Goal: Task Accomplishment & Management: Use online tool/utility

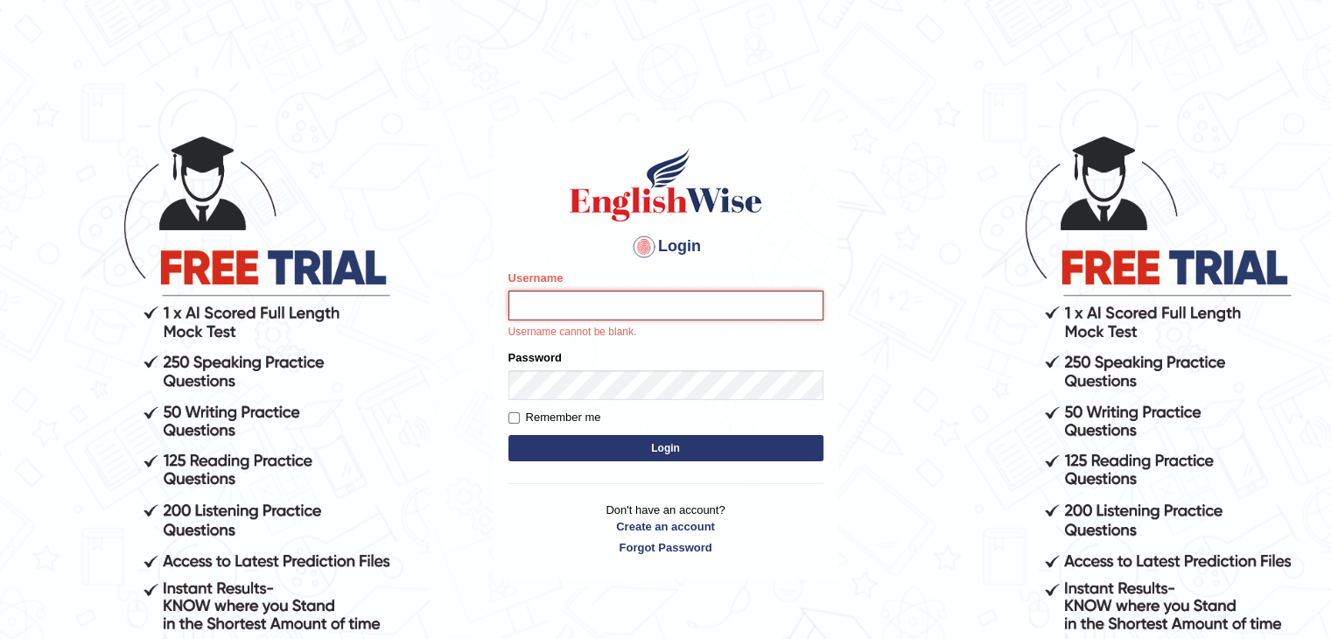
click at [599, 305] on input "Username" at bounding box center [666, 306] width 315 height 30
type input "NJason"
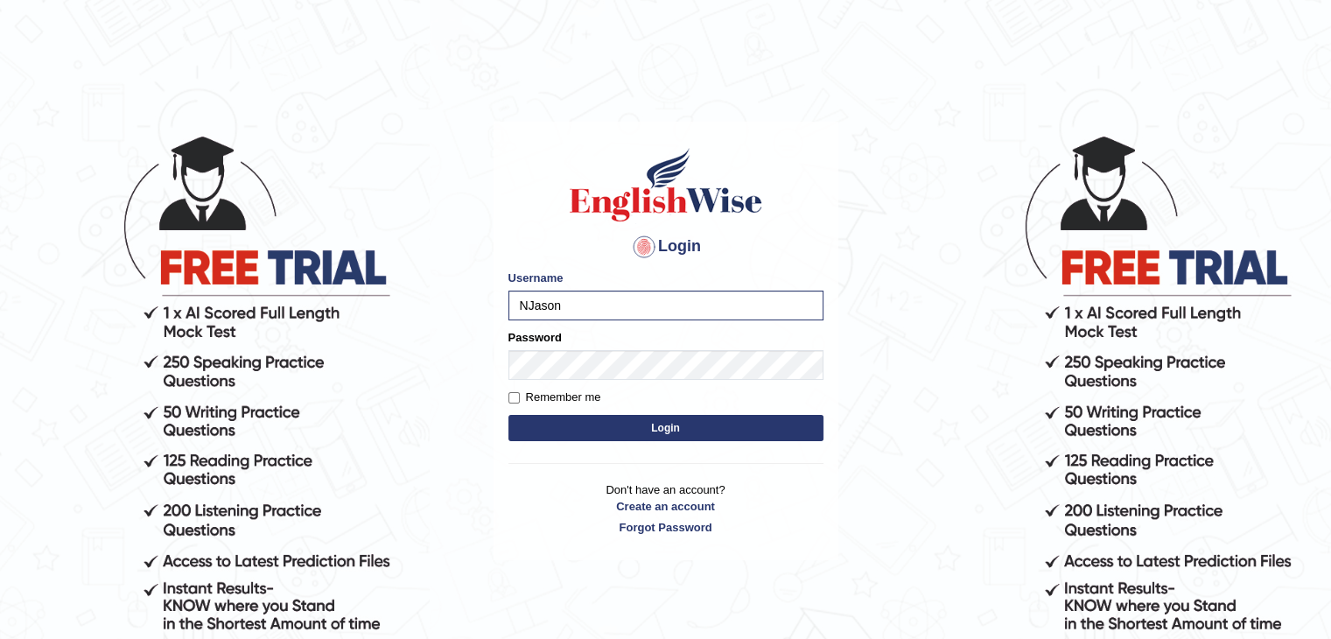
click at [584, 428] on button "Login" at bounding box center [666, 428] width 315 height 26
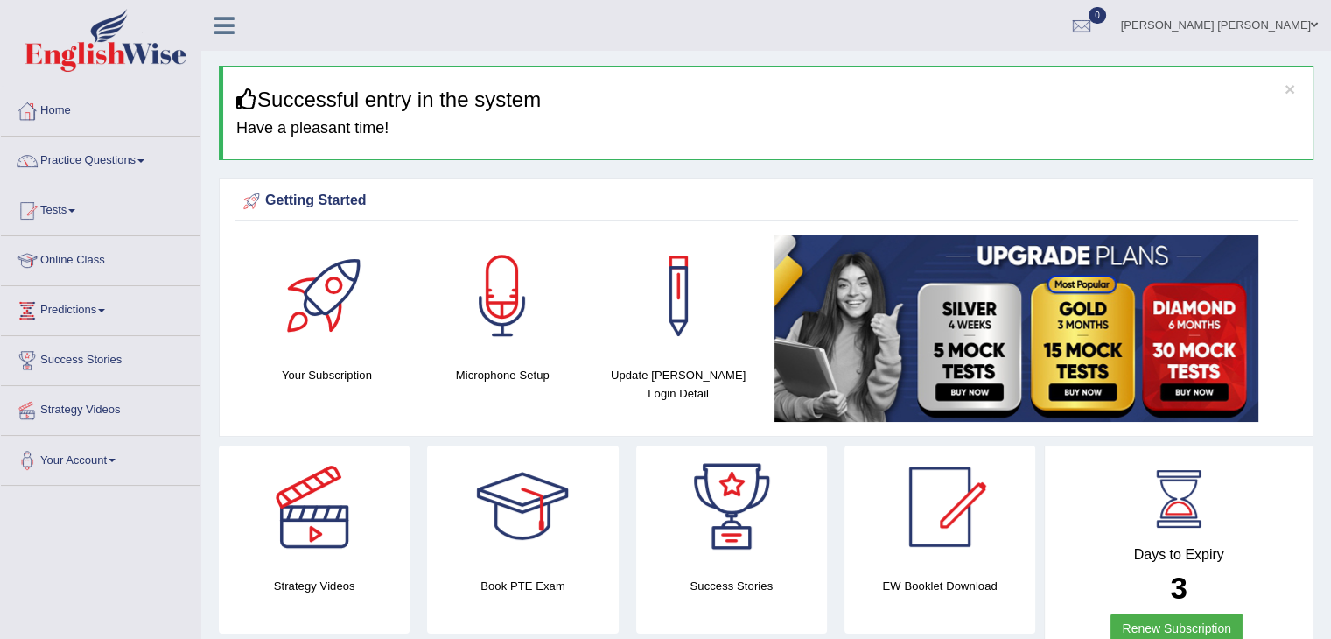
click at [131, 153] on link "Practice Questions" at bounding box center [101, 159] width 200 height 44
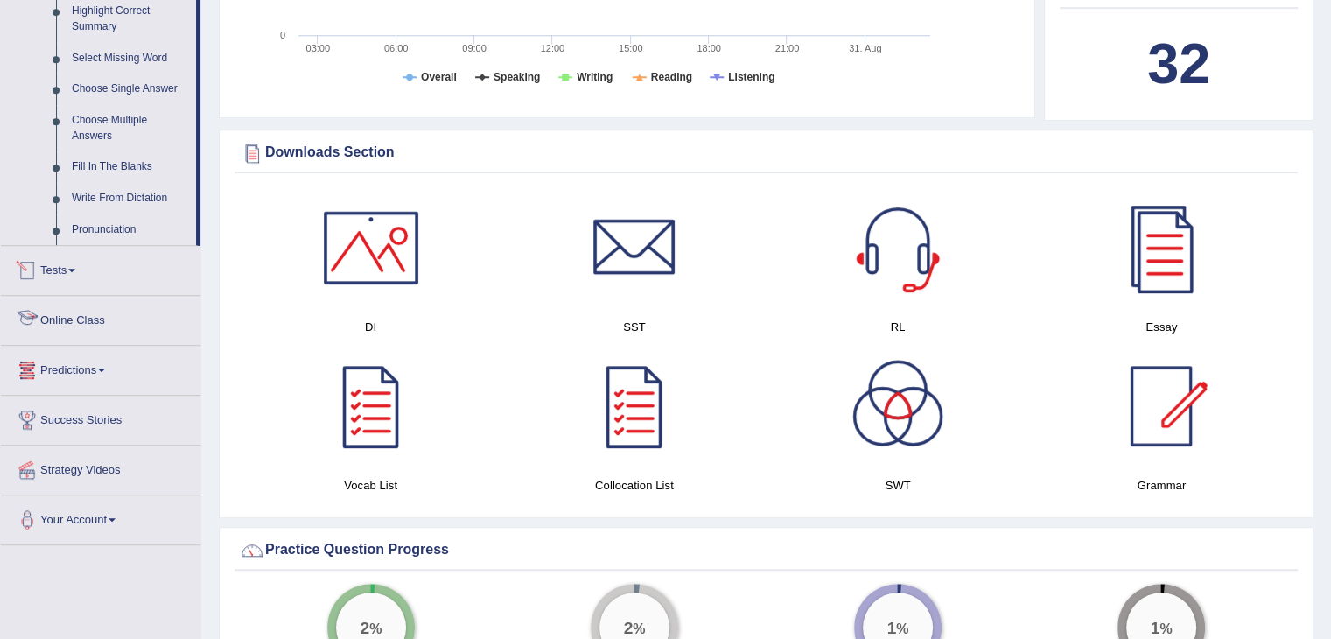
click at [78, 278] on link "Tests" at bounding box center [101, 268] width 200 height 44
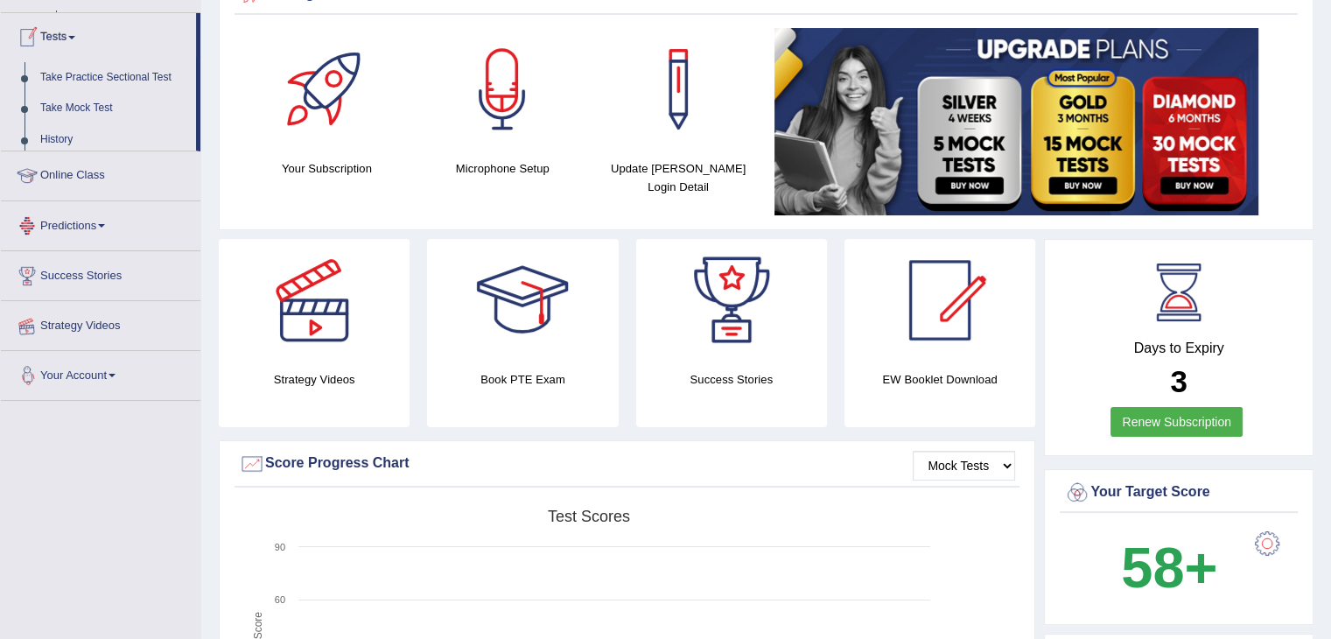
scroll to position [201, 0]
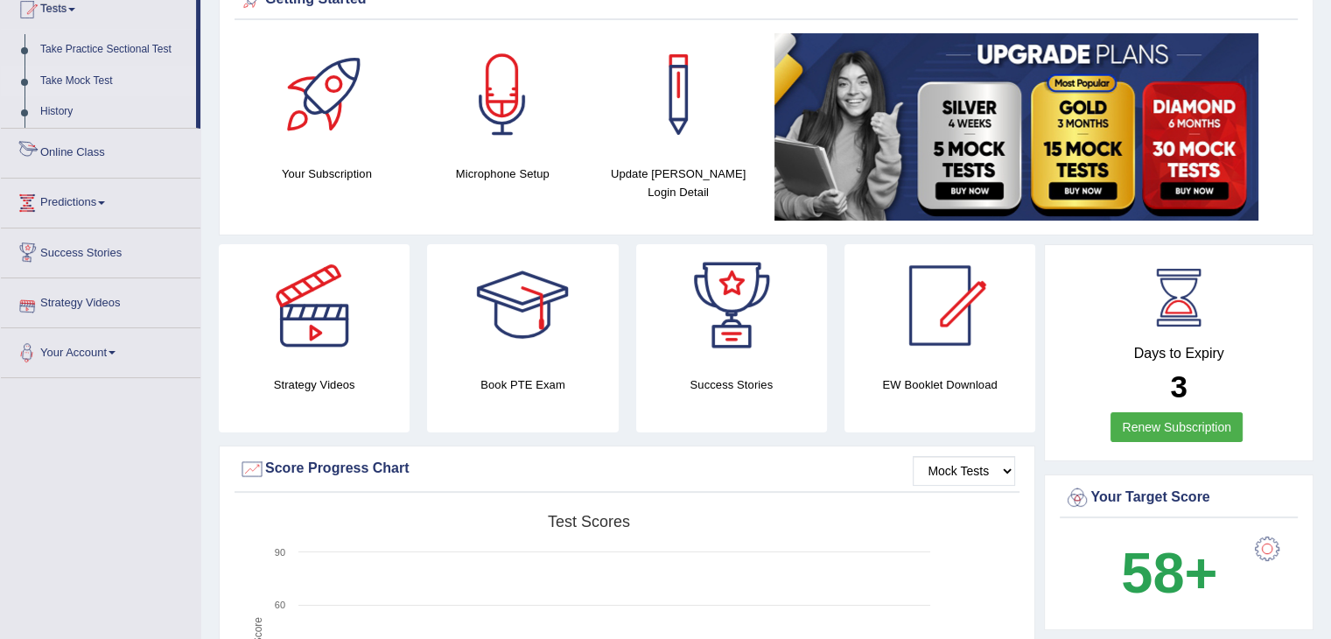
click at [102, 83] on link "Take Mock Test" at bounding box center [114, 82] width 164 height 32
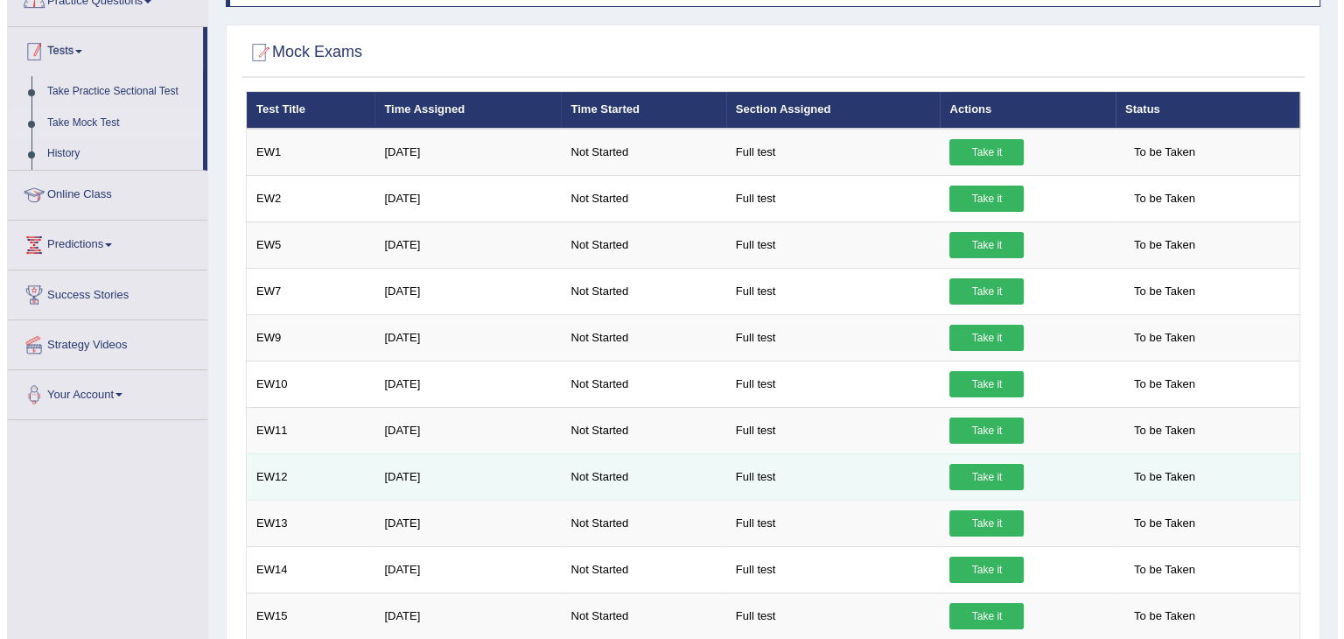
scroll to position [263, 0]
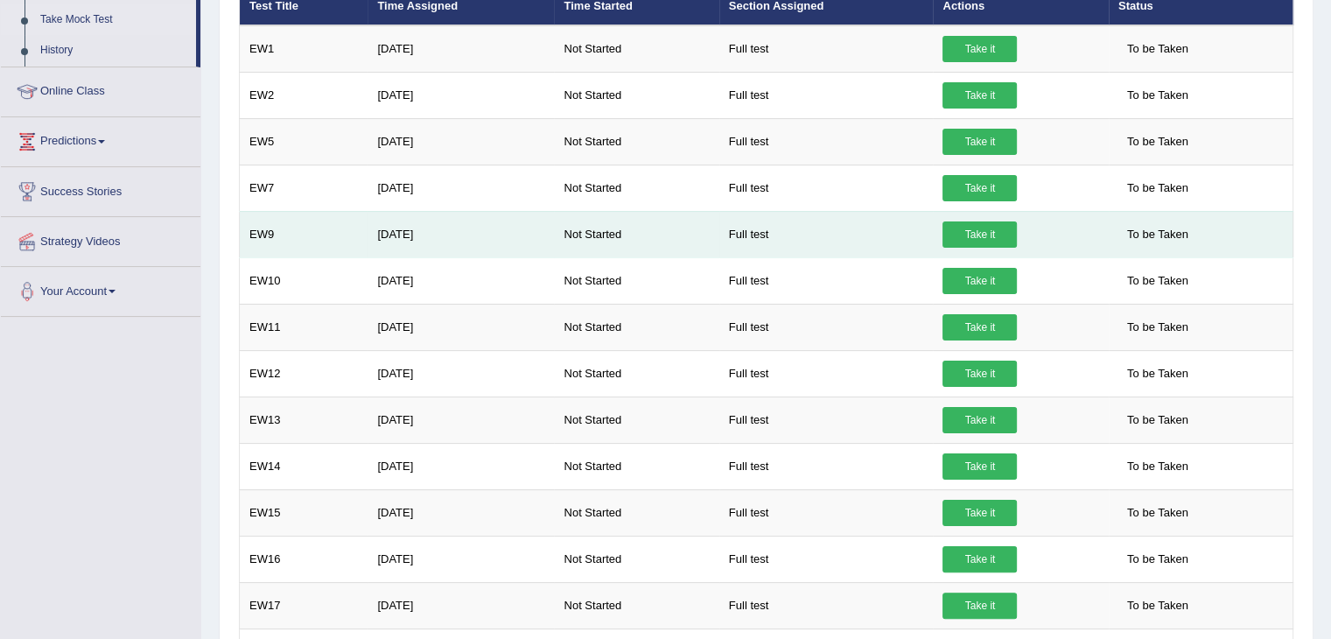
click at [990, 228] on link "Take it" at bounding box center [980, 234] width 74 height 26
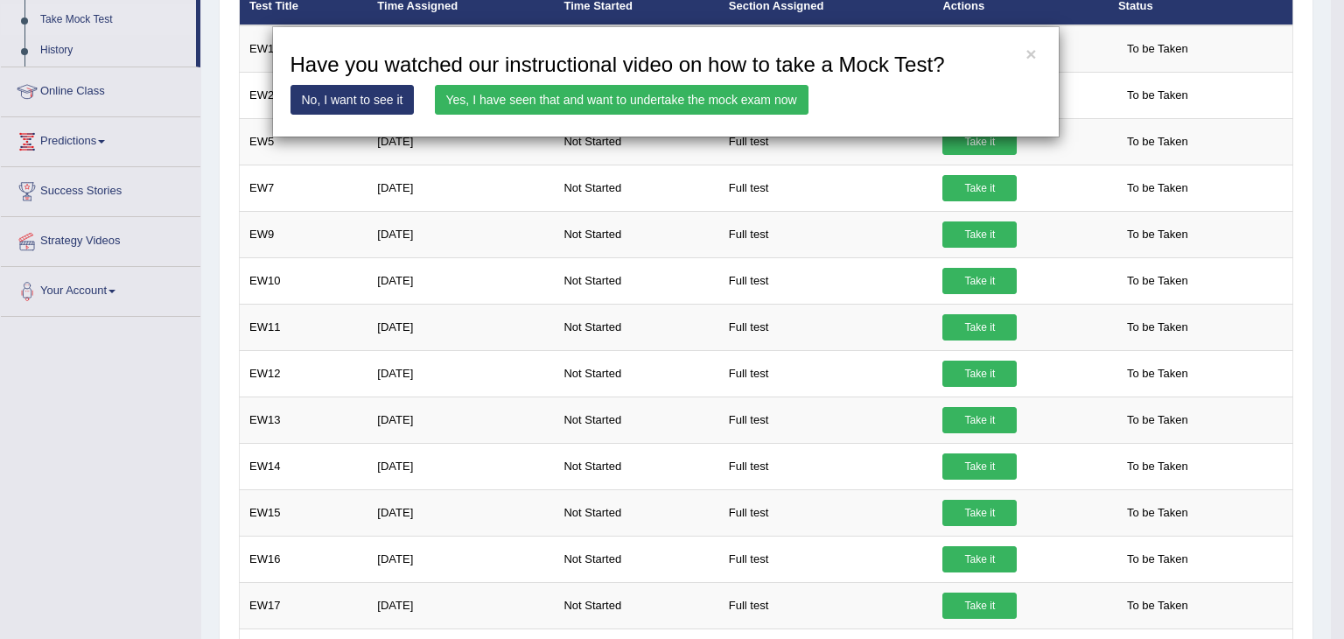
click at [675, 106] on link "Yes, I have seen that and want to undertake the mock exam now" at bounding box center [622, 100] width 374 height 30
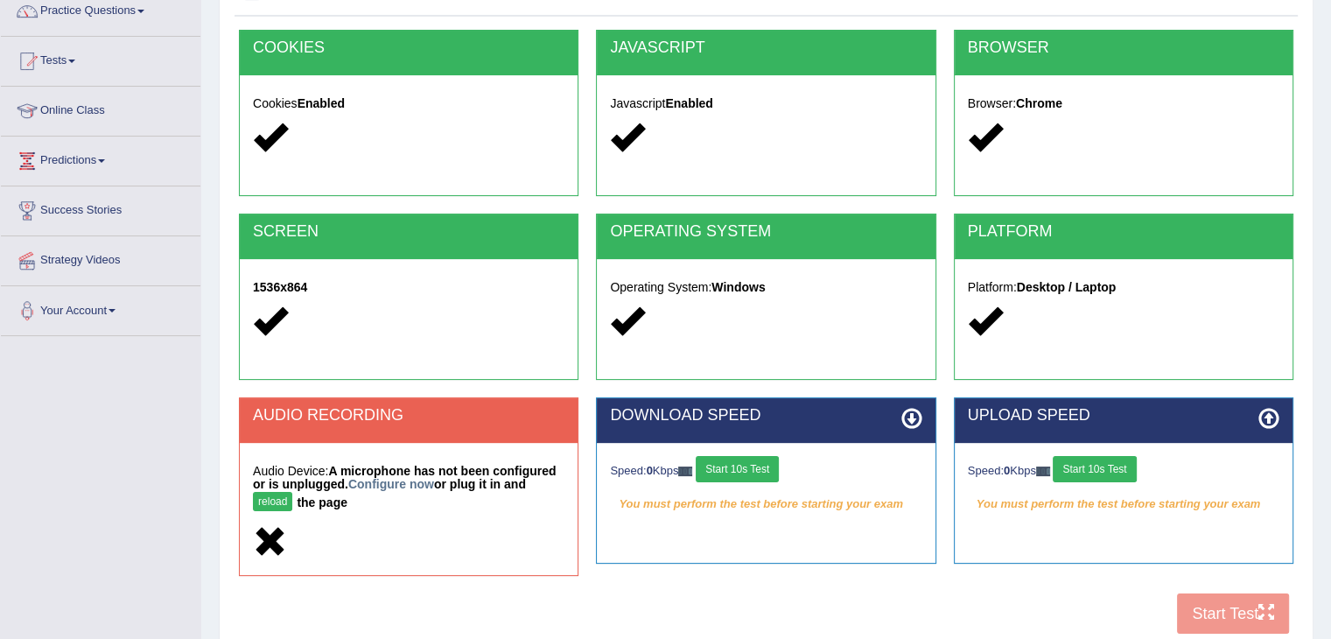
scroll to position [175, 0]
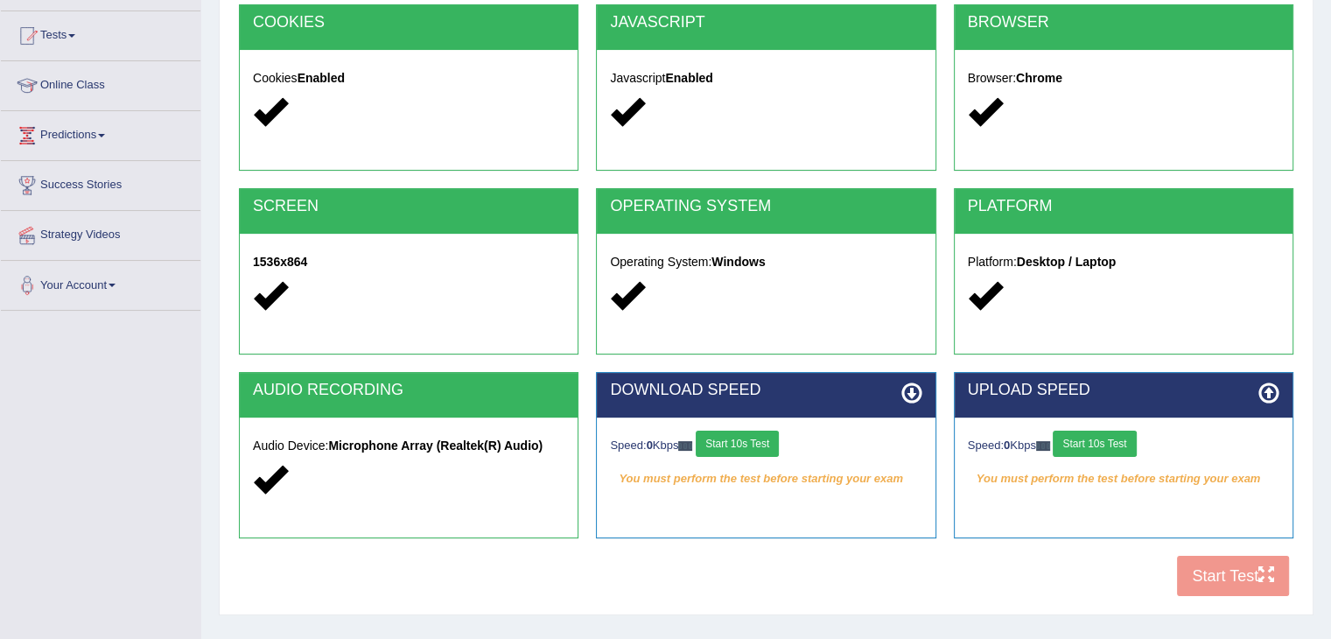
click at [767, 443] on button "Start 10s Test" at bounding box center [737, 444] width 83 height 26
click at [1131, 442] on button "Start 10s Test" at bounding box center [1094, 444] width 83 height 26
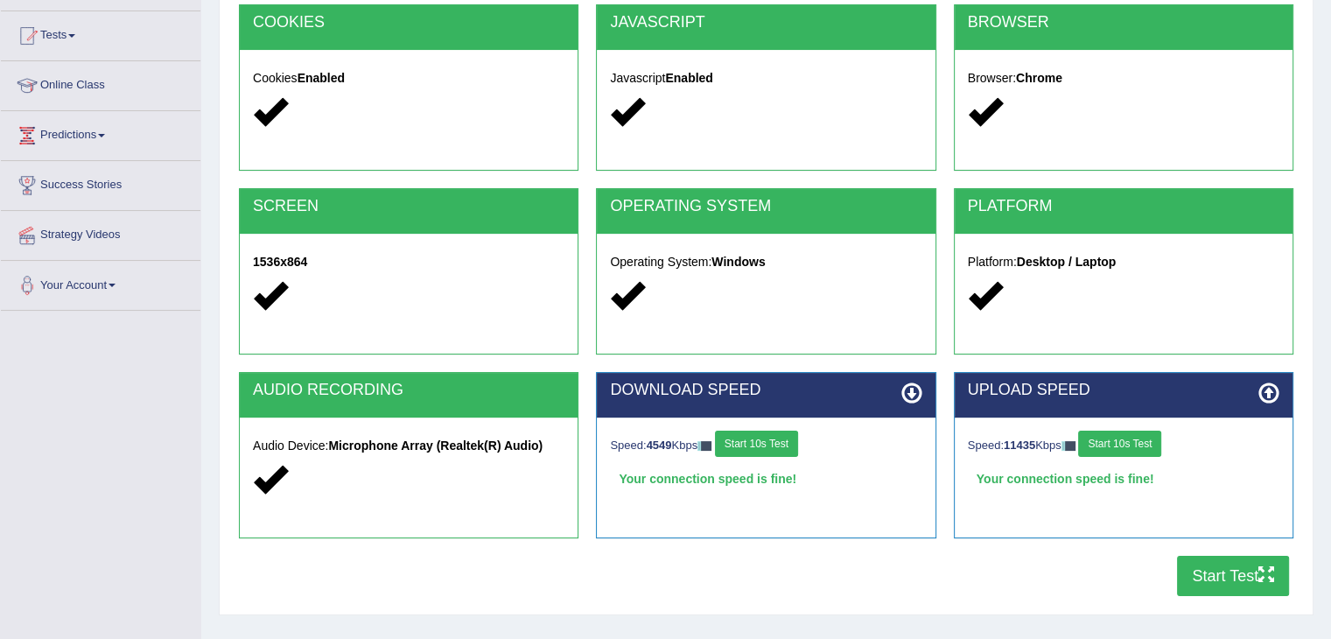
click at [1232, 577] on button "Start Test" at bounding box center [1233, 576] width 112 height 40
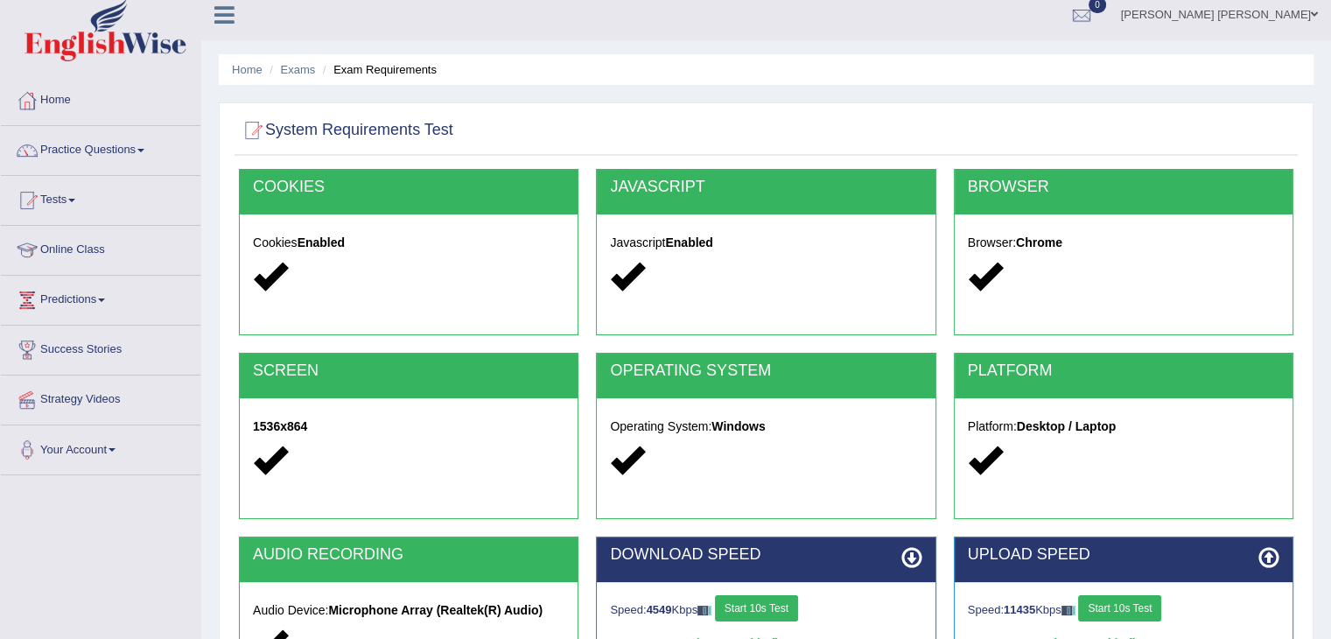
scroll to position [0, 0]
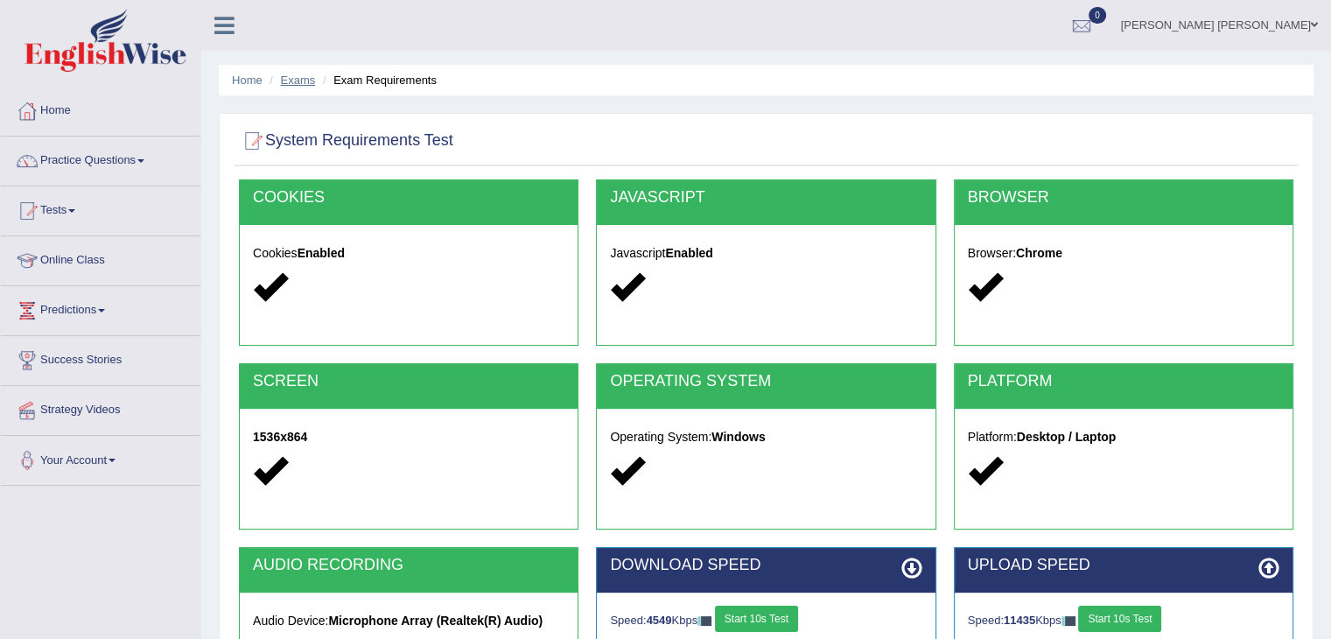
click at [305, 78] on link "Exams" at bounding box center [298, 80] width 35 height 13
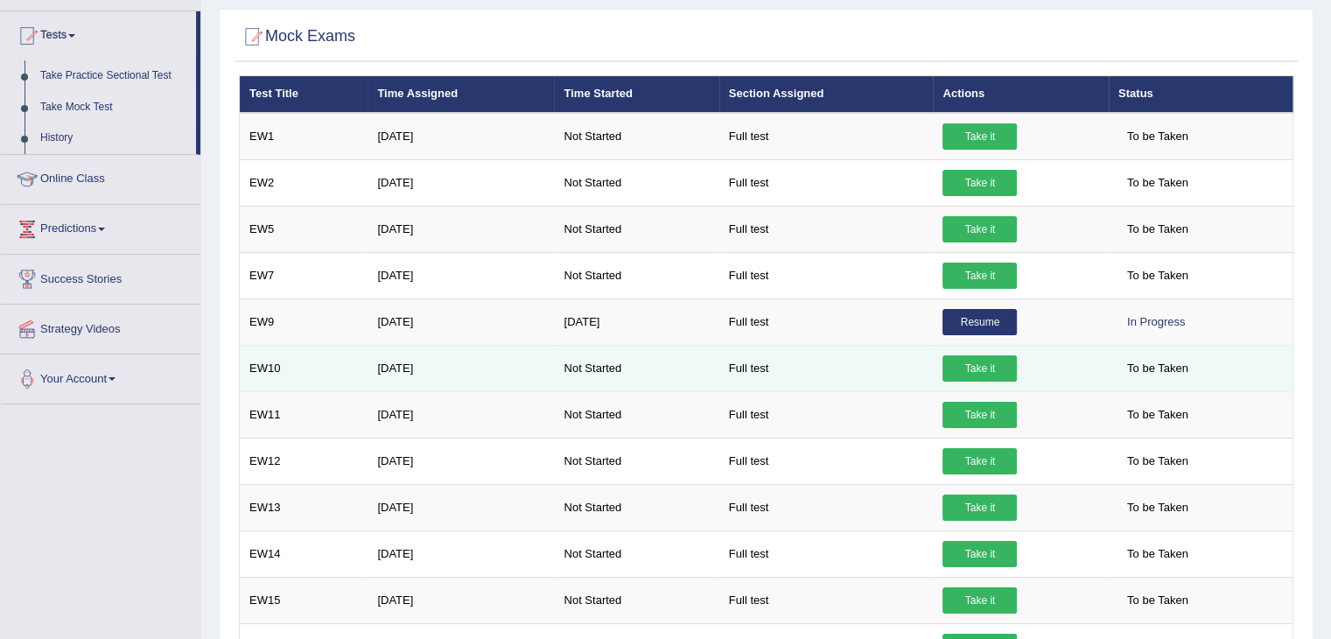
click at [973, 366] on link "Take it" at bounding box center [980, 368] width 74 height 26
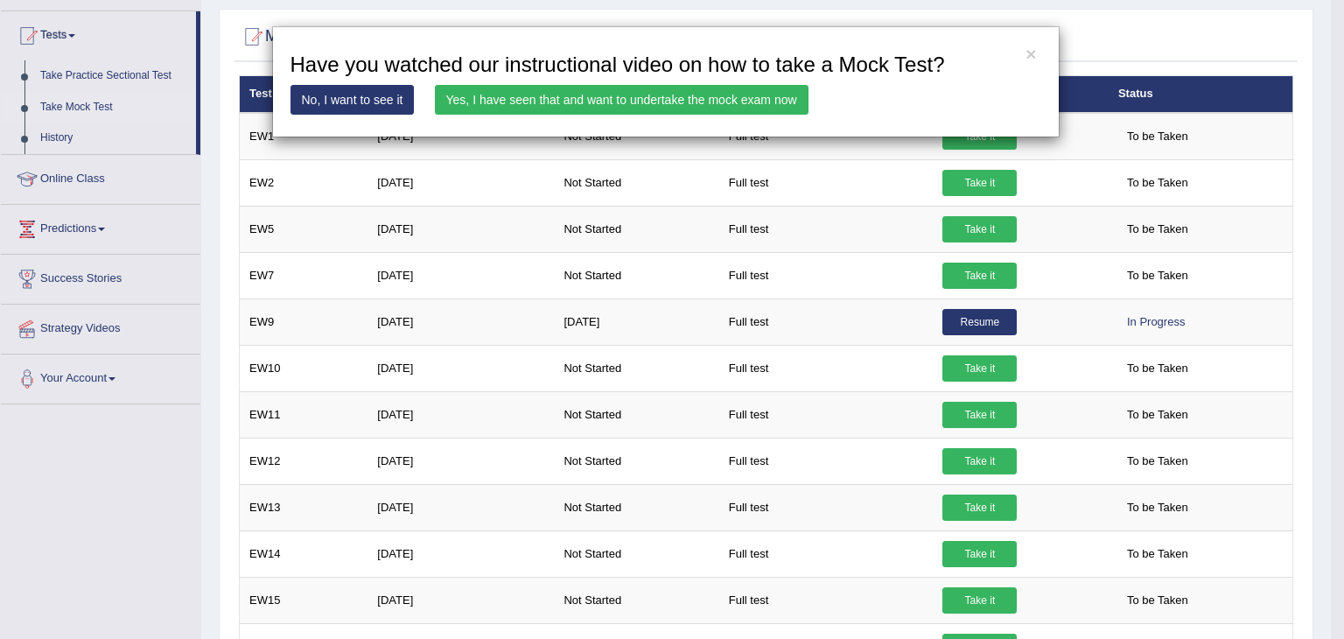
click at [336, 101] on link "No, I want to see it" at bounding box center [353, 100] width 124 height 30
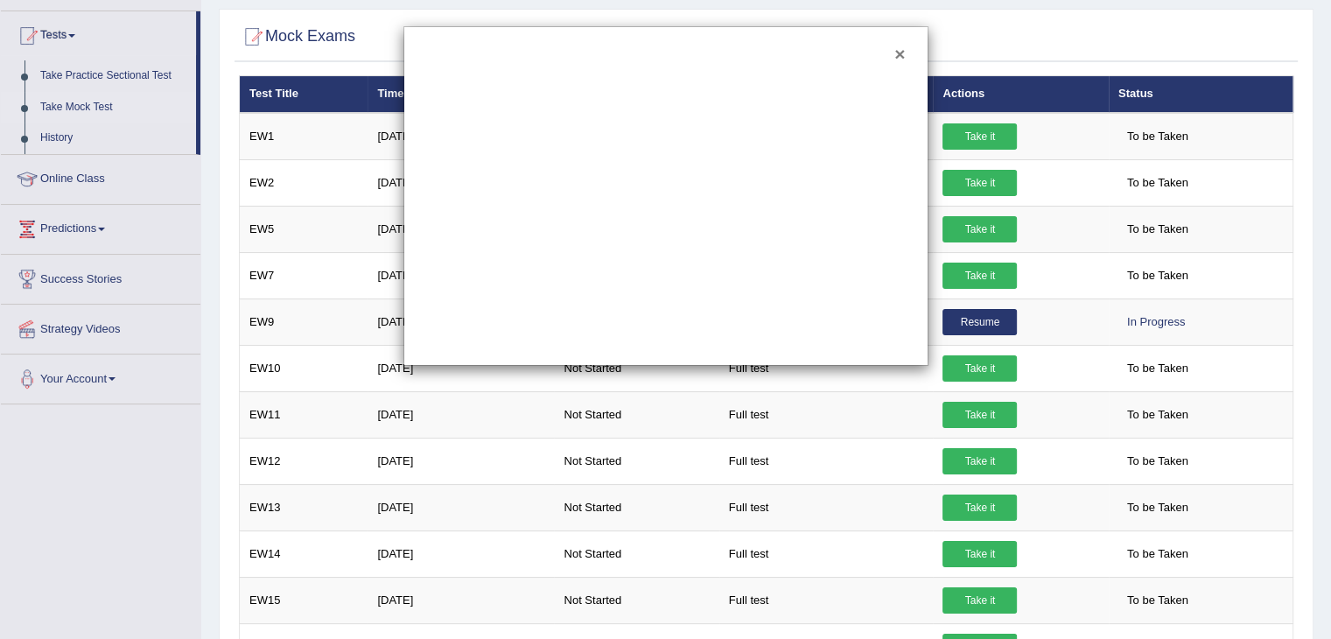
click at [902, 53] on button "×" at bounding box center [900, 54] width 11 height 18
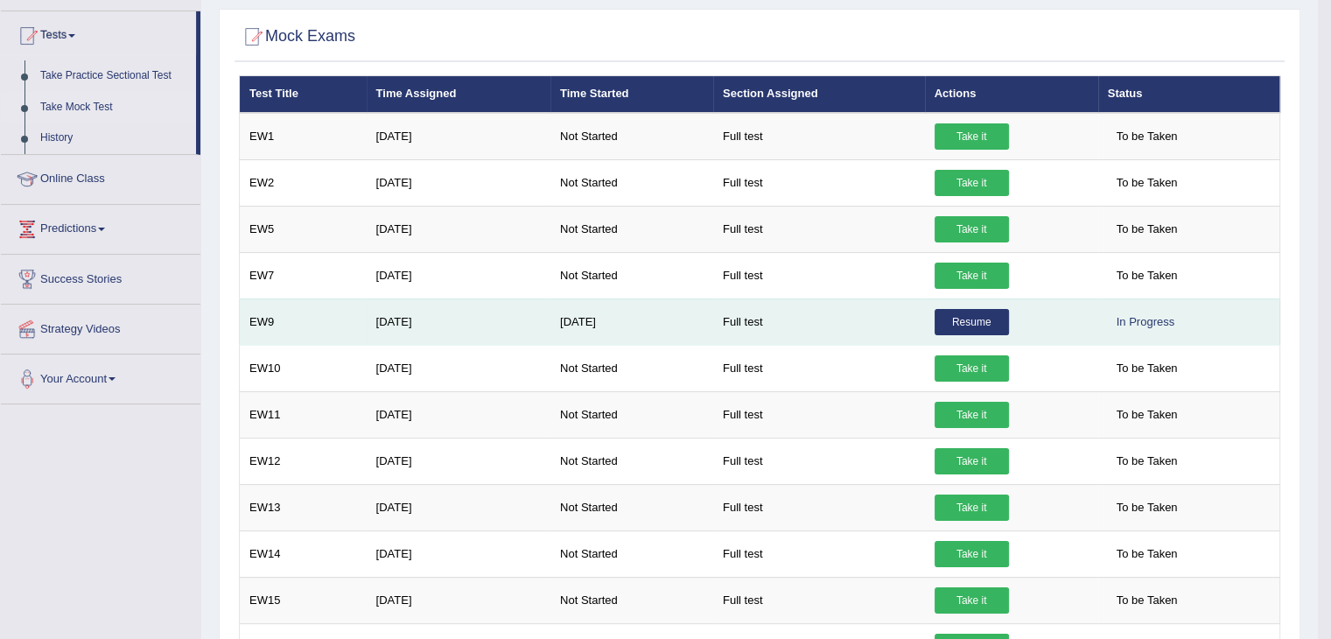
click at [991, 319] on link "Resume" at bounding box center [972, 322] width 74 height 26
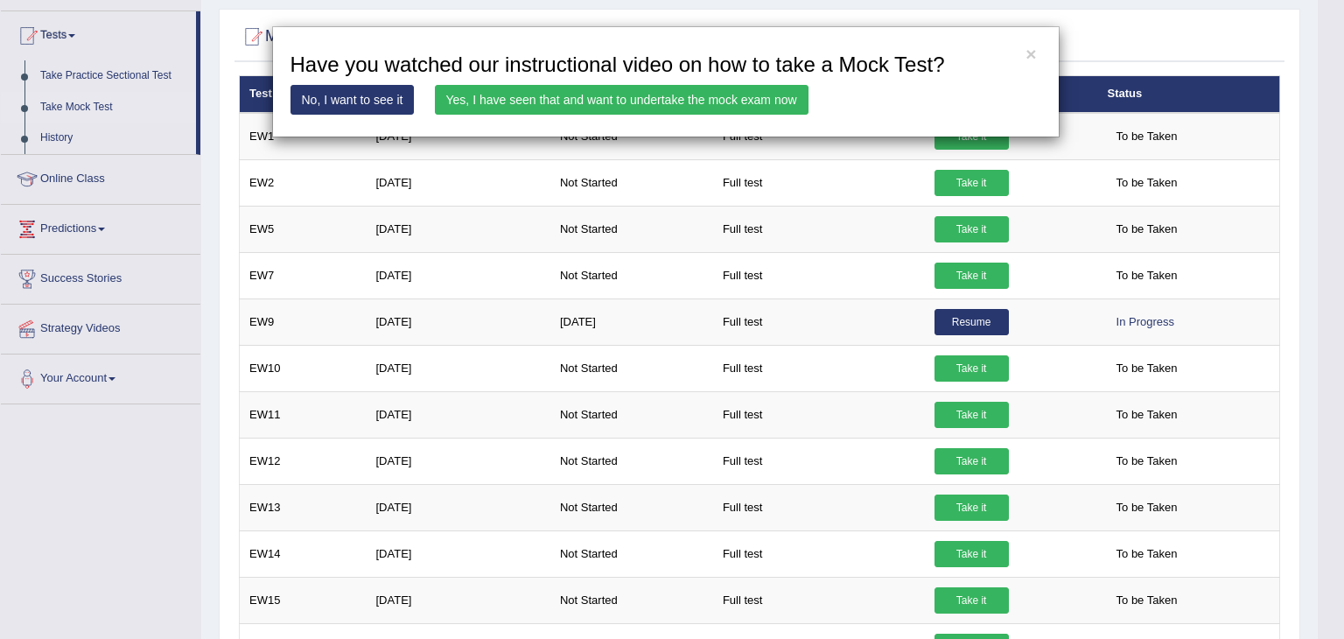
click at [618, 95] on link "Yes, I have seen that and want to undertake the mock exam now" at bounding box center [622, 100] width 374 height 30
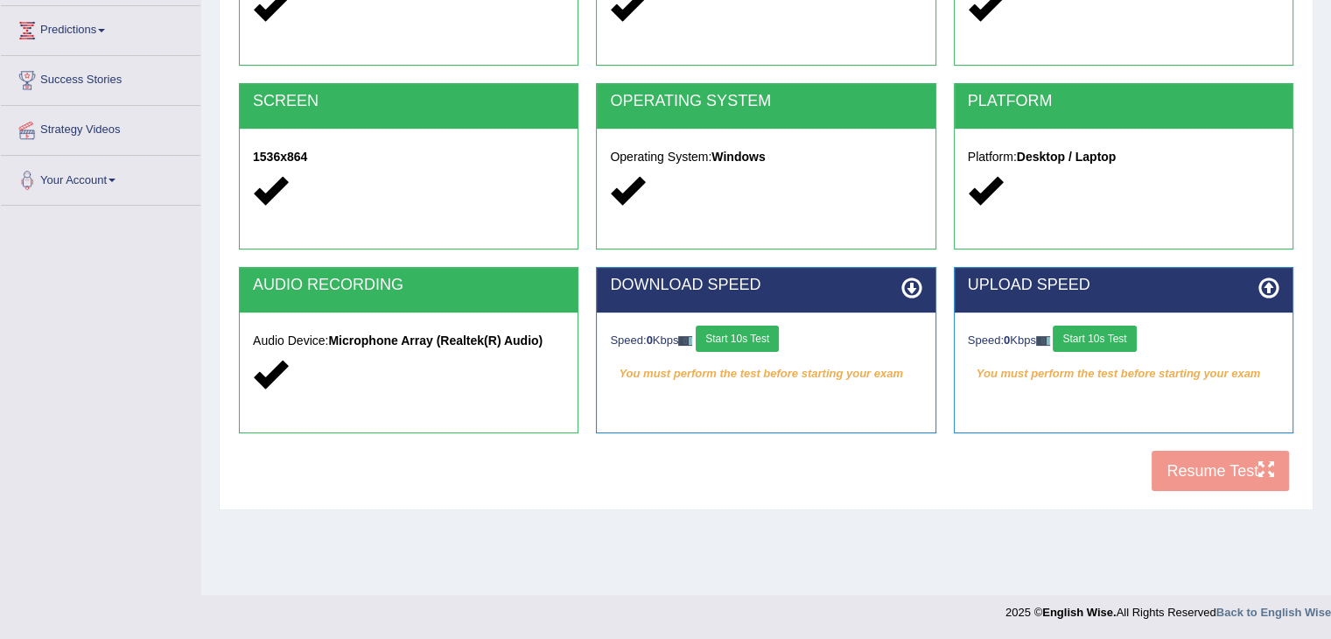
click at [726, 333] on button "Start 10s Test" at bounding box center [737, 339] width 83 height 26
click at [1104, 338] on button "Start 10s Test" at bounding box center [1094, 339] width 83 height 26
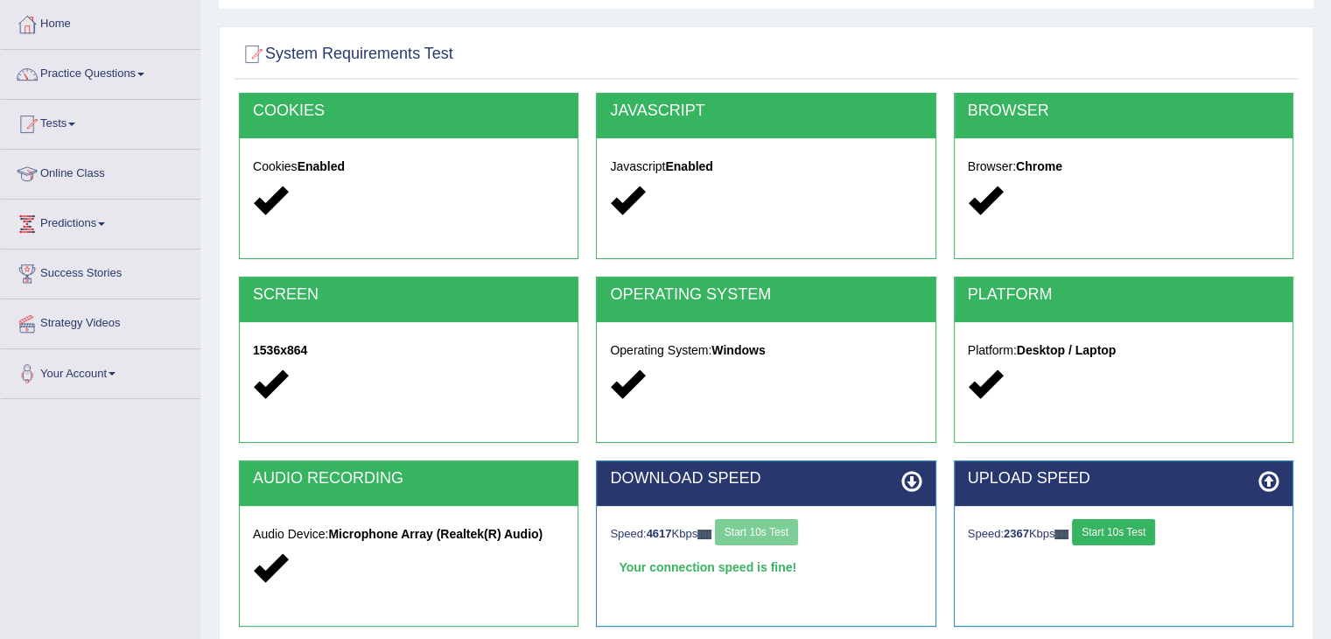
scroll to position [280, 0]
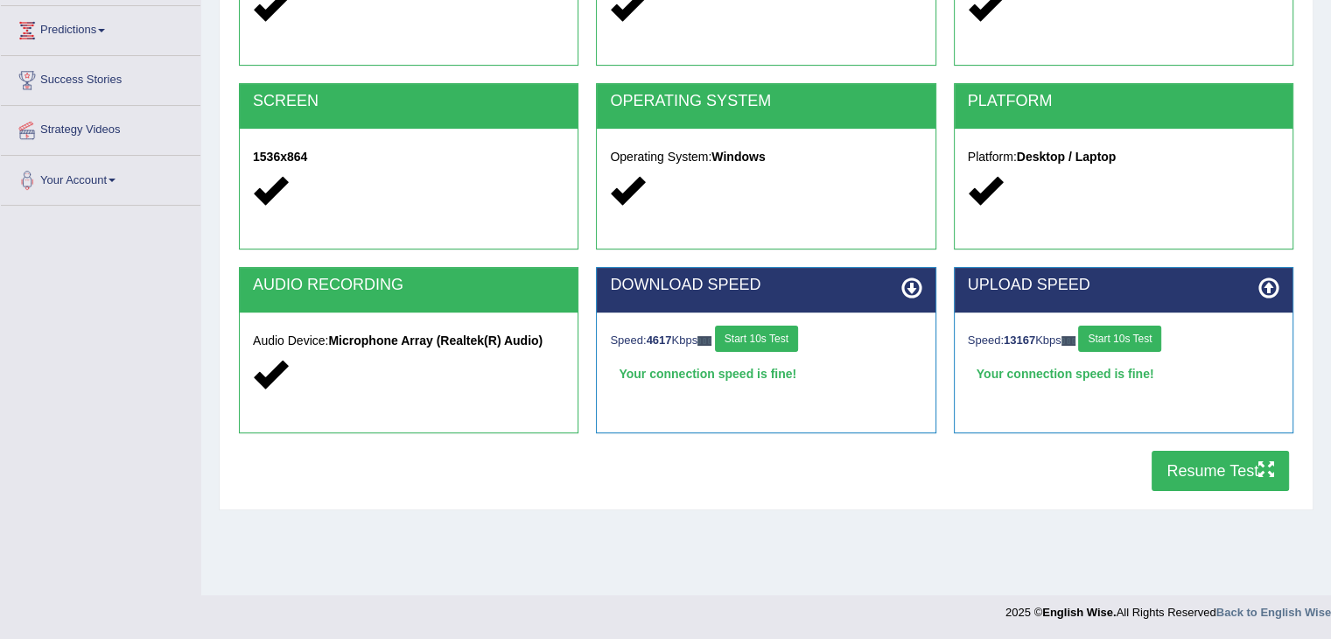
click at [1207, 467] on button "Resume Test" at bounding box center [1220, 471] width 137 height 40
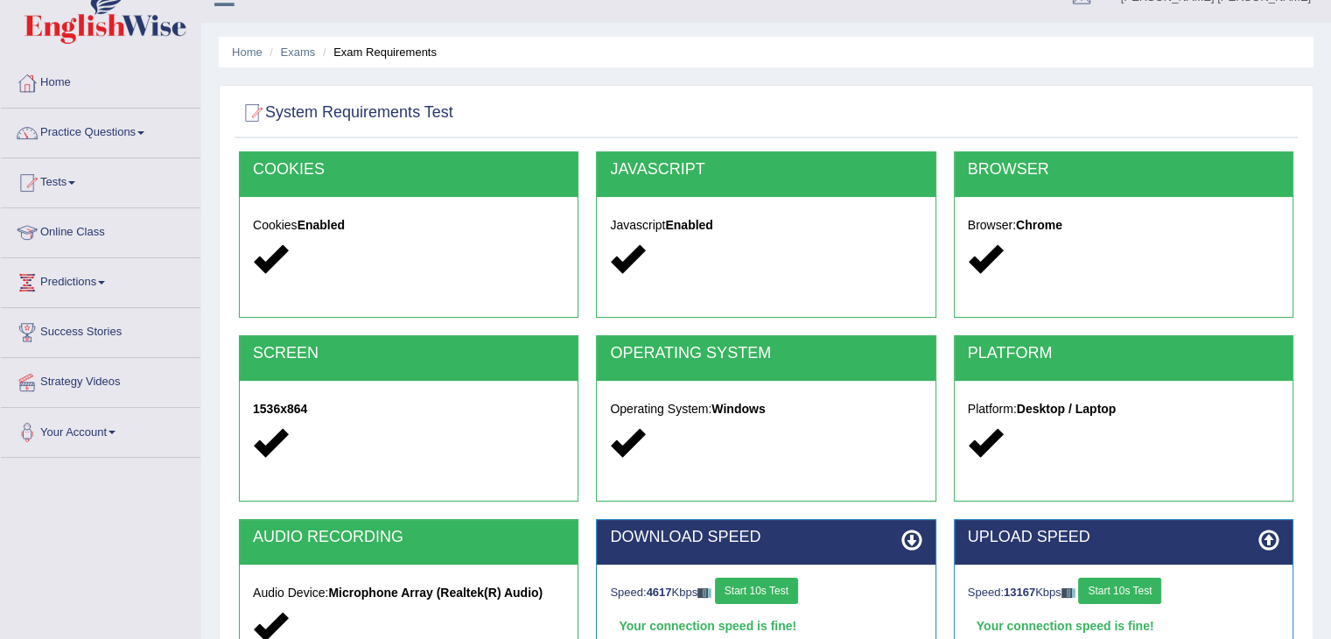
scroll to position [0, 0]
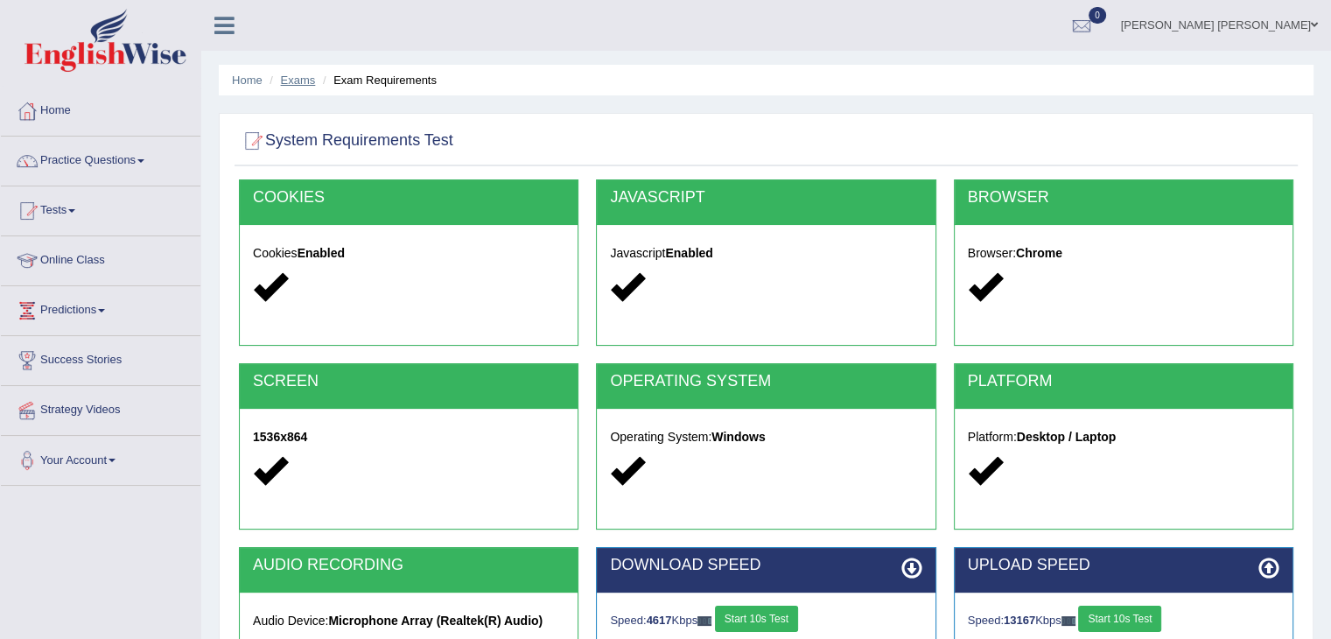
click at [305, 76] on link "Exams" at bounding box center [298, 80] width 35 height 13
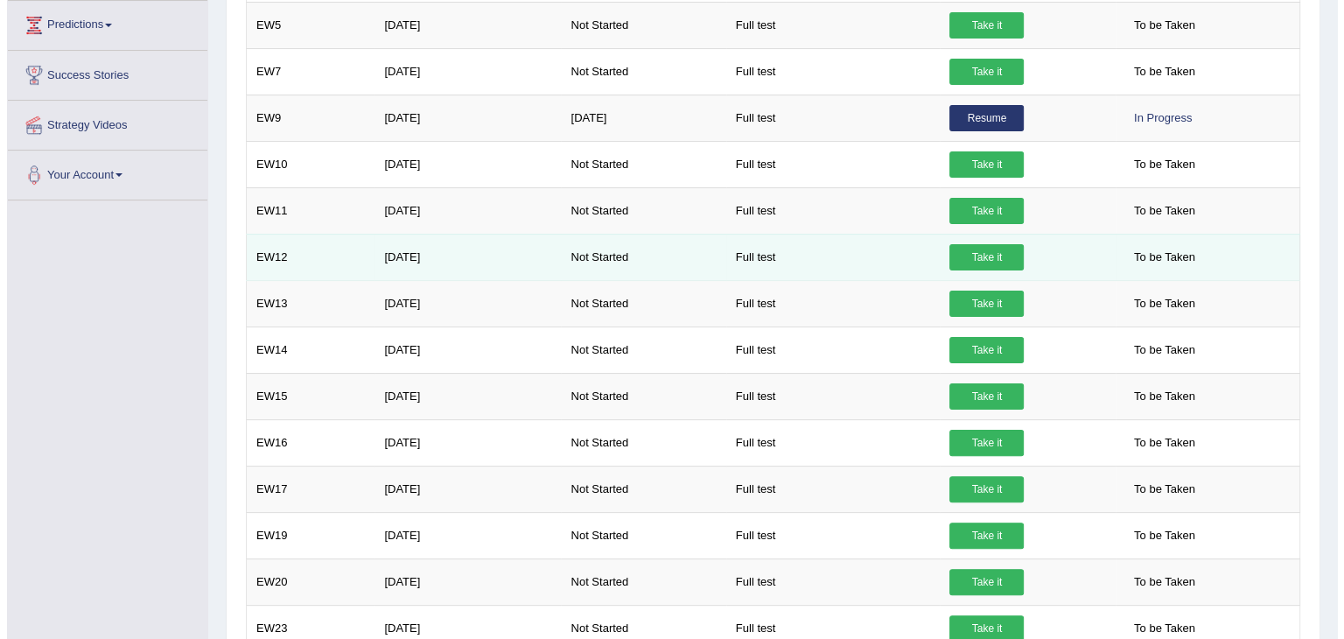
scroll to position [355, 0]
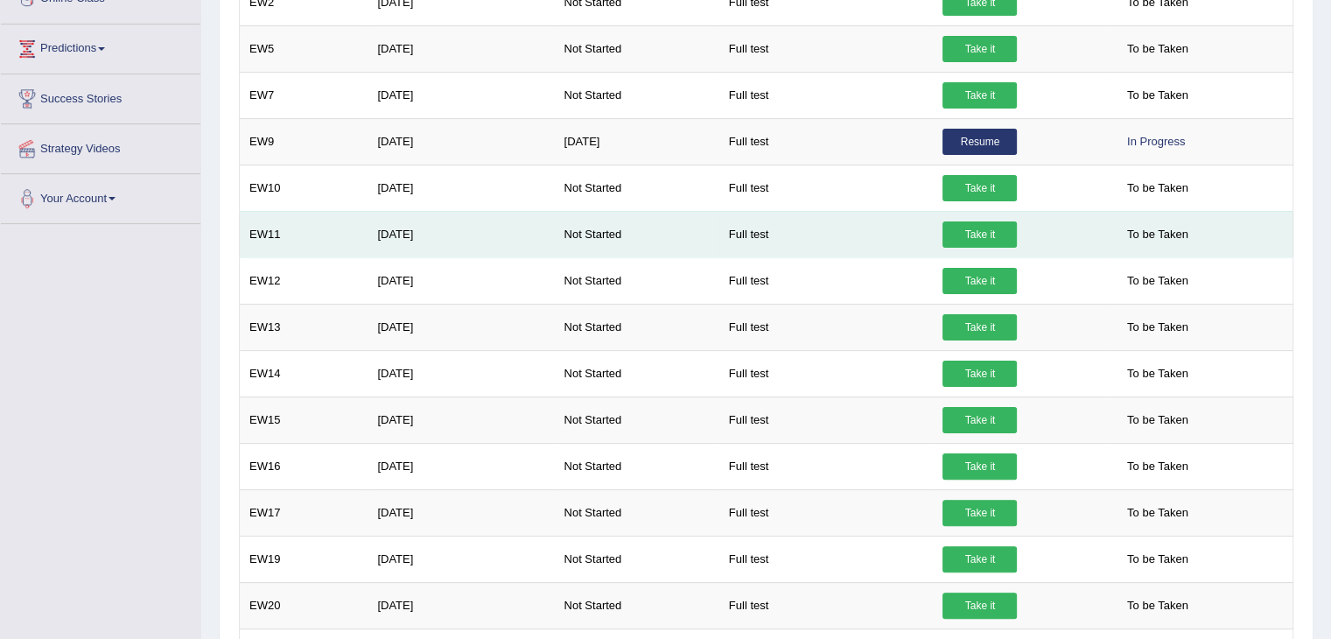
click at [984, 232] on link "Take it" at bounding box center [980, 234] width 74 height 26
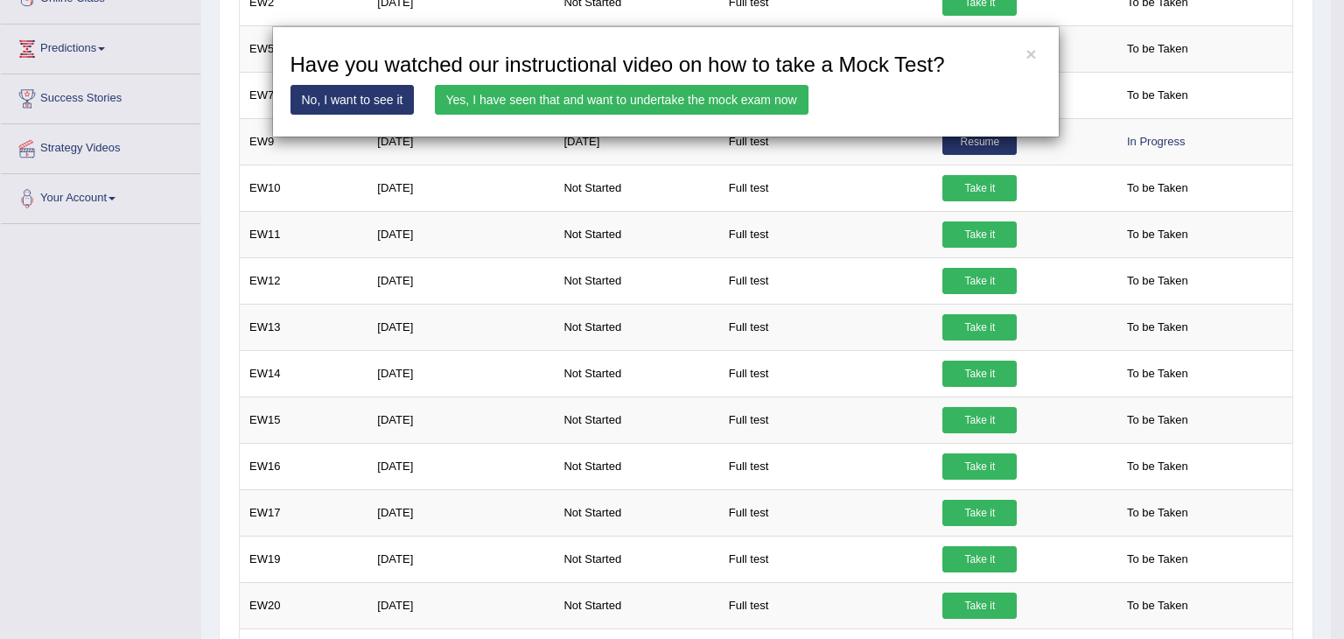
click at [586, 88] on link "Yes, I have seen that and want to undertake the mock exam now" at bounding box center [622, 100] width 374 height 30
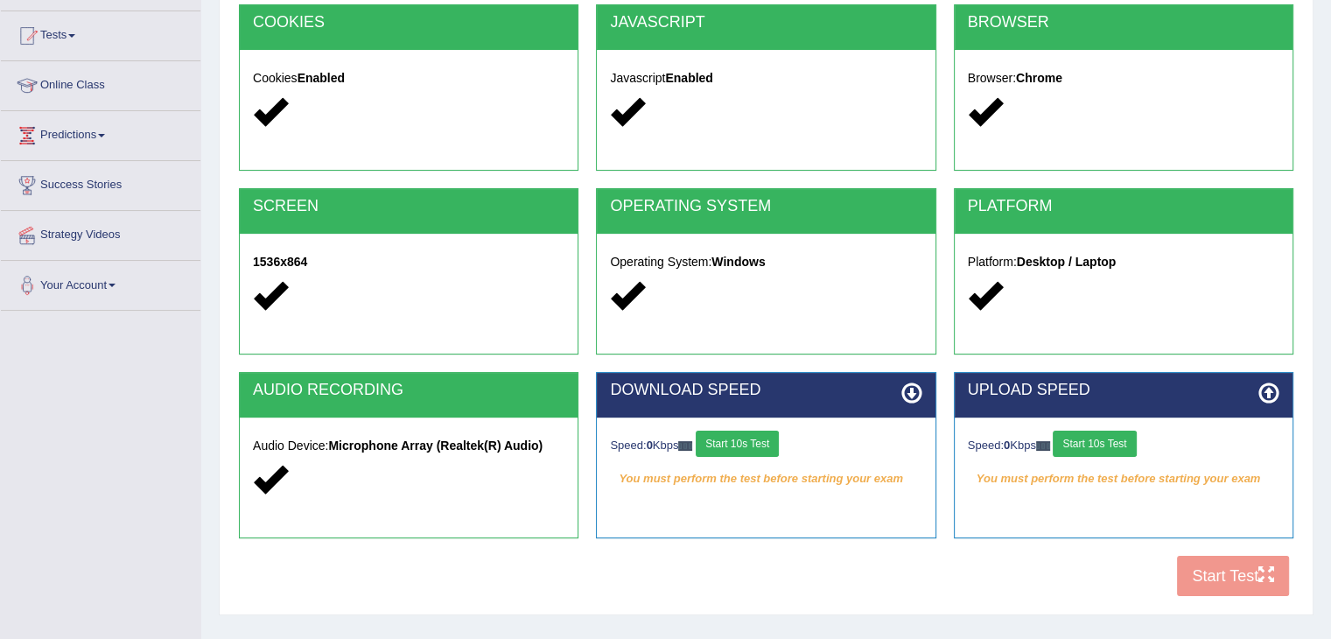
click at [755, 450] on button "Start 10s Test" at bounding box center [737, 444] width 83 height 26
click at [1104, 442] on button "Start 10s Test" at bounding box center [1094, 444] width 83 height 26
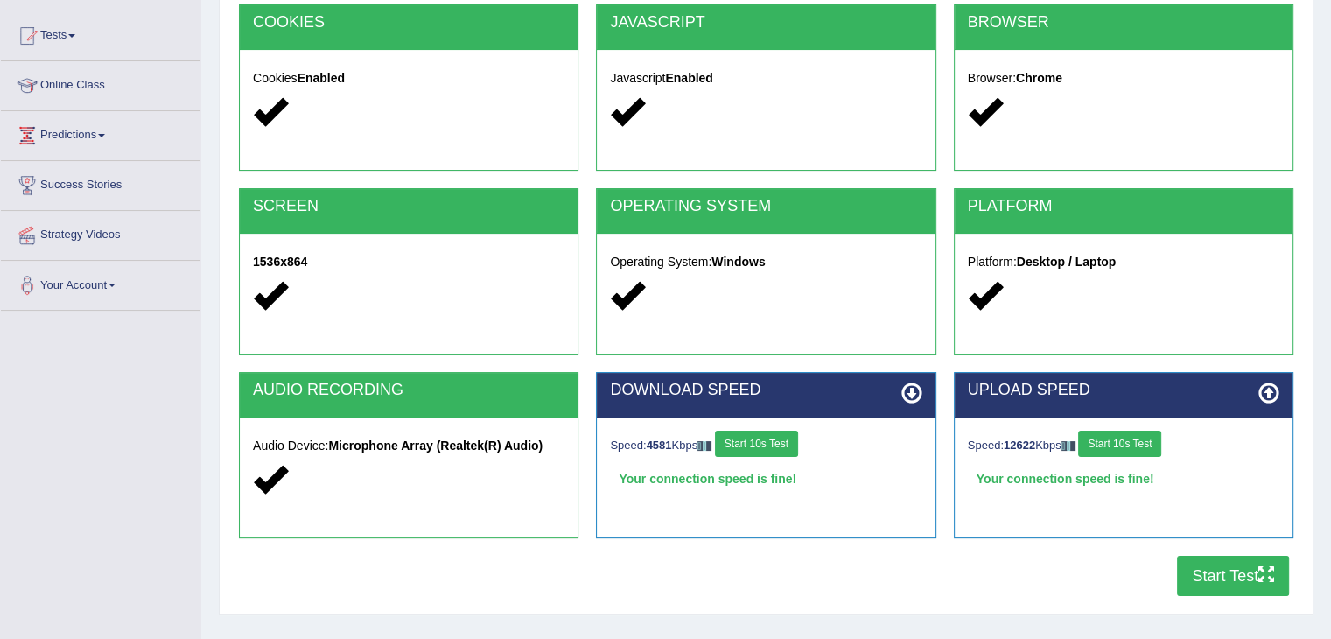
click at [1249, 586] on button "Start Test" at bounding box center [1233, 576] width 112 height 40
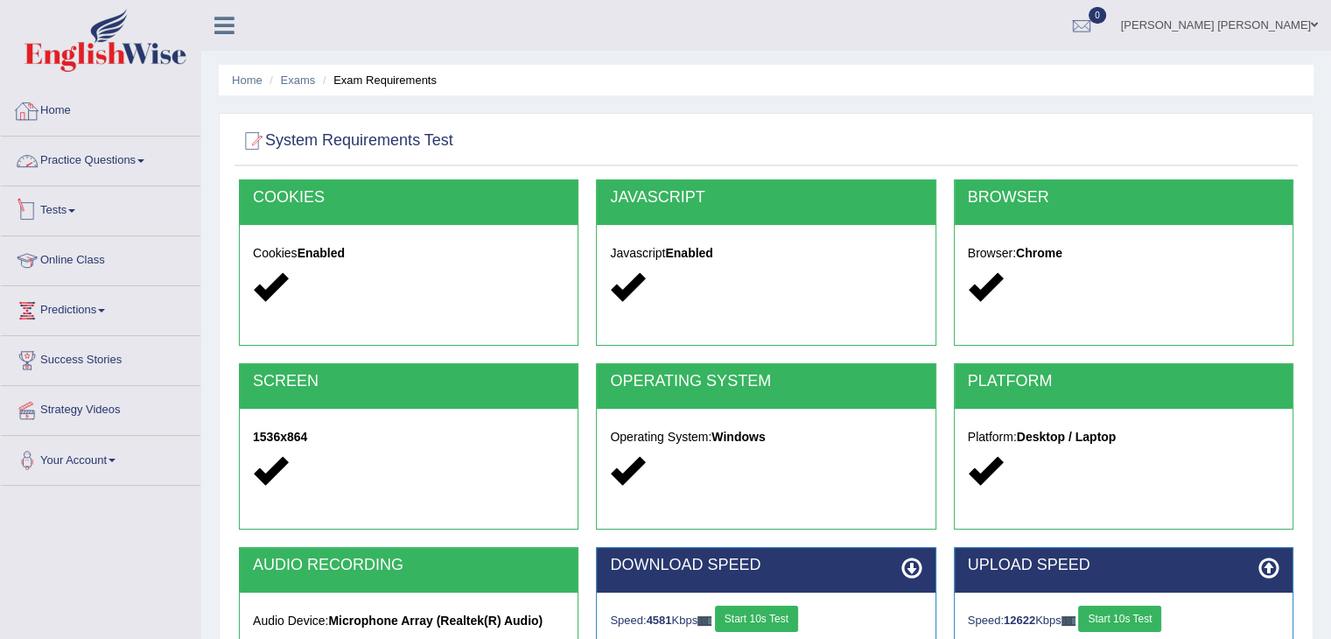
click at [74, 57] on img at bounding box center [106, 40] width 162 height 63
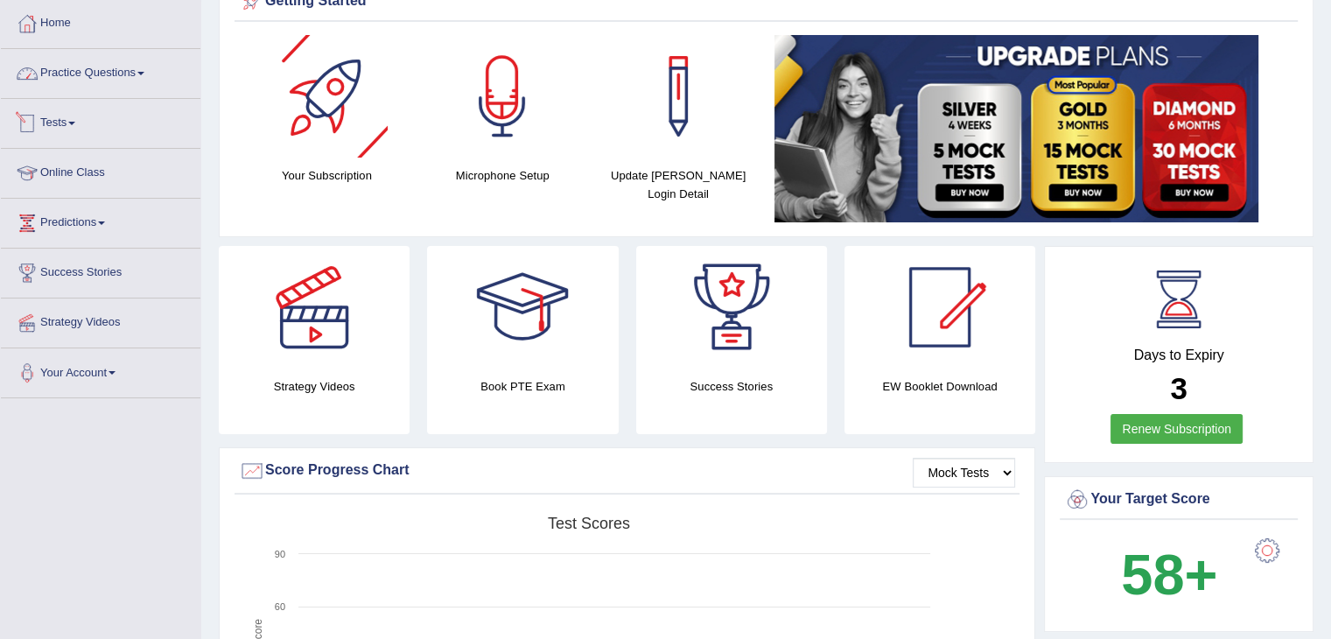
click at [126, 74] on link "Practice Questions" at bounding box center [101, 71] width 200 height 44
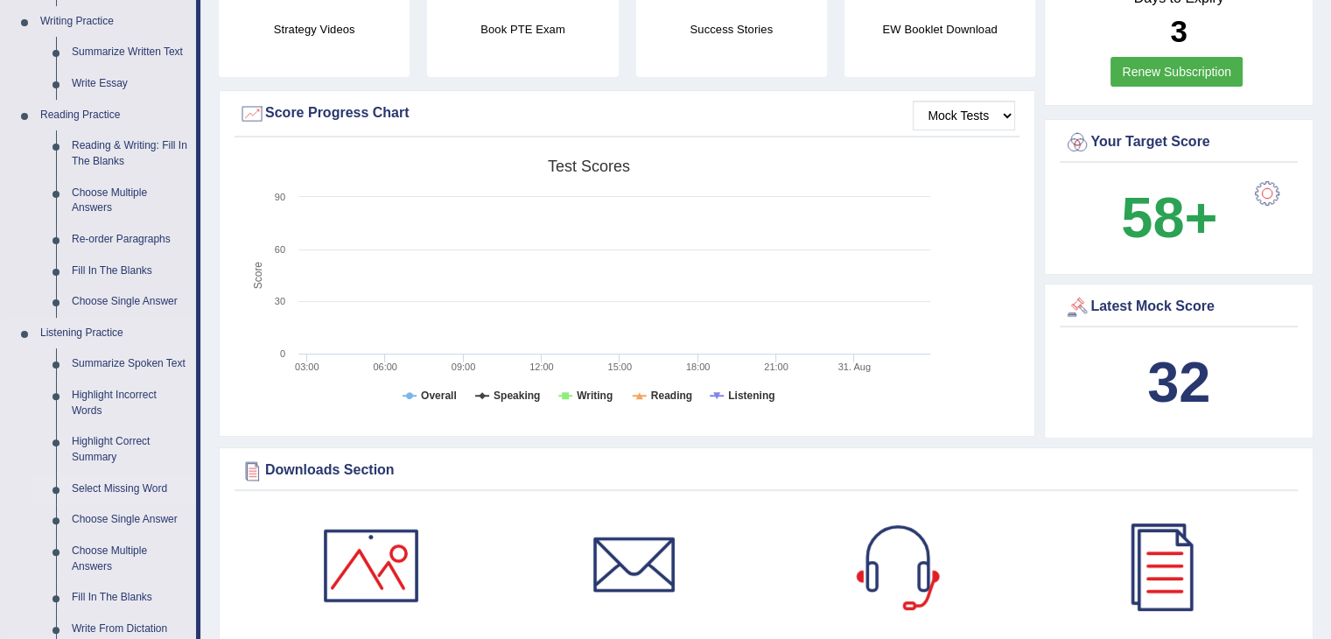
scroll to position [525, 0]
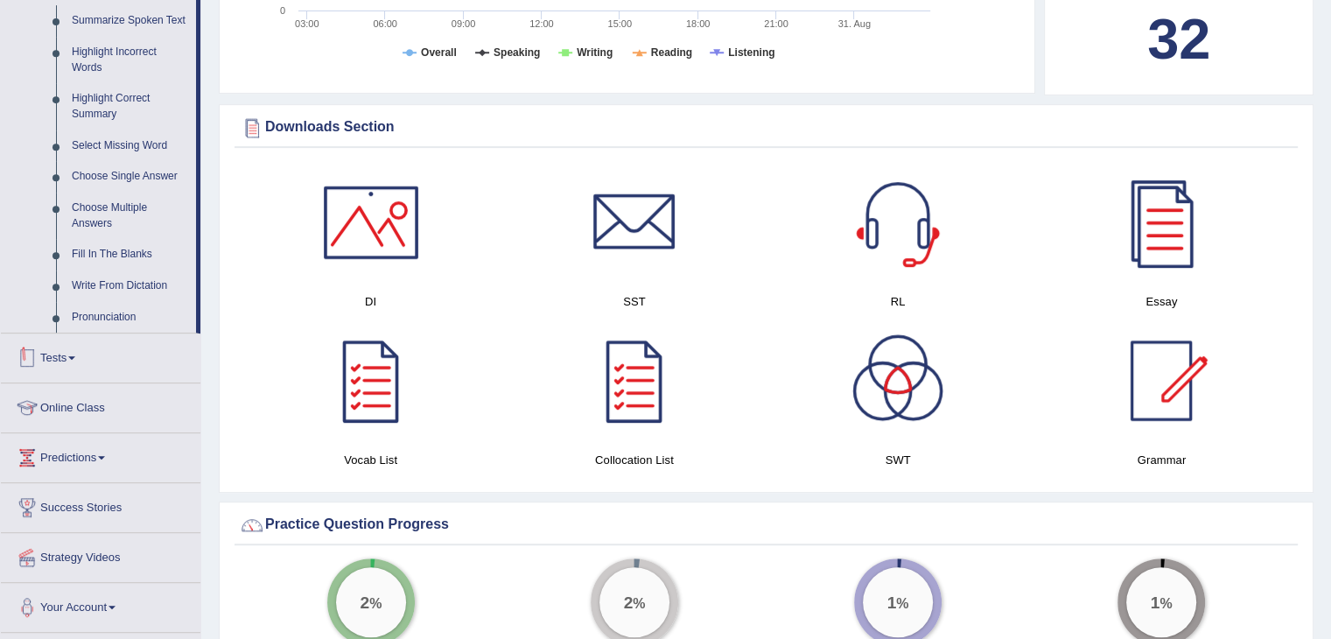
click at [78, 354] on link "Tests" at bounding box center [101, 355] width 200 height 44
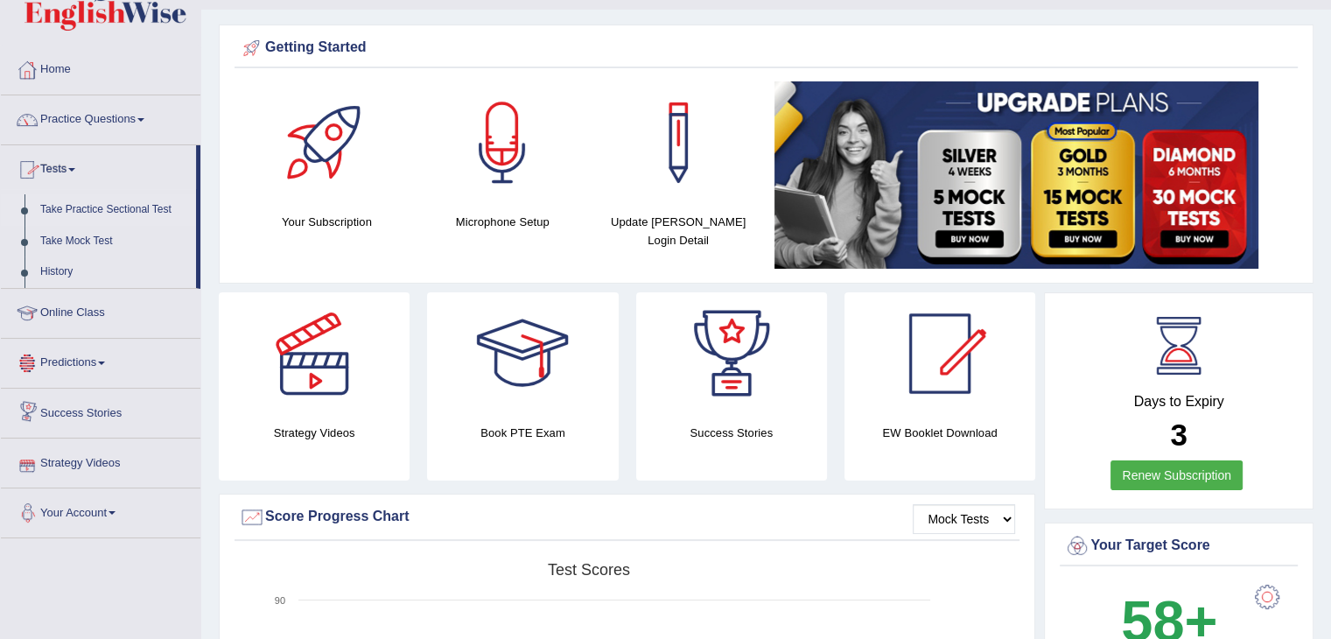
scroll to position [13, 0]
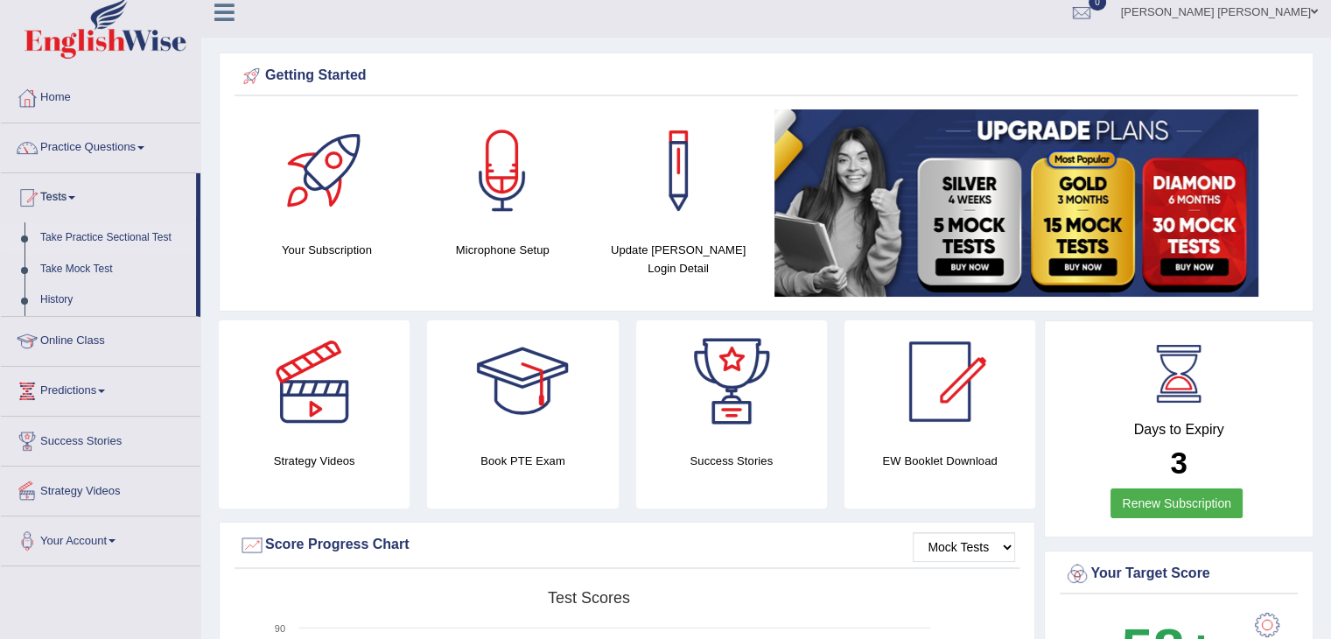
click at [144, 241] on link "Take Practice Sectional Test" at bounding box center [114, 238] width 164 height 32
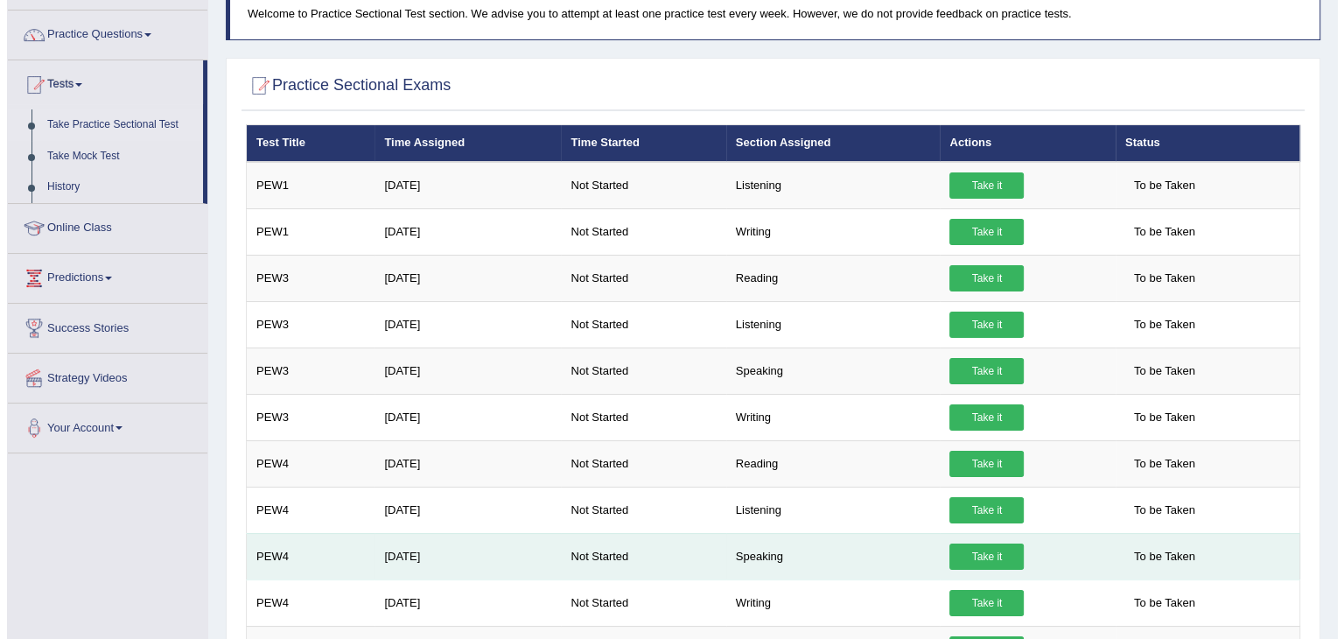
scroll to position [175, 0]
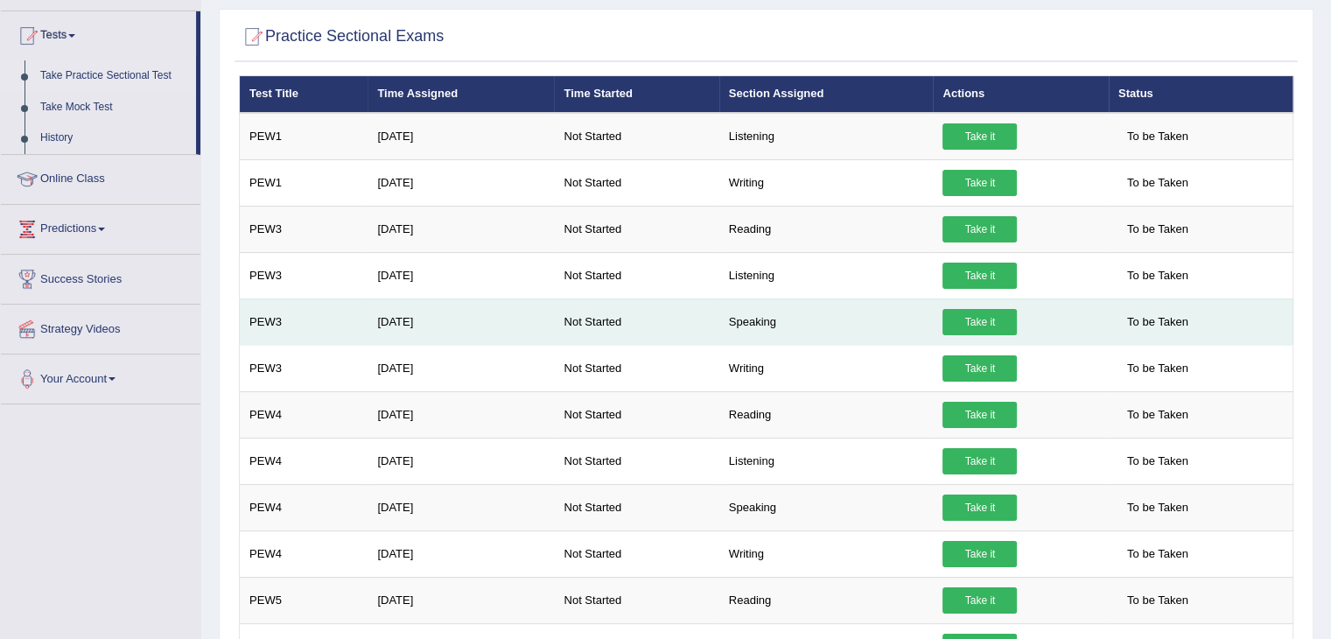
click at [979, 319] on link "Take it" at bounding box center [980, 322] width 74 height 26
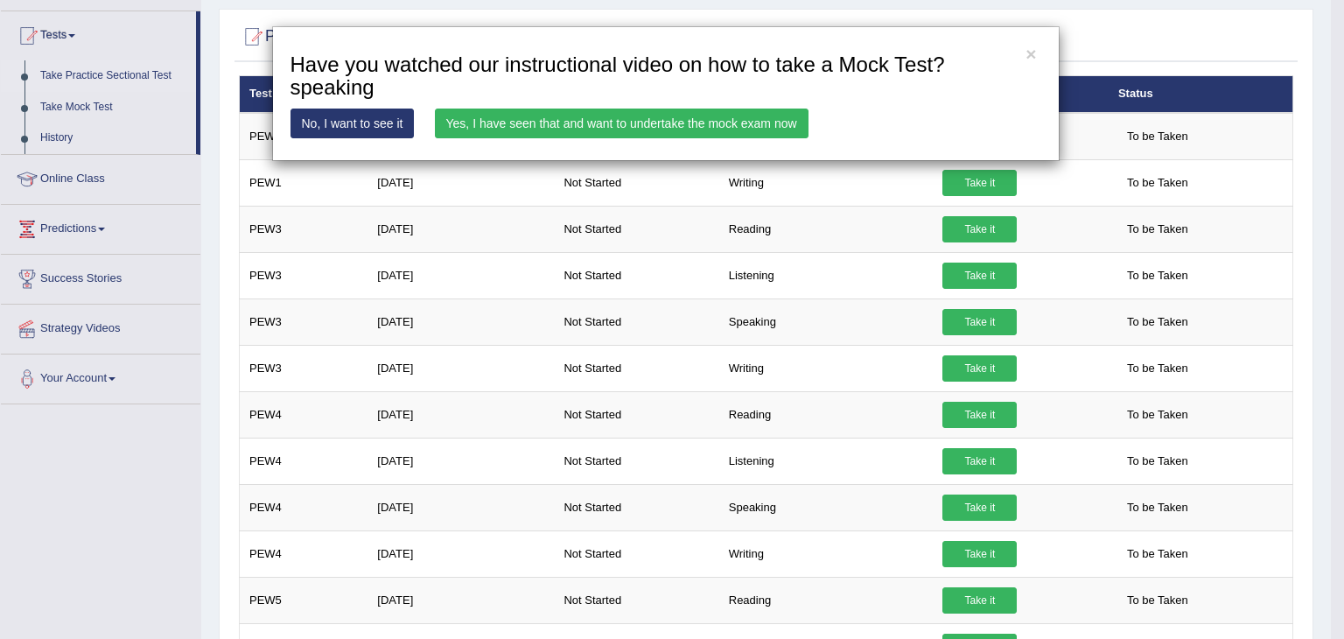
click at [693, 127] on link "Yes, I have seen that and want to undertake the mock exam now" at bounding box center [622, 124] width 374 height 30
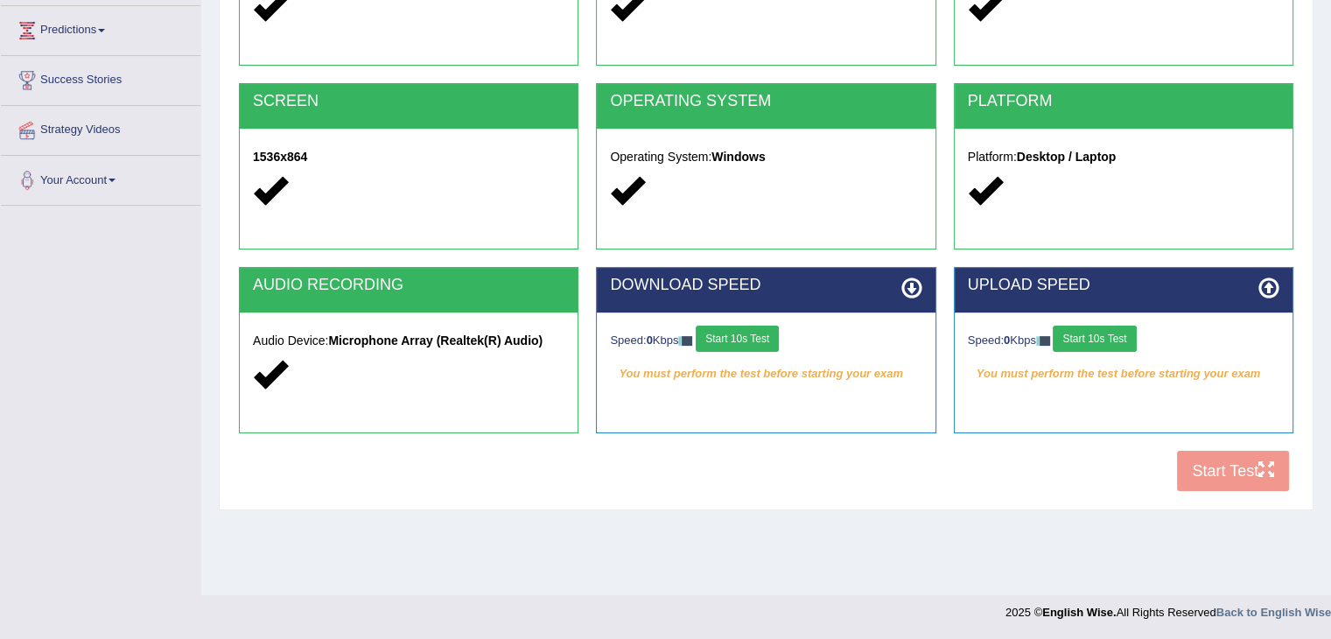
click at [756, 330] on button "Start 10s Test" at bounding box center [737, 339] width 83 height 26
click at [1112, 336] on button "Start 10s Test" at bounding box center [1094, 339] width 83 height 26
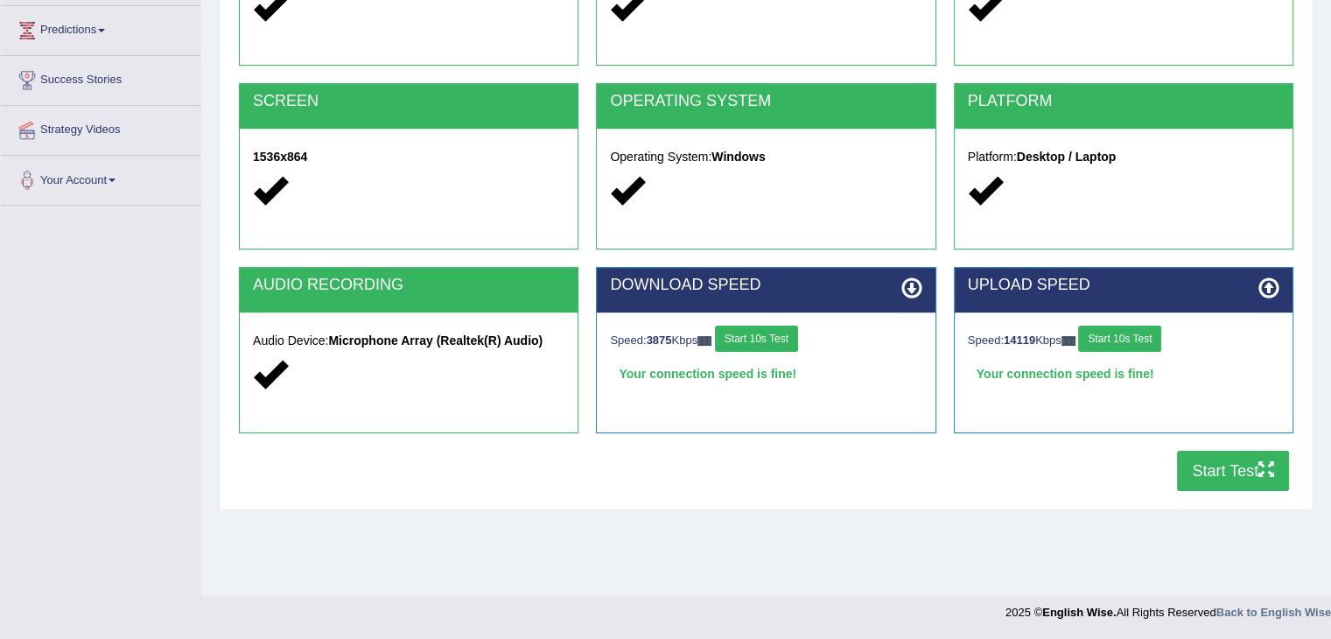
click at [1248, 460] on button "Start Test" at bounding box center [1233, 471] width 112 height 40
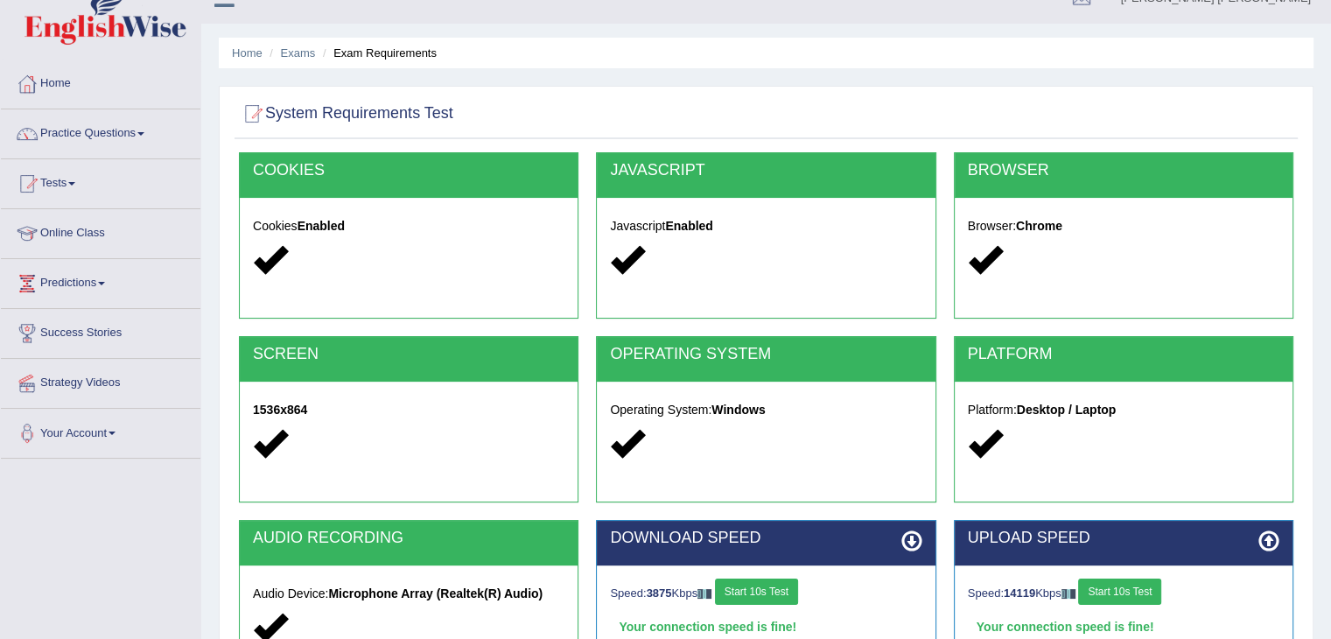
scroll to position [88, 0]
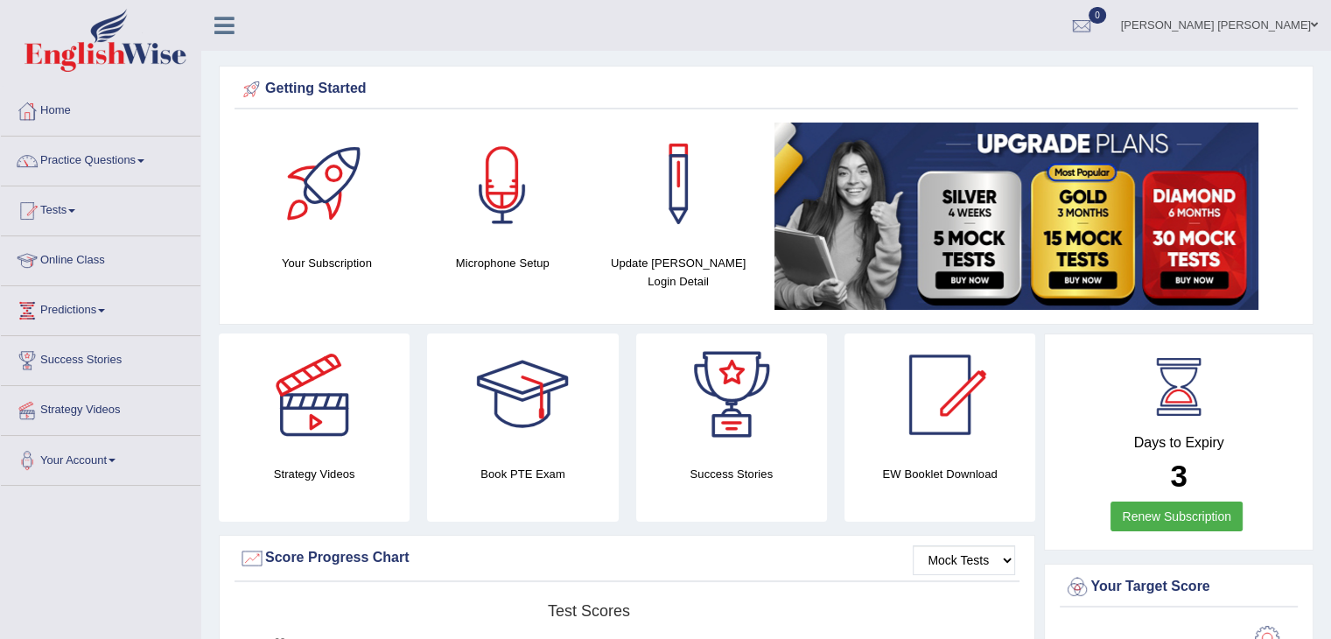
click at [509, 200] on div at bounding box center [502, 184] width 123 height 123
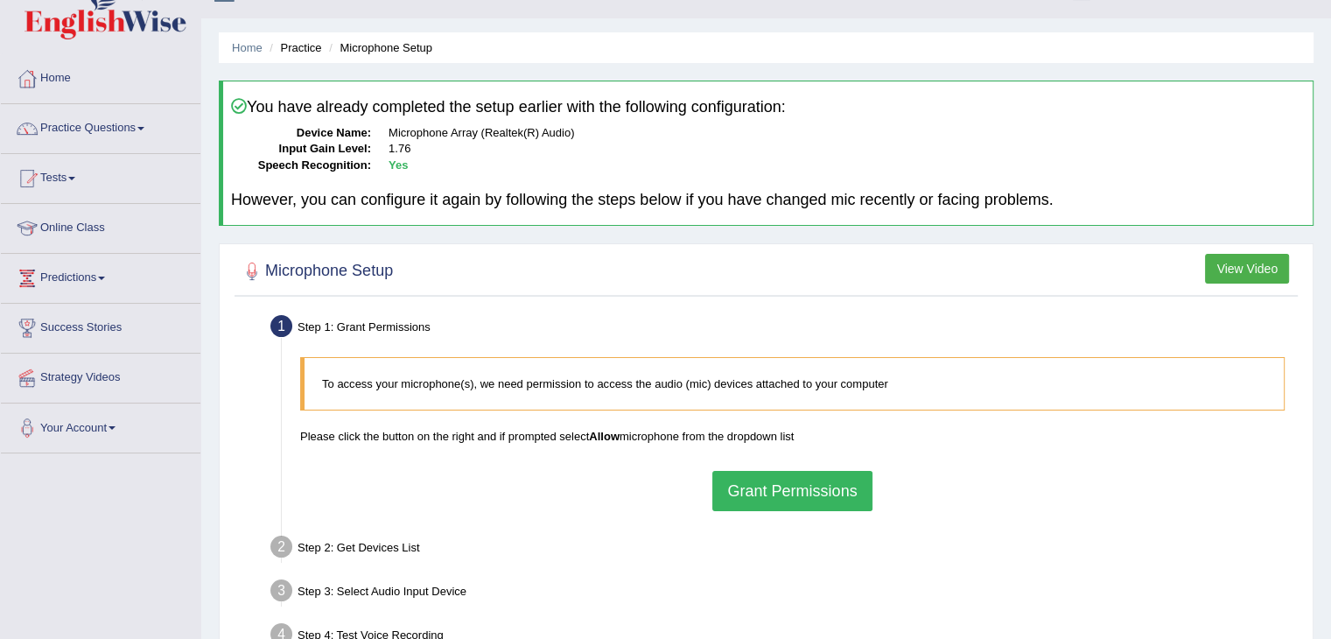
scroll to position [175, 0]
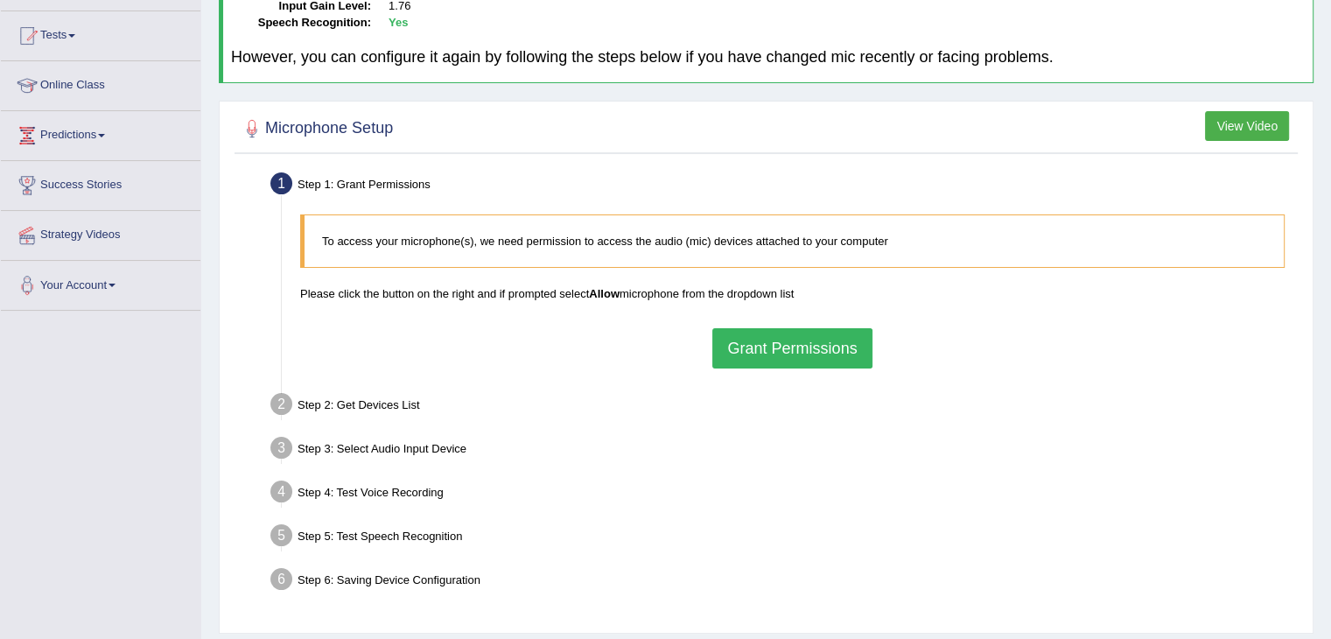
click at [795, 347] on button "Grant Permissions" at bounding box center [791, 348] width 159 height 40
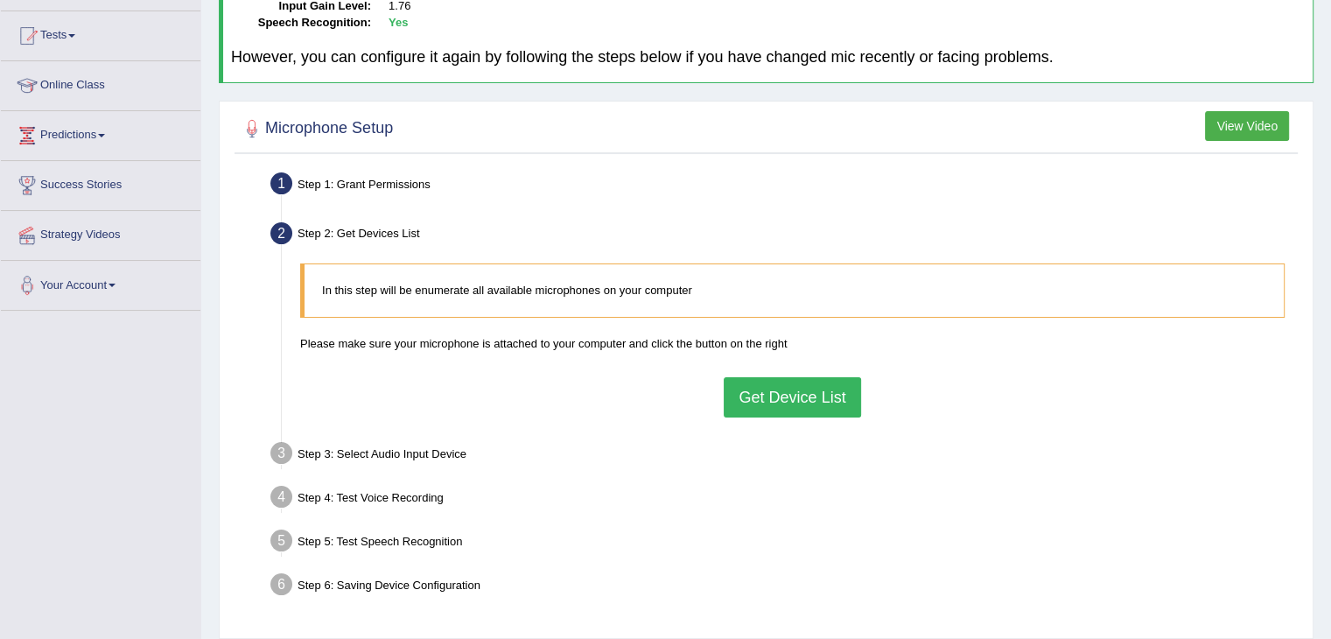
click at [798, 390] on button "Get Device List" at bounding box center [792, 397] width 137 height 40
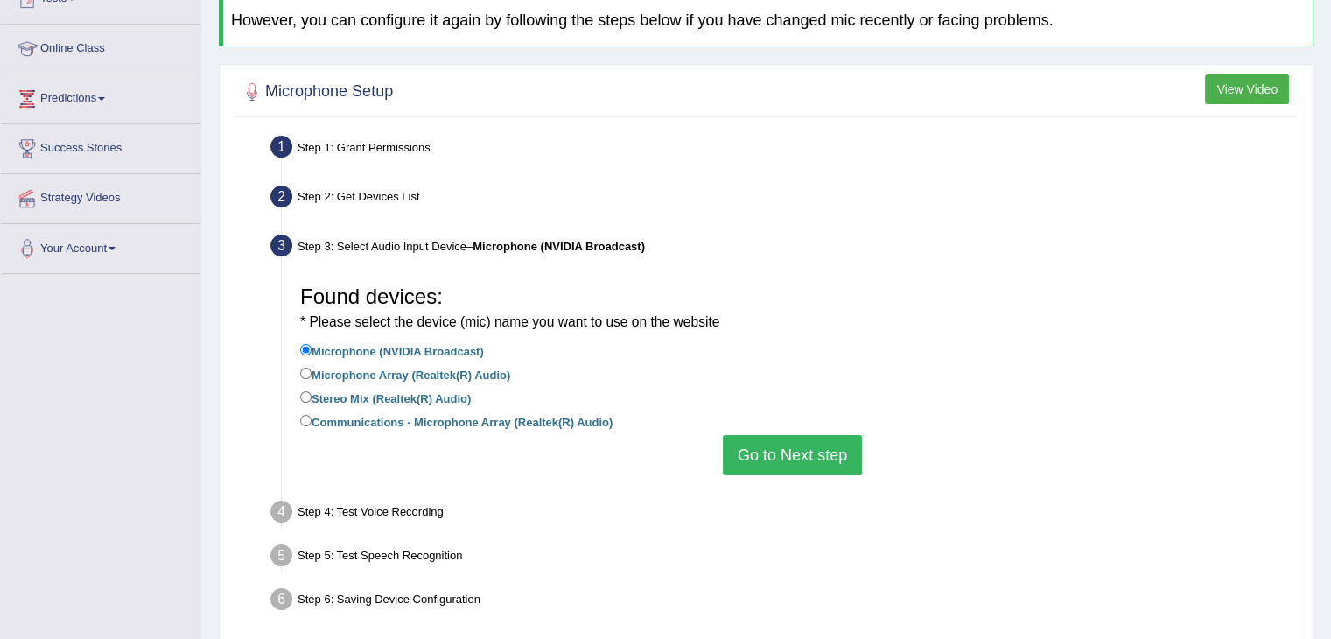
scroll to position [263, 0]
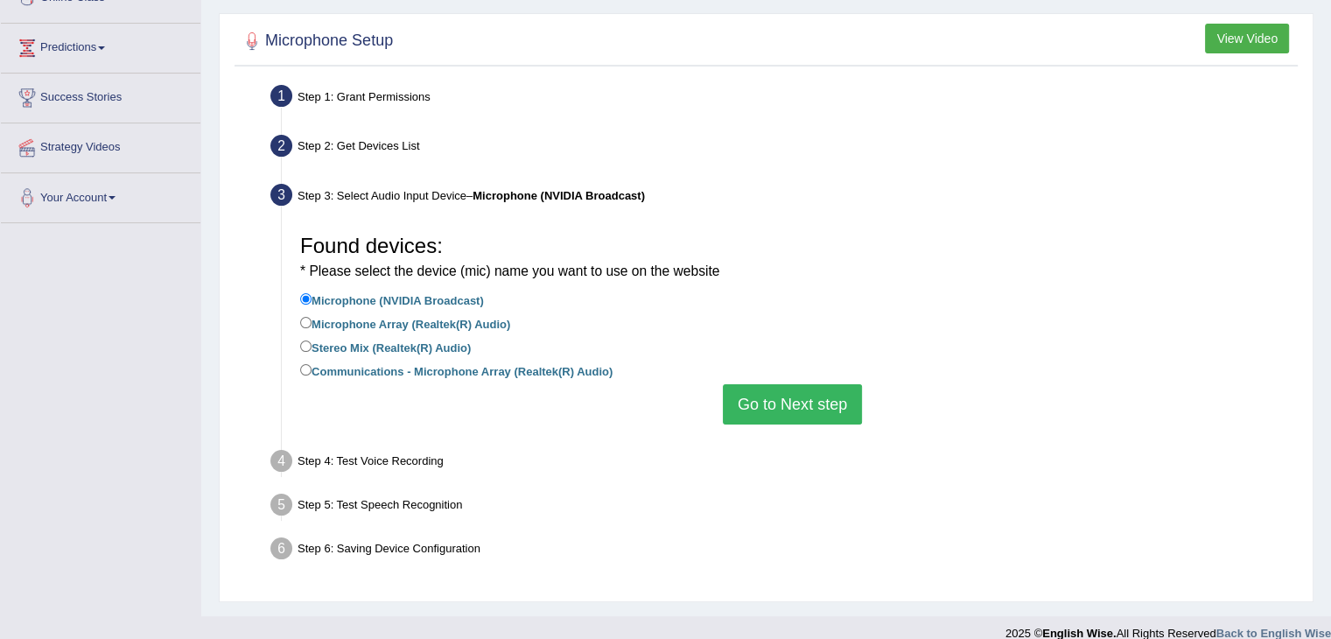
click at [481, 319] on label "Microphone Array (Realtek(R) Audio)" at bounding box center [405, 322] width 210 height 19
click at [312, 319] on input "Microphone Array (Realtek(R) Audio)" at bounding box center [305, 322] width 11 height 11
radio input "true"
click at [810, 395] on button "Go to Next step" at bounding box center [792, 404] width 139 height 40
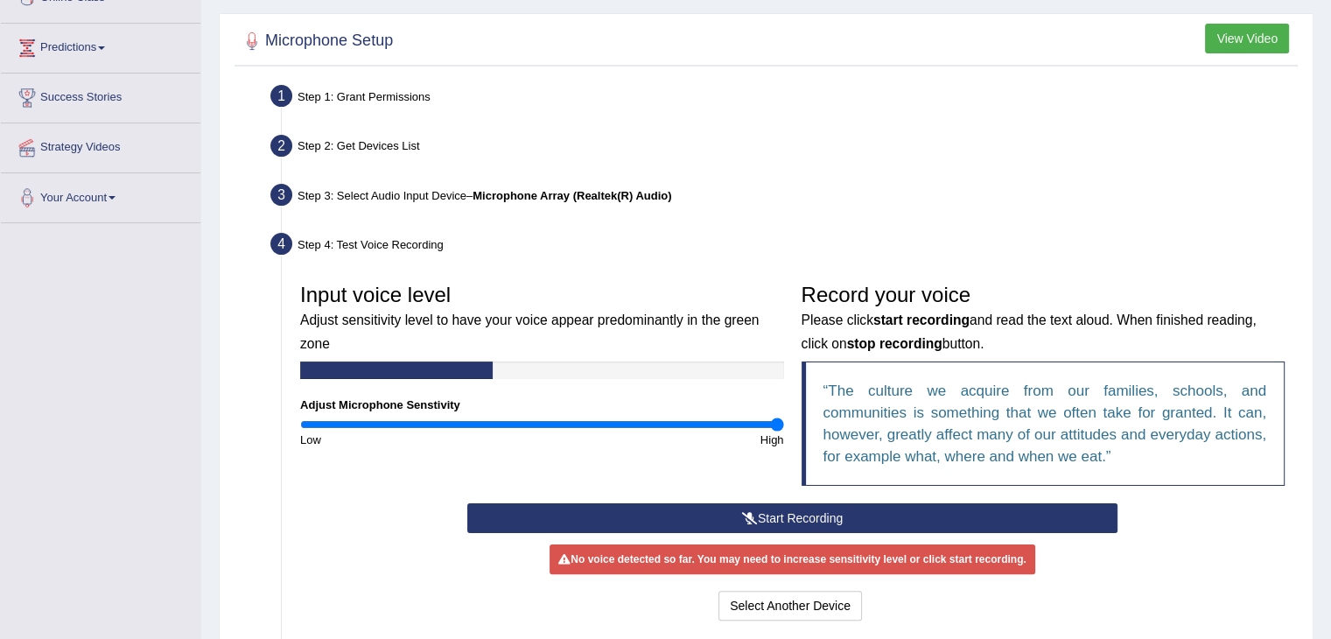
drag, startPoint x: 725, startPoint y: 421, endPoint x: 777, endPoint y: 421, distance: 52.5
type input "2"
click at [777, 421] on input "range" at bounding box center [542, 424] width 484 height 14
click at [821, 517] on button "Start Recording" at bounding box center [792, 518] width 650 height 30
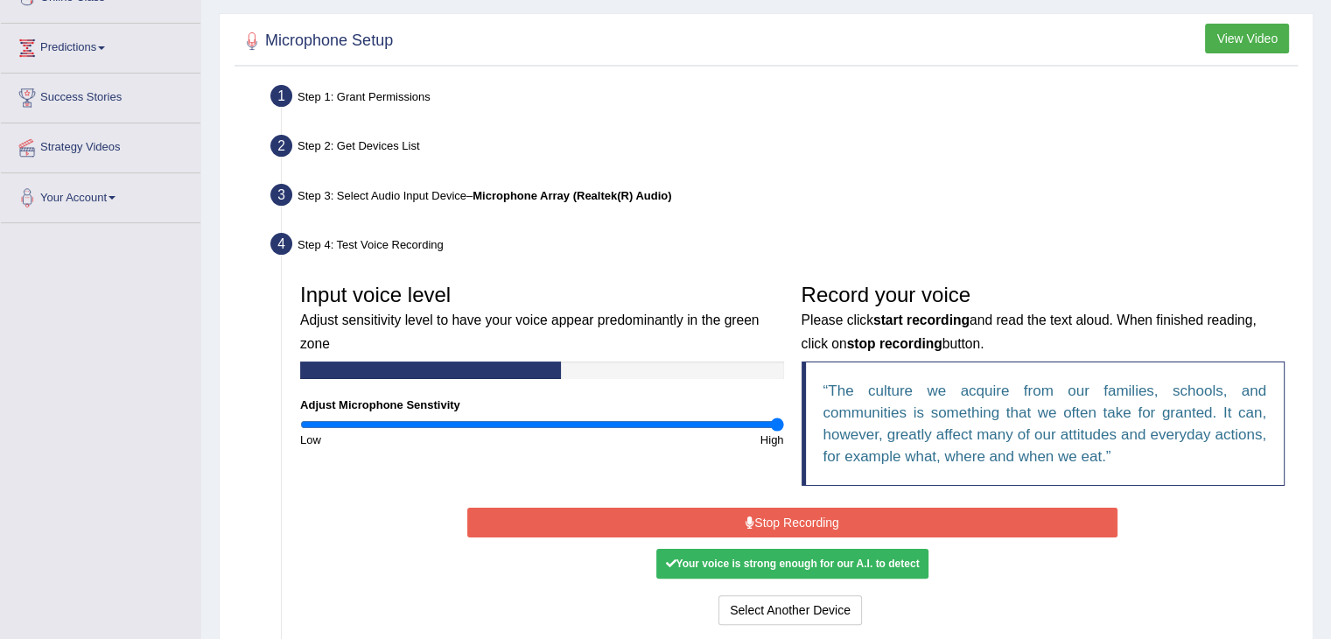
click at [818, 523] on button "Stop Recording" at bounding box center [792, 523] width 650 height 30
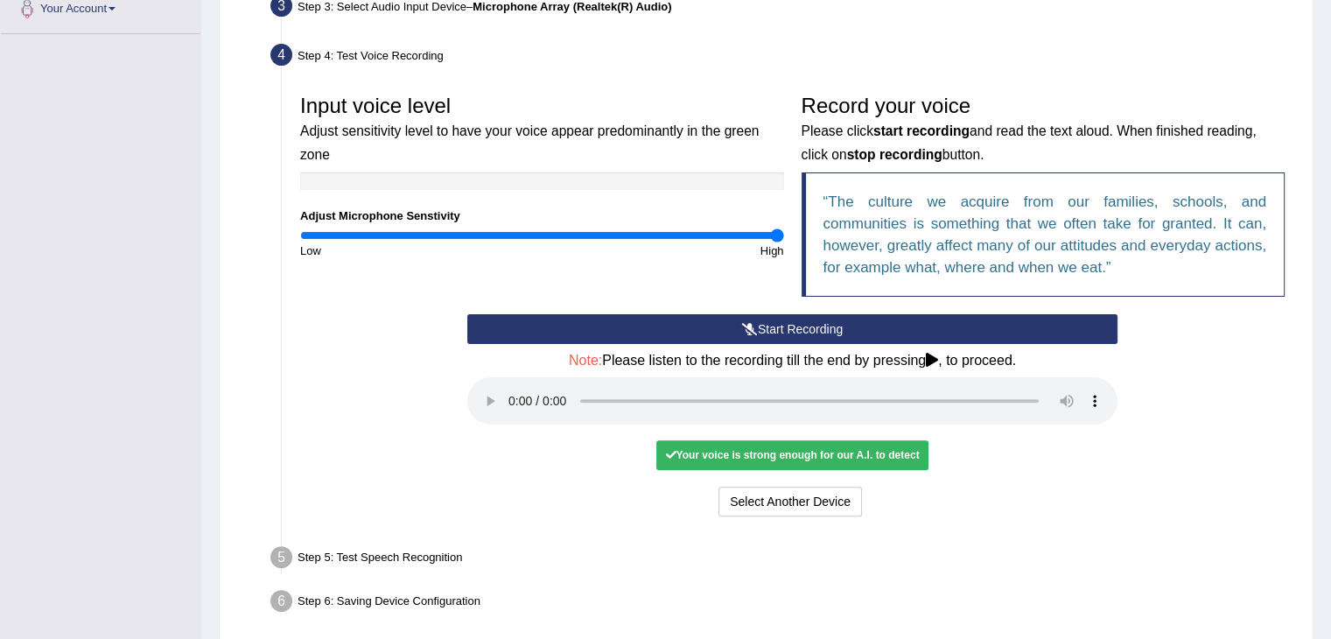
scroll to position [523, 0]
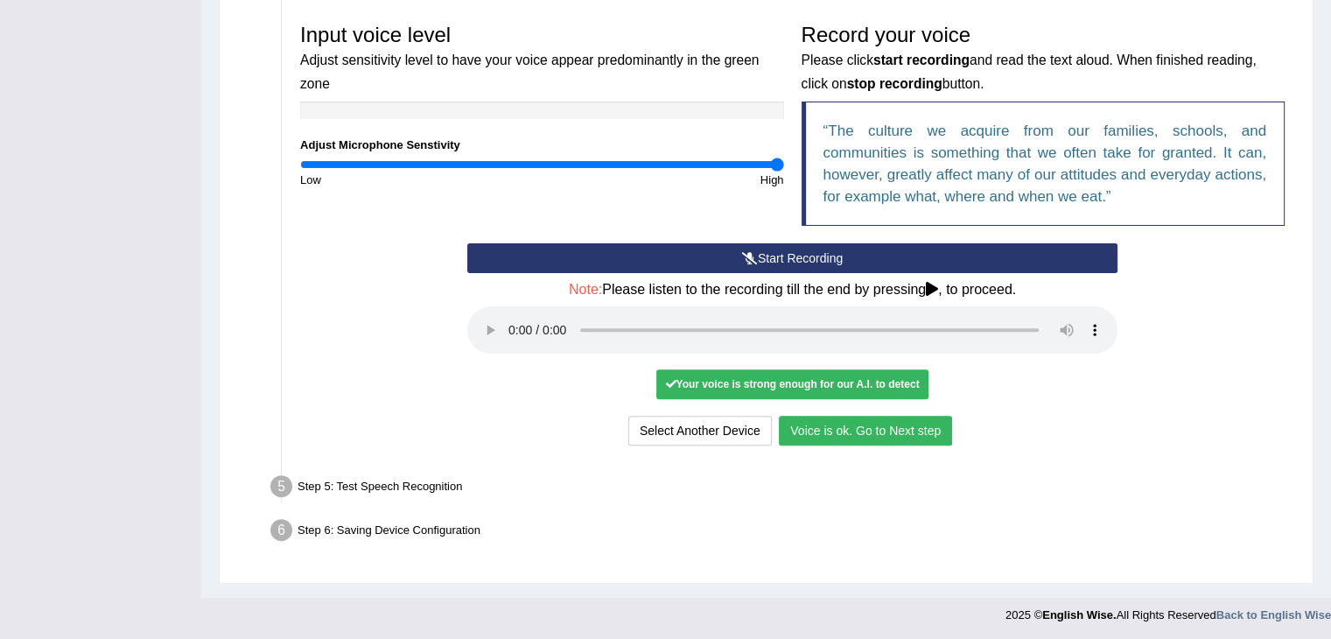
click at [910, 428] on button "Voice is ok. Go to Next step" at bounding box center [865, 431] width 173 height 30
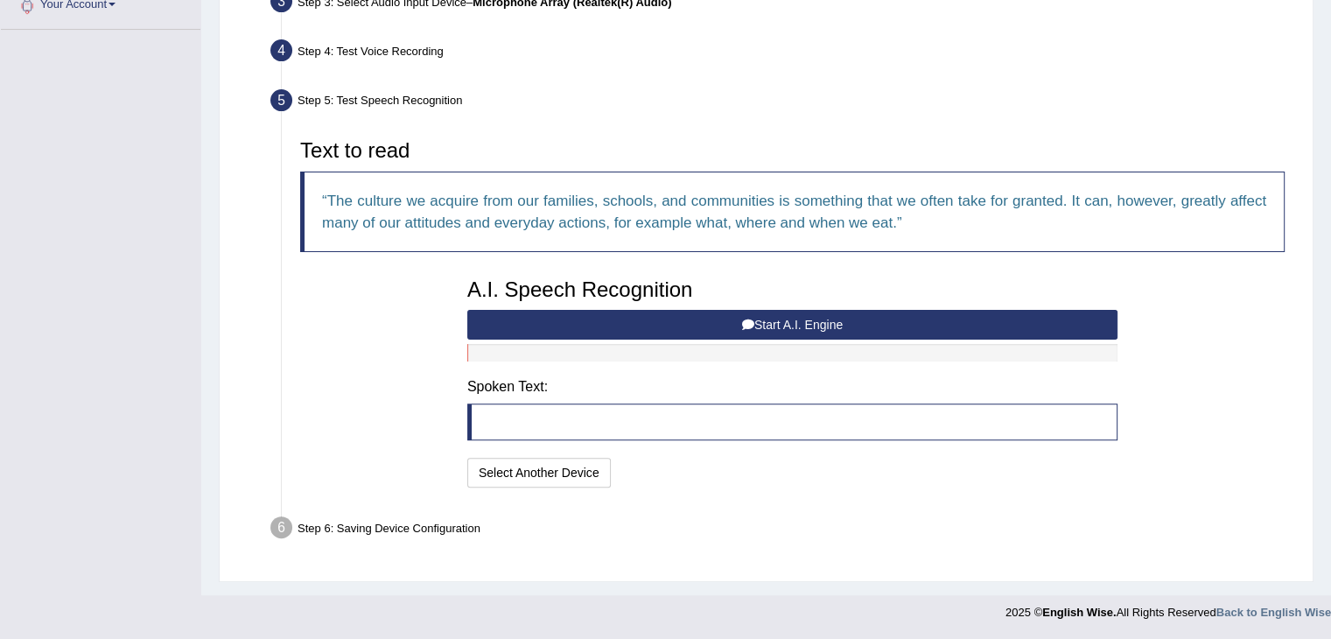
scroll to position [453, 0]
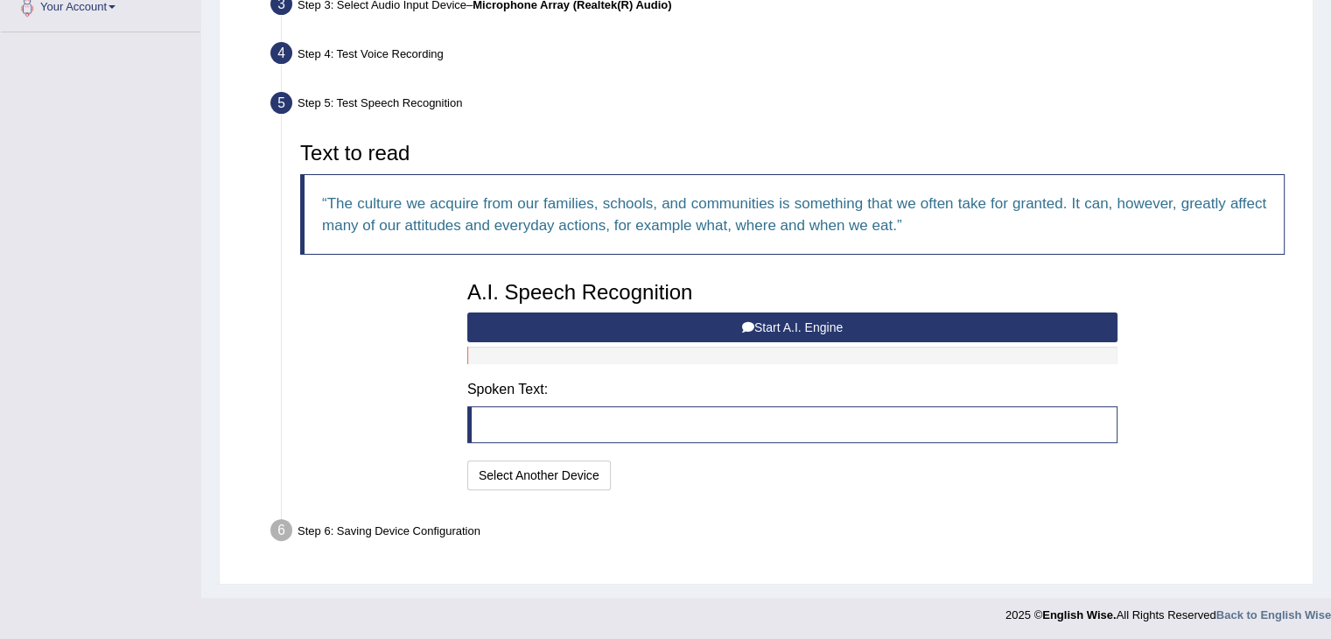
click at [756, 328] on button "Start A.I. Engine" at bounding box center [792, 327] width 650 height 30
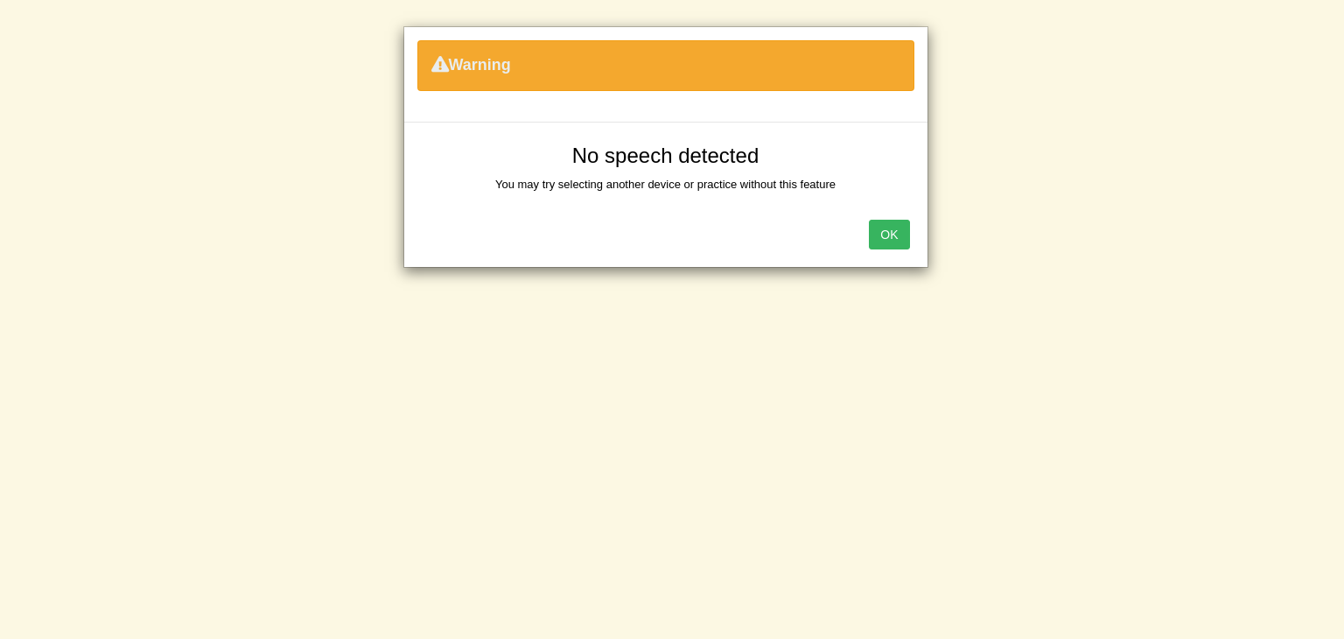
click at [889, 217] on div "OK" at bounding box center [665, 236] width 523 height 61
click at [888, 239] on button "OK" at bounding box center [889, 235] width 40 height 30
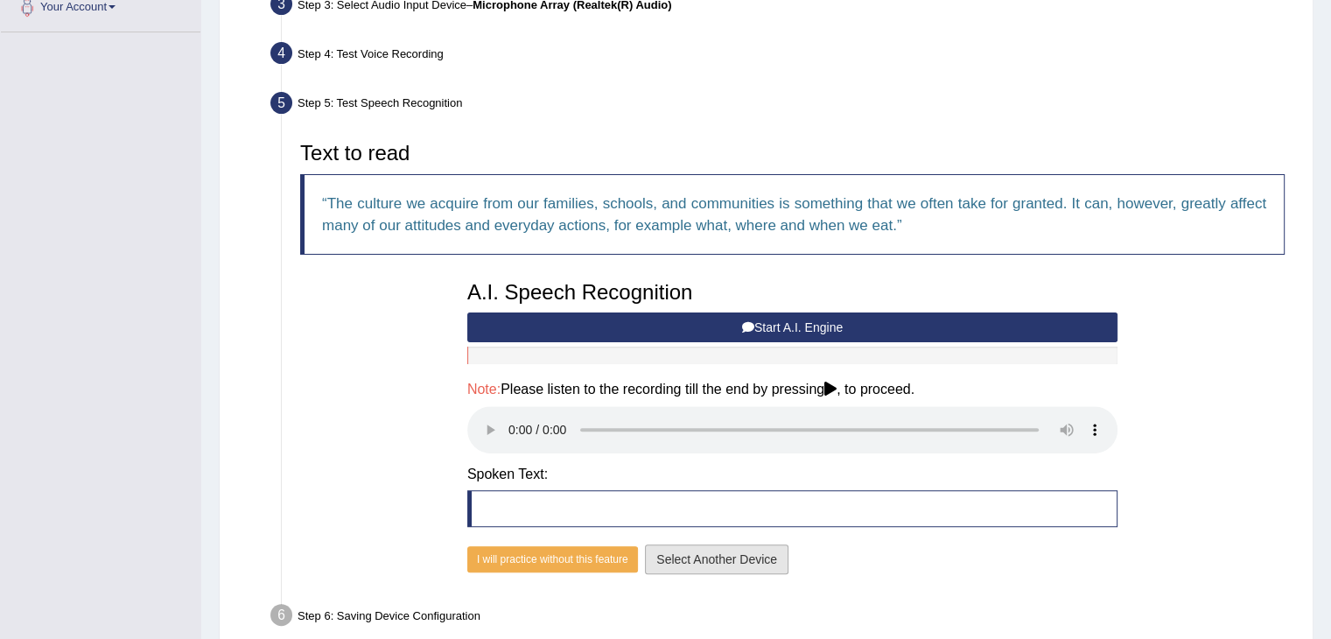
click at [731, 556] on button "Select Another Device" at bounding box center [717, 559] width 144 height 30
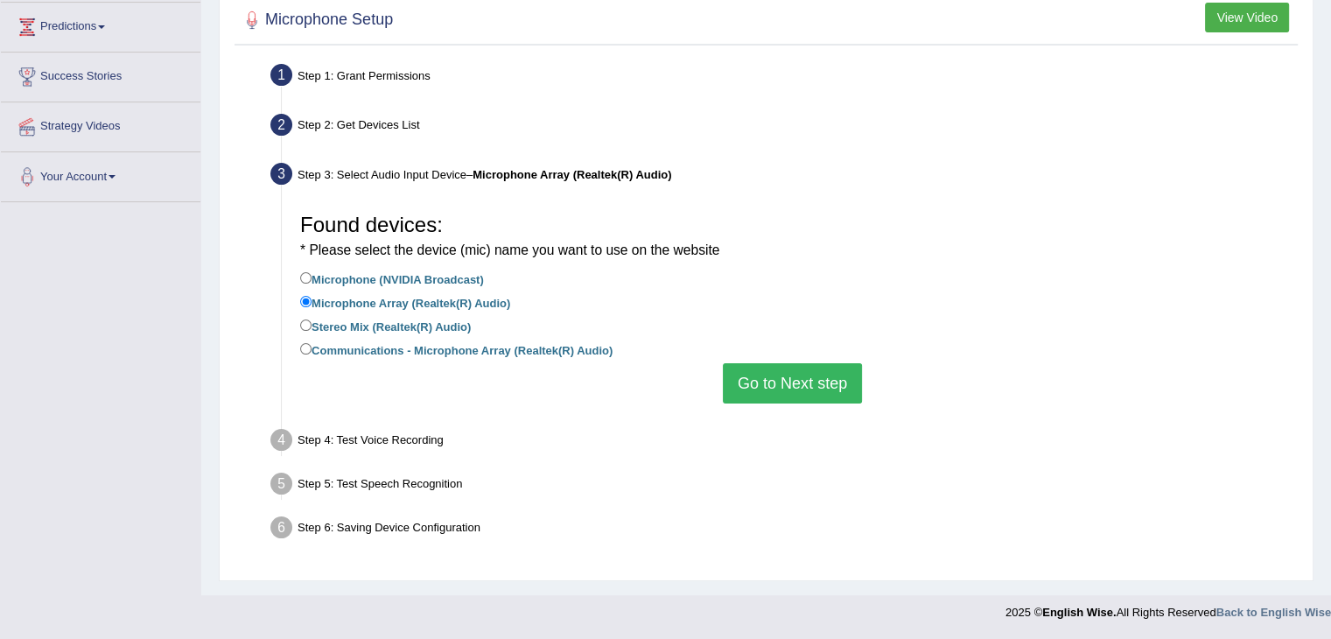
scroll to position [283, 0]
click at [443, 322] on label "Stereo Mix (Realtek(R) Audio)" at bounding box center [385, 326] width 171 height 19
click at [312, 322] on input "Stereo Mix (Realtek(R) Audio)" at bounding box center [305, 325] width 11 height 11
radio input "true"
click at [546, 338] on li "Stereo Mix (Realtek(R) Audio)" at bounding box center [792, 329] width 985 height 24
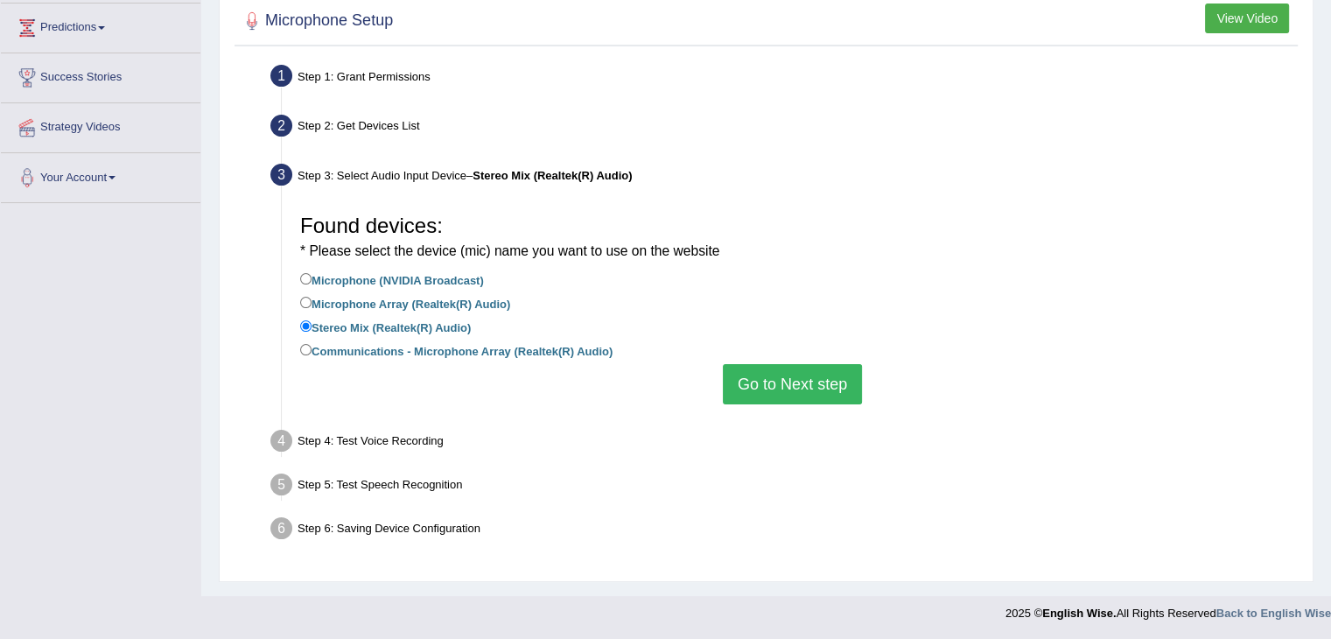
click at [546, 349] on label "Communications - Microphone Array (Realtek(R) Audio)" at bounding box center [456, 349] width 312 height 19
click at [312, 349] on input "Communications - Microphone Array (Realtek(R) Audio)" at bounding box center [305, 349] width 11 height 11
radio input "true"
click at [814, 392] on button "Go to Next step" at bounding box center [792, 384] width 139 height 40
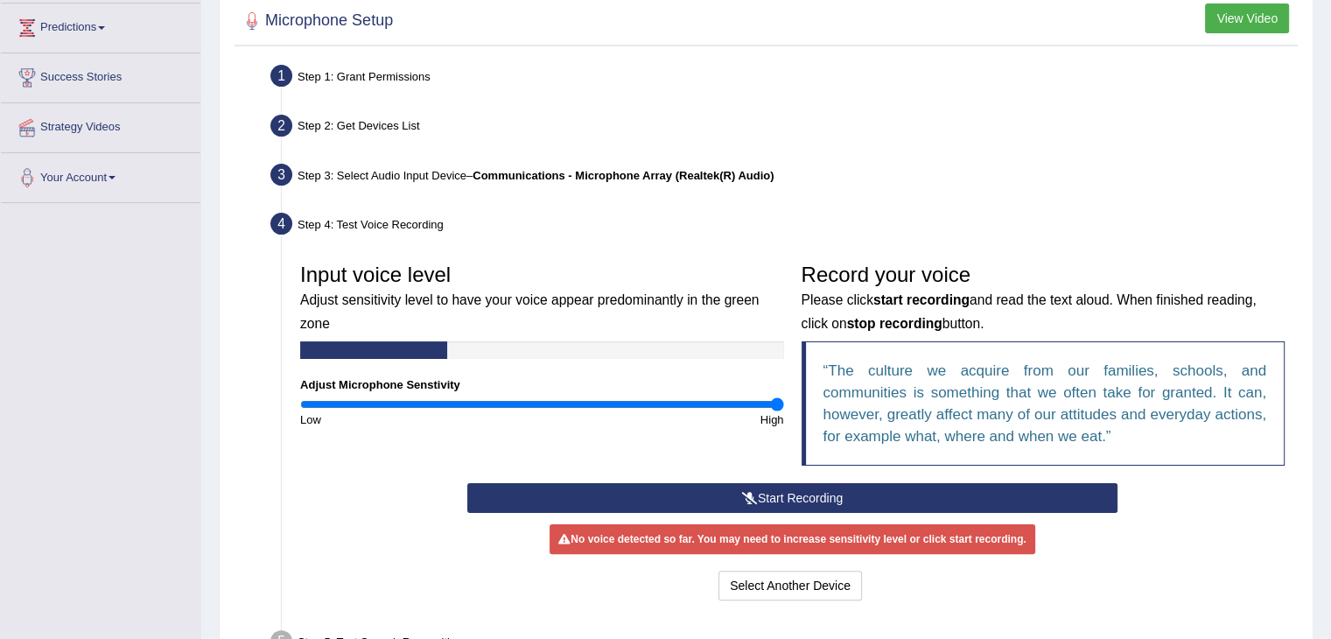
click at [739, 493] on button "Start Recording" at bounding box center [792, 498] width 650 height 30
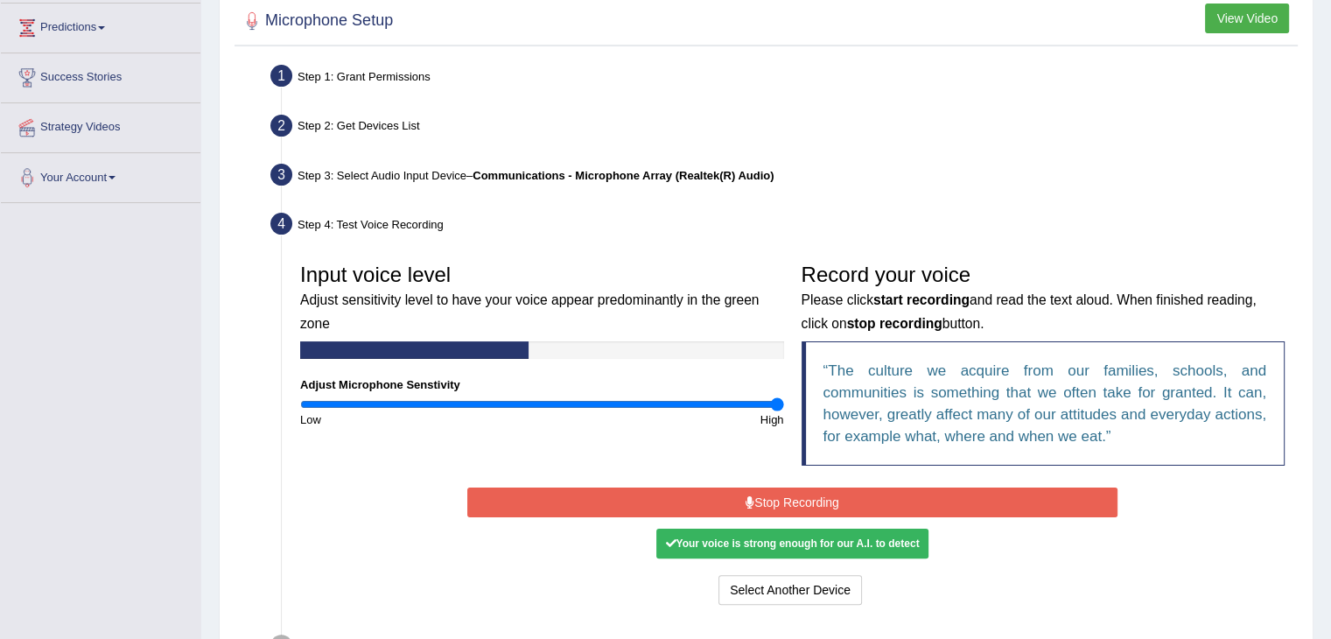
click at [739, 493] on button "Stop Recording" at bounding box center [792, 503] width 650 height 30
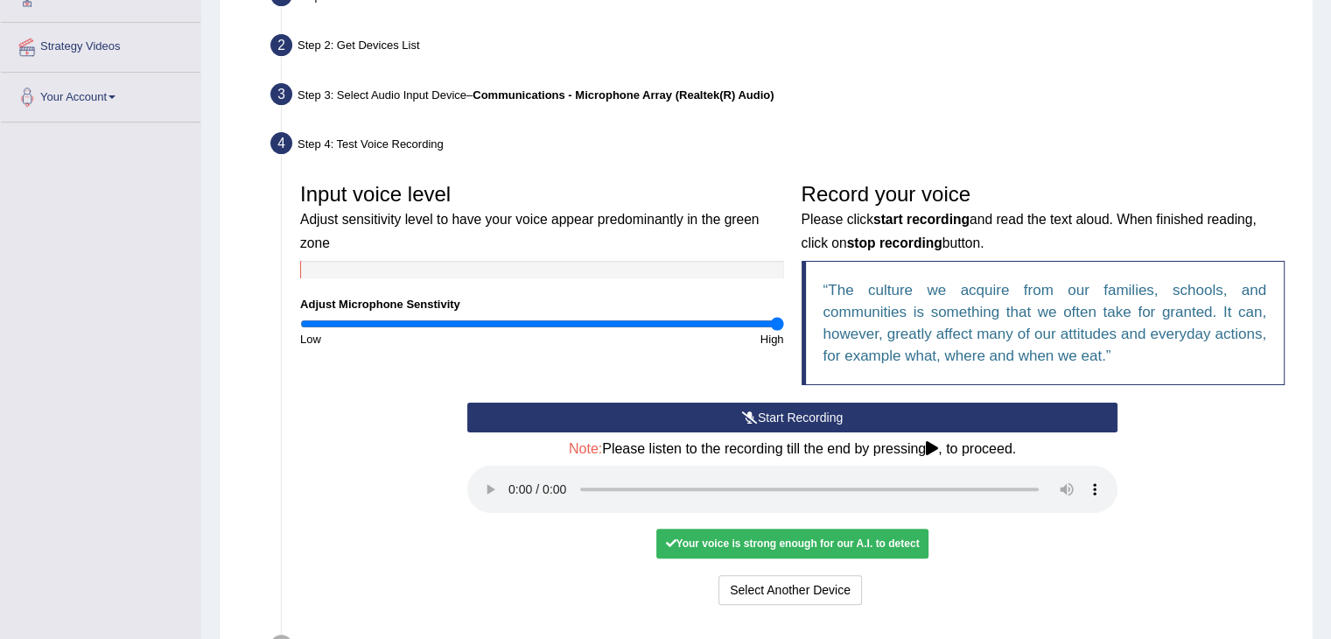
scroll to position [370, 0]
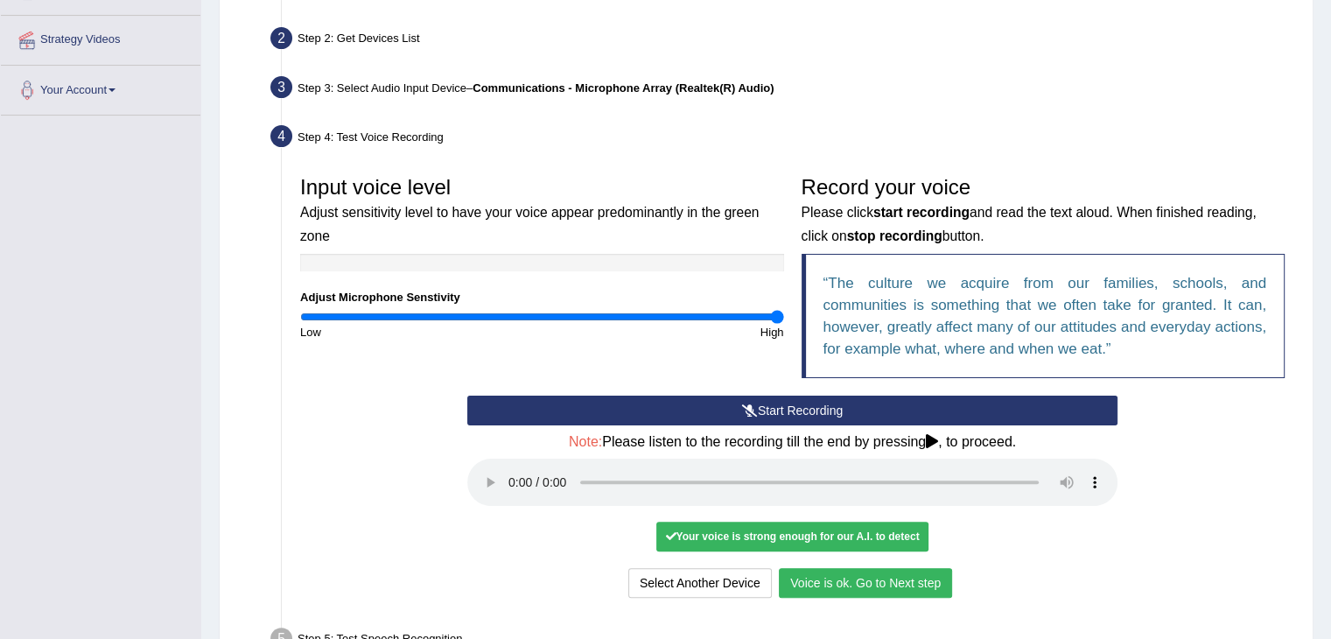
click at [878, 579] on button "Voice is ok. Go to Next step" at bounding box center [865, 583] width 173 height 30
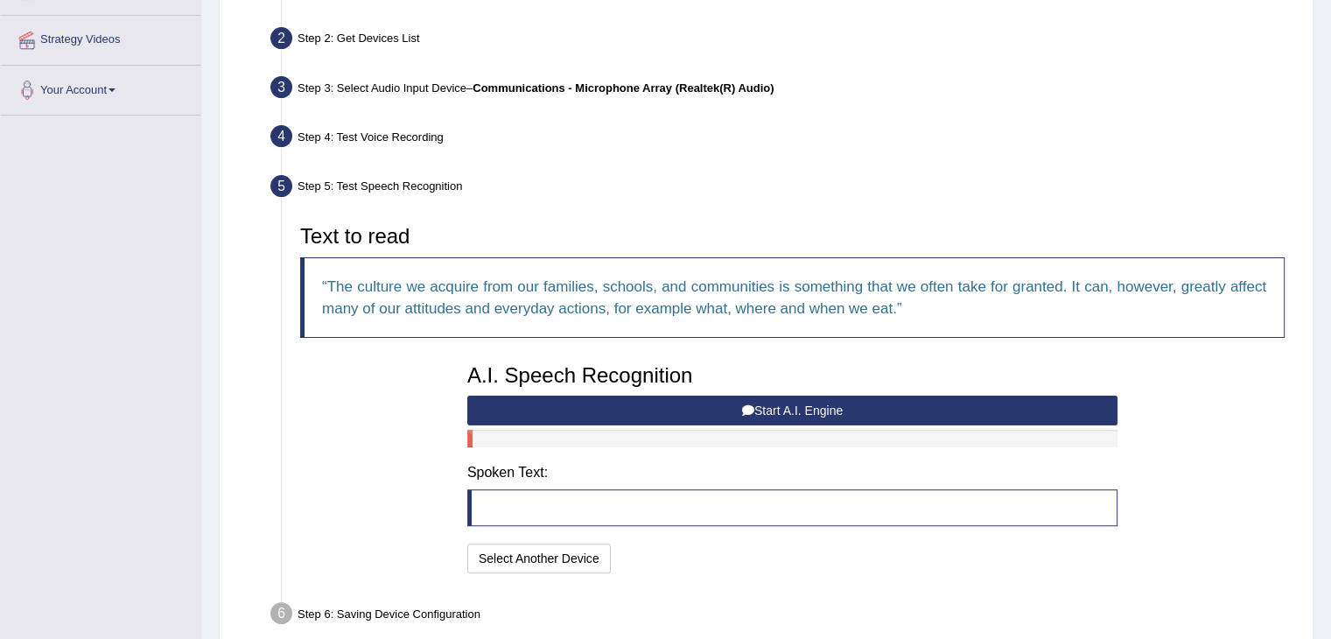
click at [704, 408] on button "Start A.I. Engine" at bounding box center [792, 411] width 650 height 30
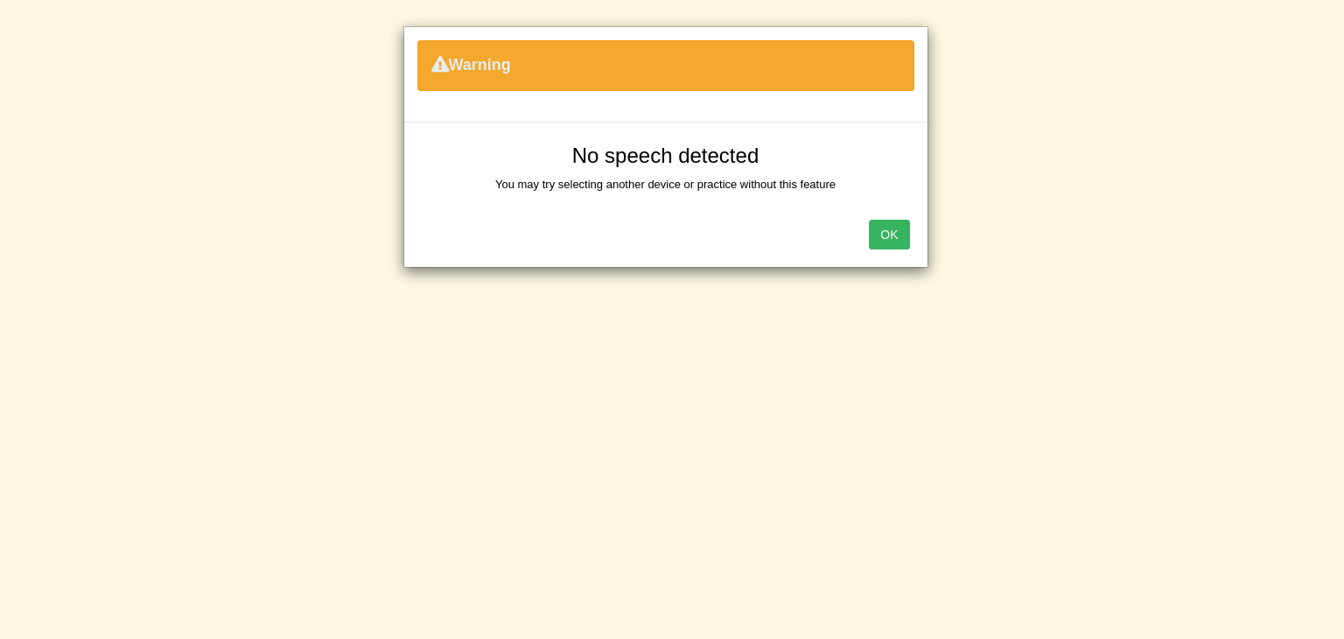
click at [896, 236] on button "OK" at bounding box center [889, 235] width 40 height 30
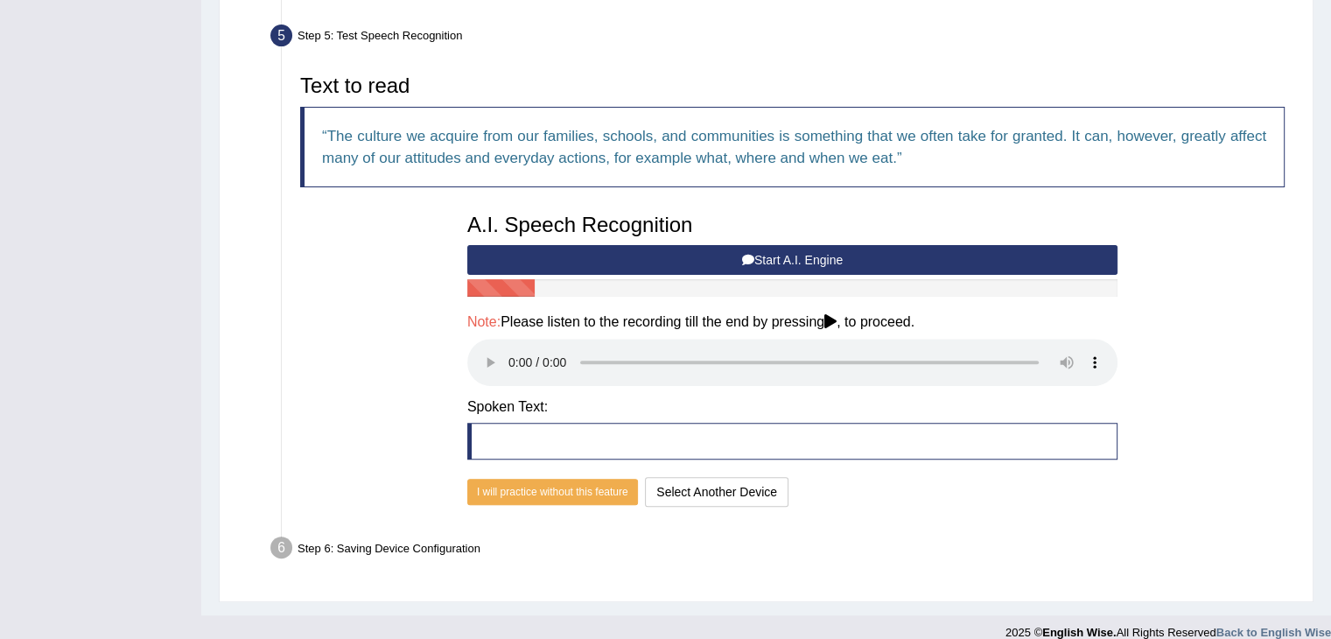
scroll to position [538, 0]
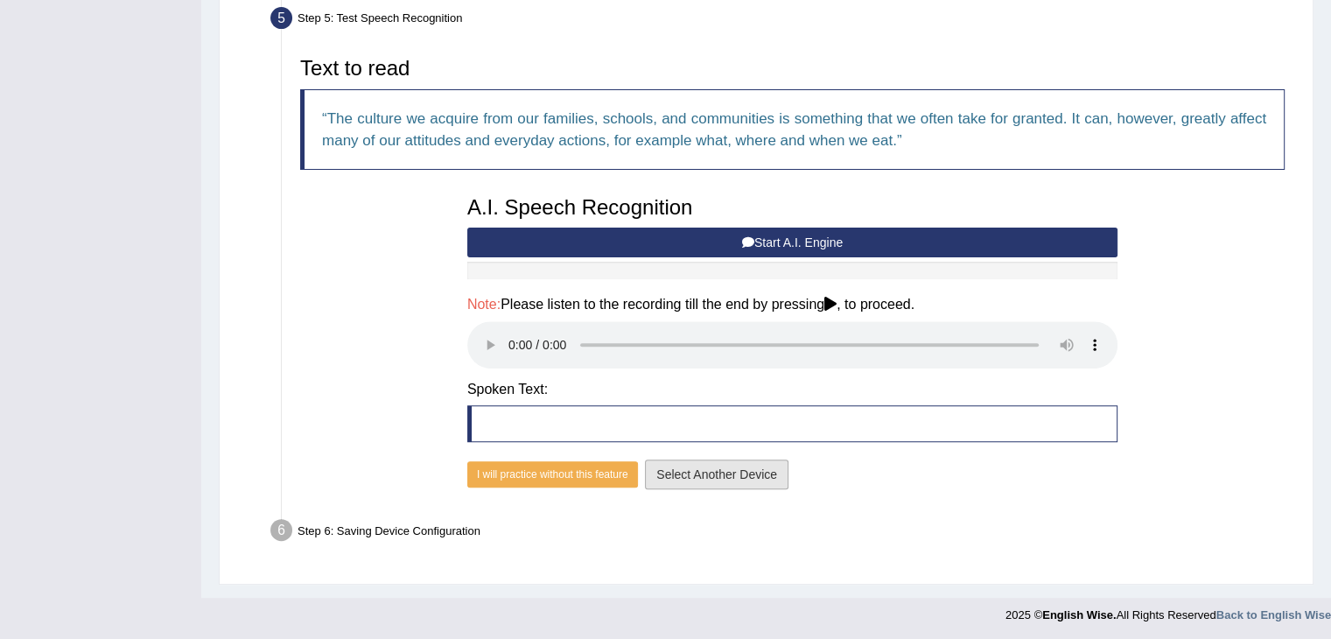
click at [740, 474] on button "Select Another Device" at bounding box center [717, 475] width 144 height 30
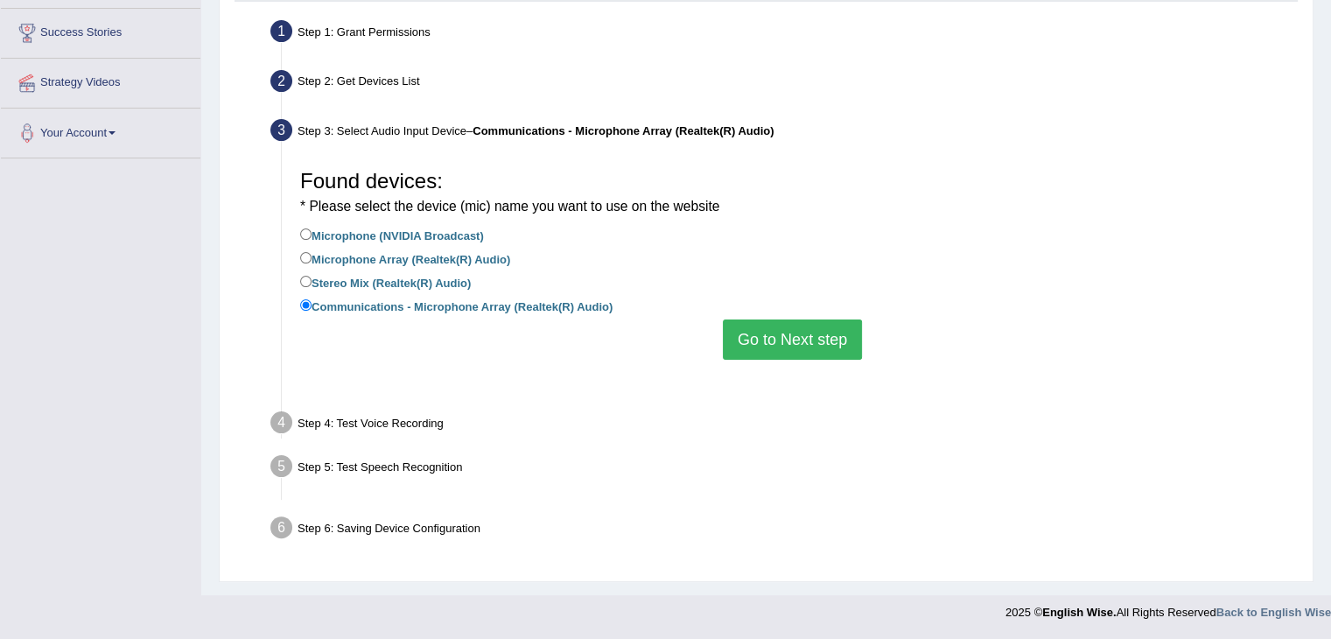
scroll to position [283, 0]
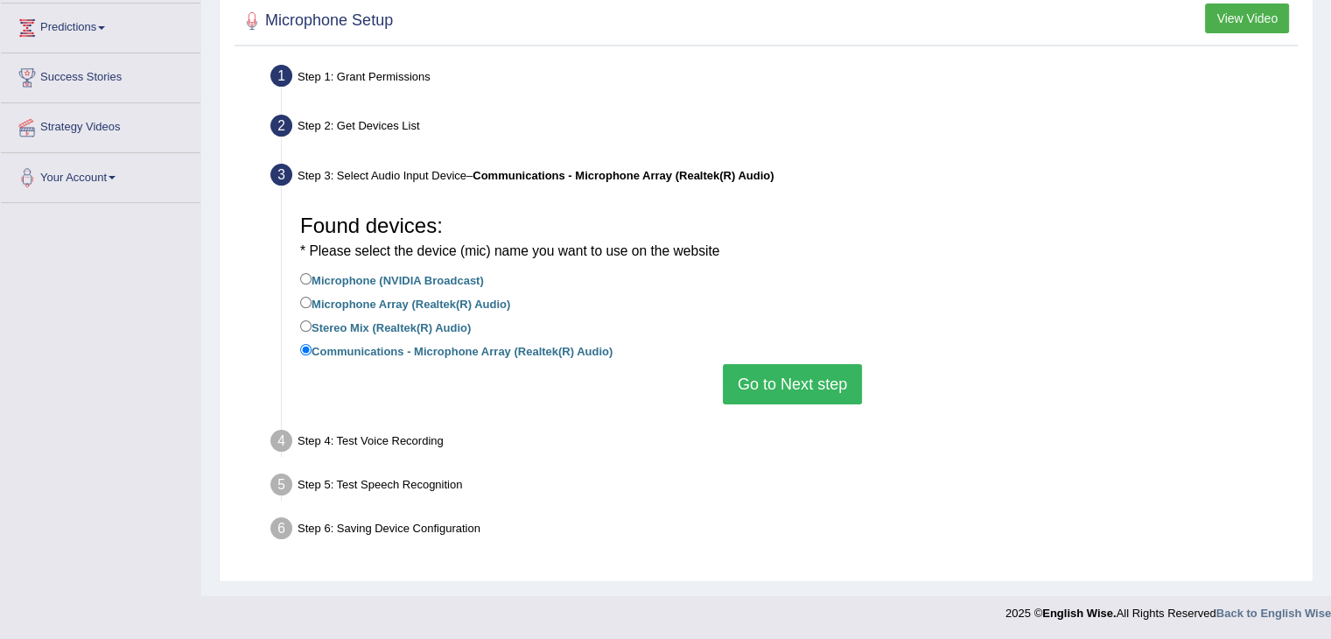
click at [435, 278] on label "Microphone (NVIDIA Broadcast)" at bounding box center [392, 279] width 184 height 19
click at [312, 278] on input "Microphone (NVIDIA Broadcast)" at bounding box center [305, 278] width 11 height 11
radio input "true"
click at [808, 385] on button "Go to Next step" at bounding box center [792, 384] width 139 height 40
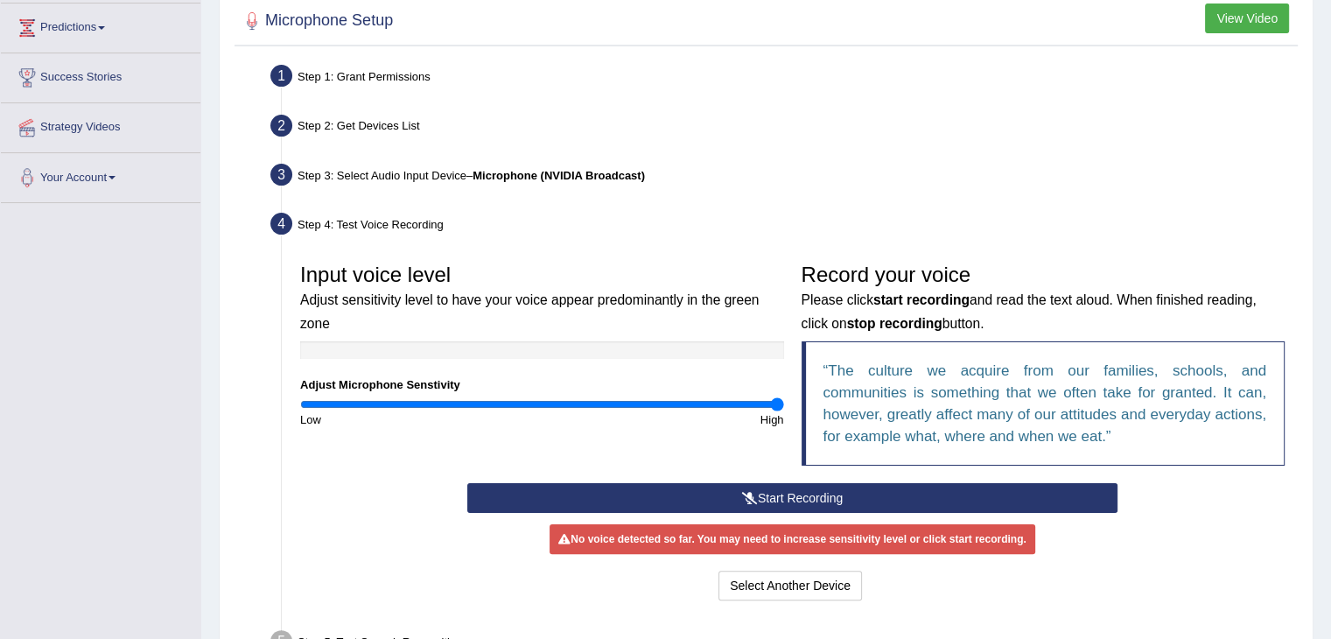
click at [451, 176] on div "Step 3: Select Audio Input Device – Microphone (NVIDIA Broadcast)" at bounding box center [784, 177] width 1042 height 39
click at [781, 590] on button "Select Another Device" at bounding box center [791, 586] width 144 height 30
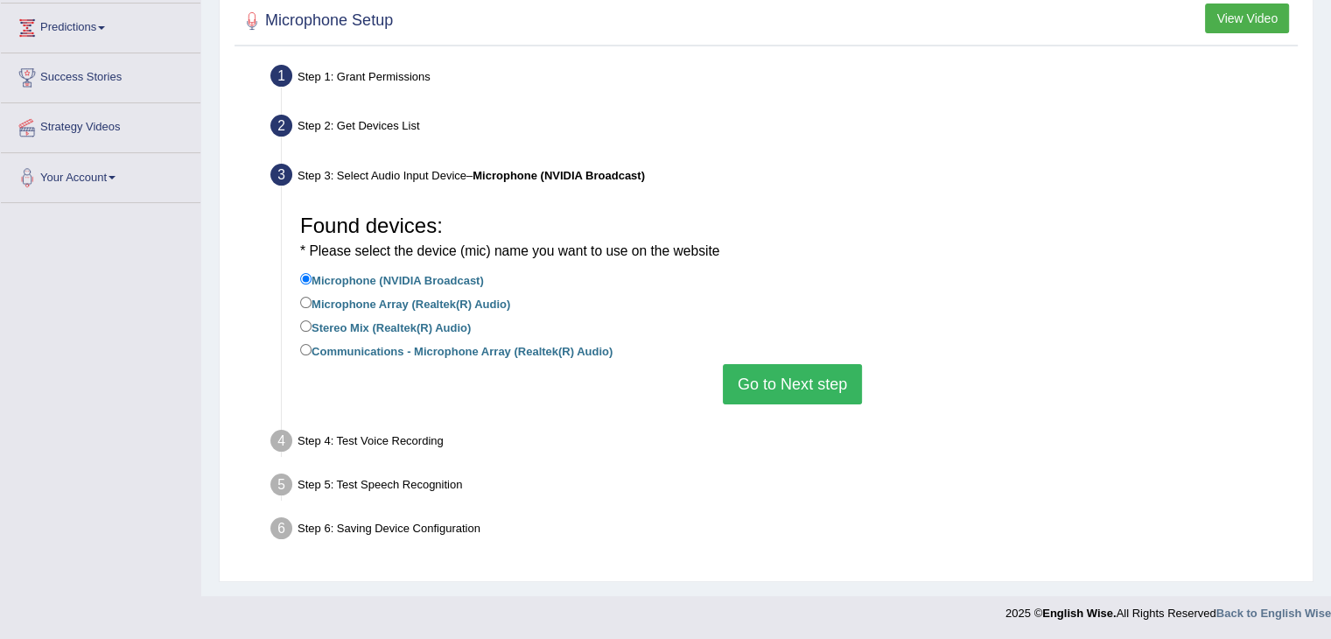
click at [445, 298] on label "Microphone Array (Realtek(R) Audio)" at bounding box center [405, 302] width 210 height 19
click at [312, 298] on input "Microphone Array (Realtek(R) Audio)" at bounding box center [305, 302] width 11 height 11
radio input "true"
click at [804, 389] on button "Go to Next step" at bounding box center [792, 384] width 139 height 40
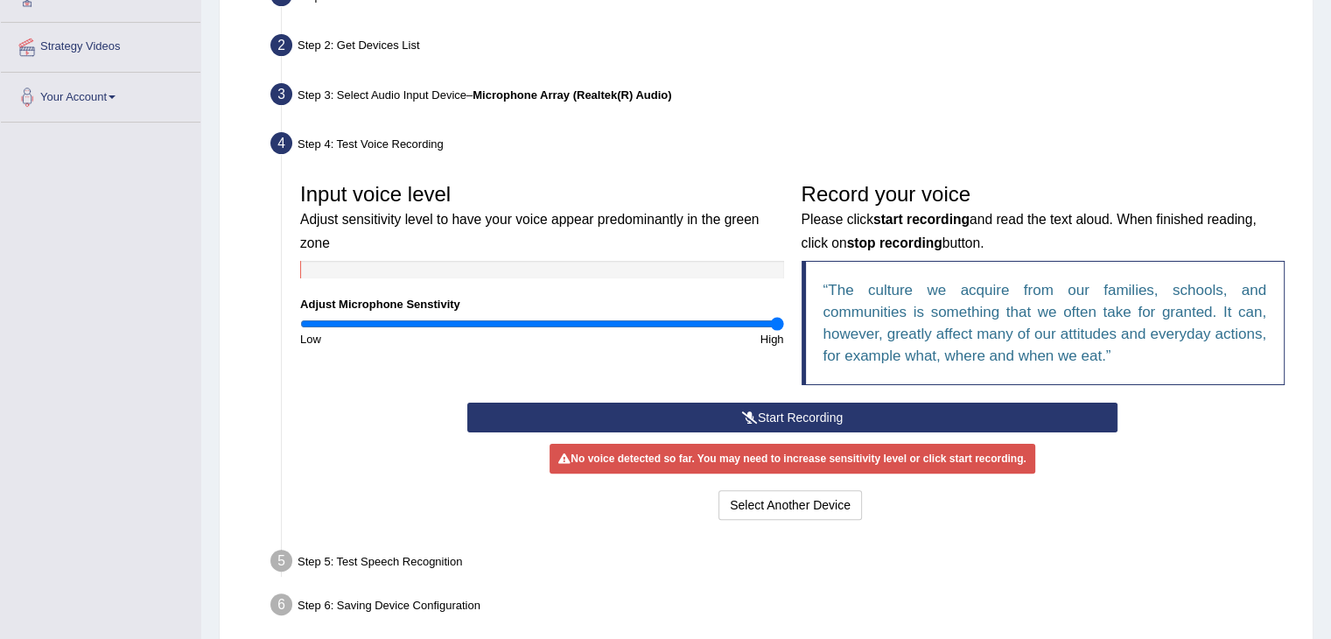
scroll to position [370, 0]
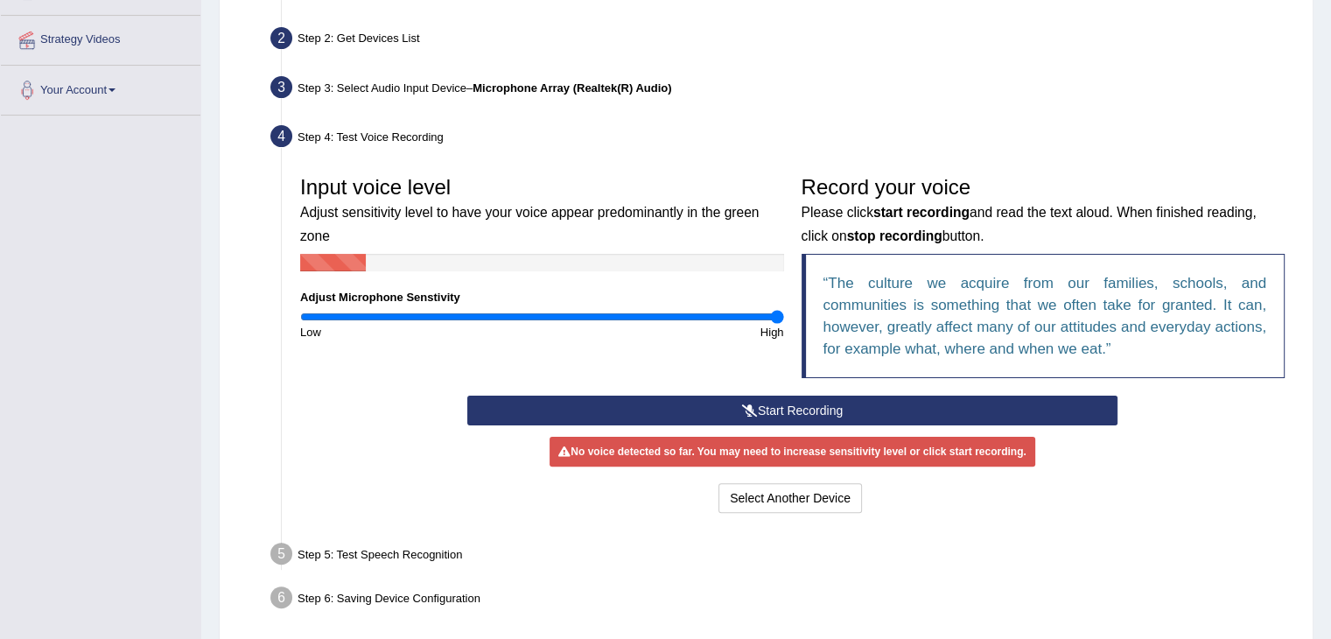
click at [831, 413] on button "Start Recording" at bounding box center [792, 411] width 650 height 30
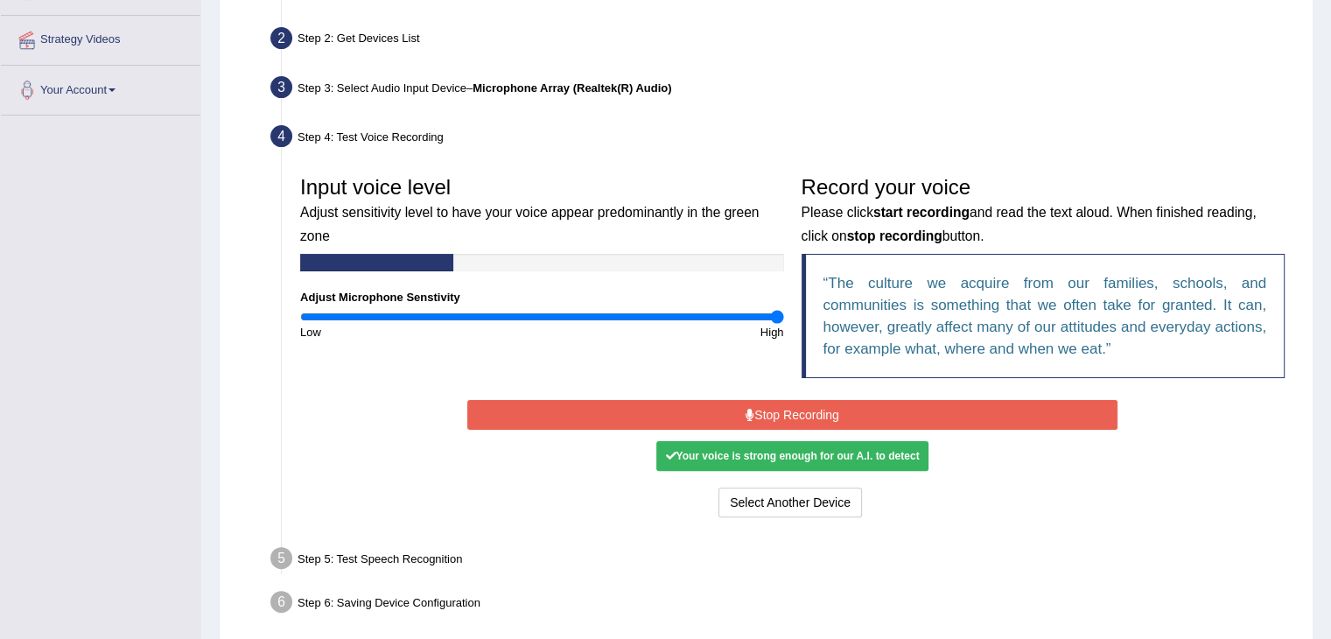
click at [756, 416] on button "Stop Recording" at bounding box center [792, 415] width 650 height 30
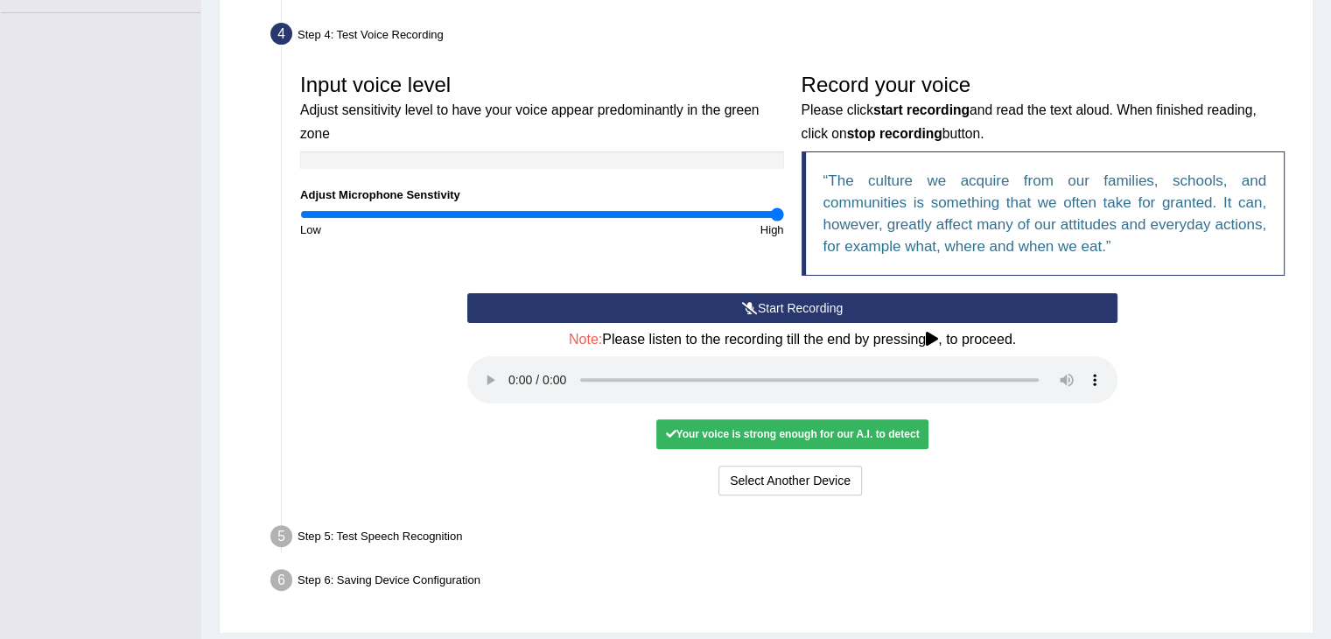
scroll to position [523, 0]
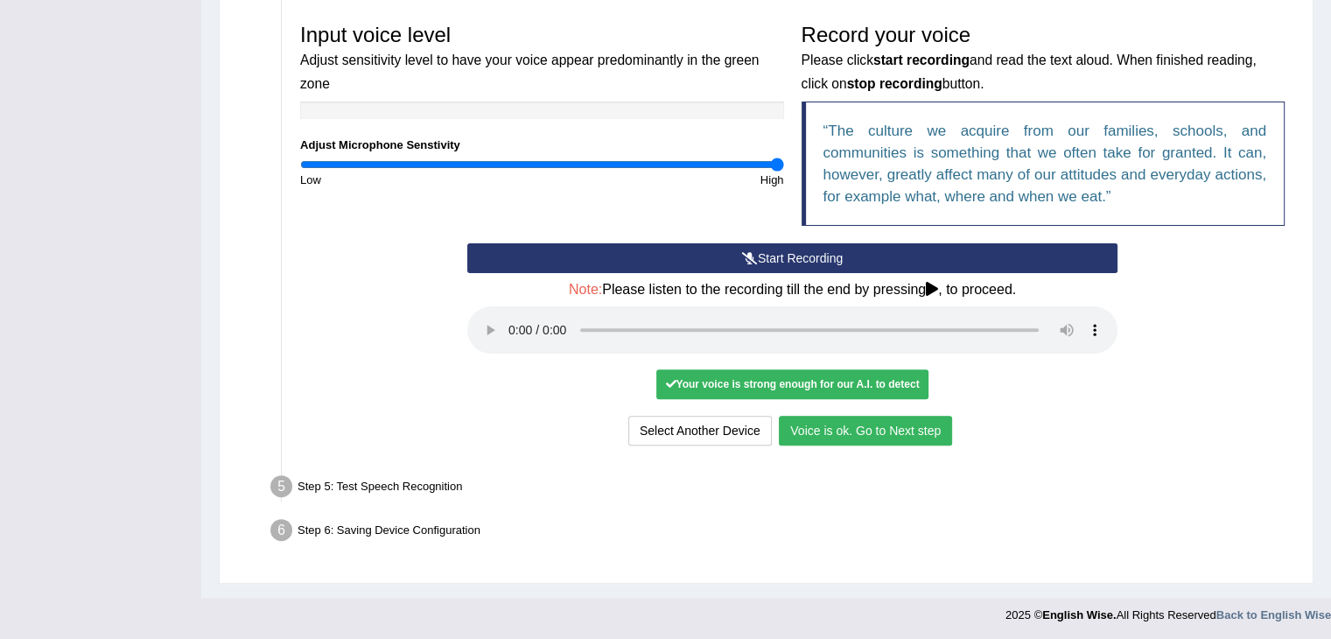
click at [877, 429] on button "Voice is ok. Go to Next step" at bounding box center [865, 431] width 173 height 30
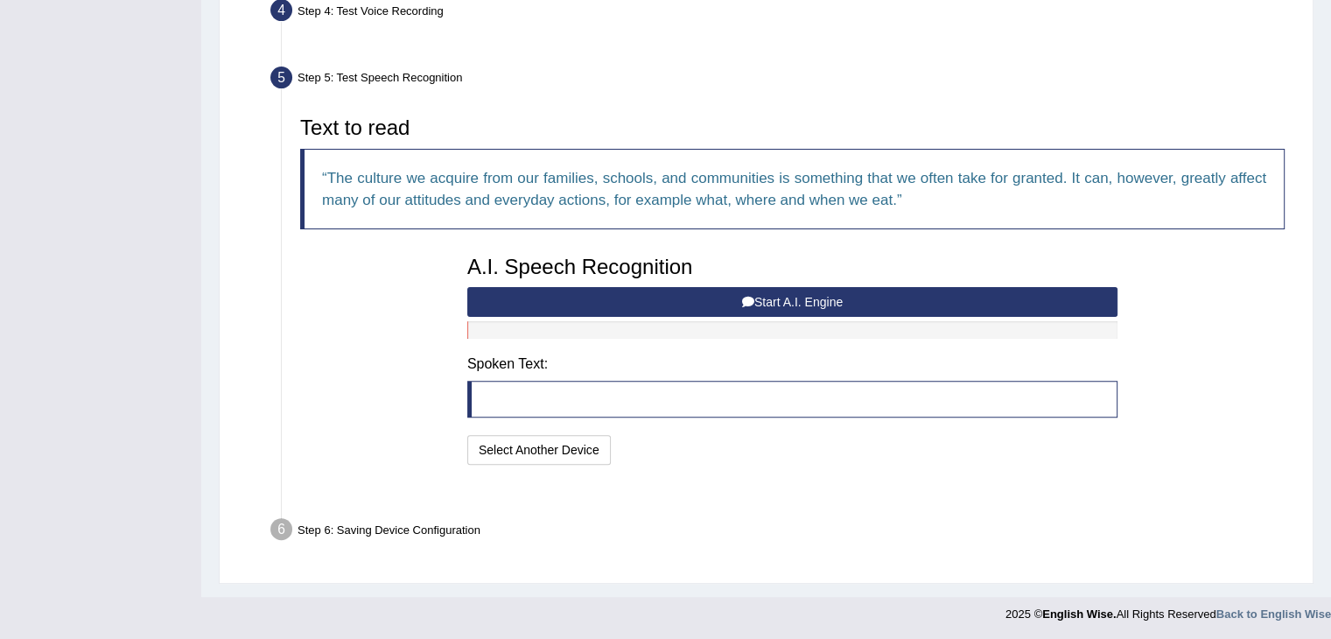
scroll to position [453, 0]
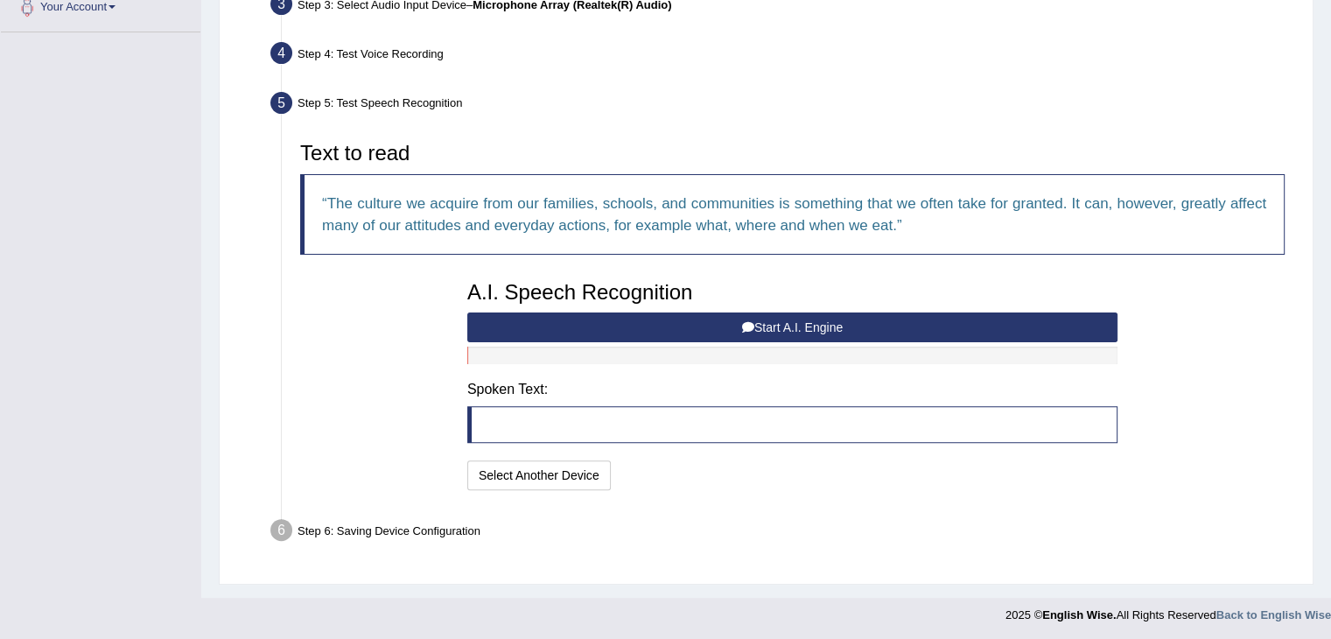
click at [680, 324] on button "Start A.I. Engine" at bounding box center [792, 327] width 650 height 30
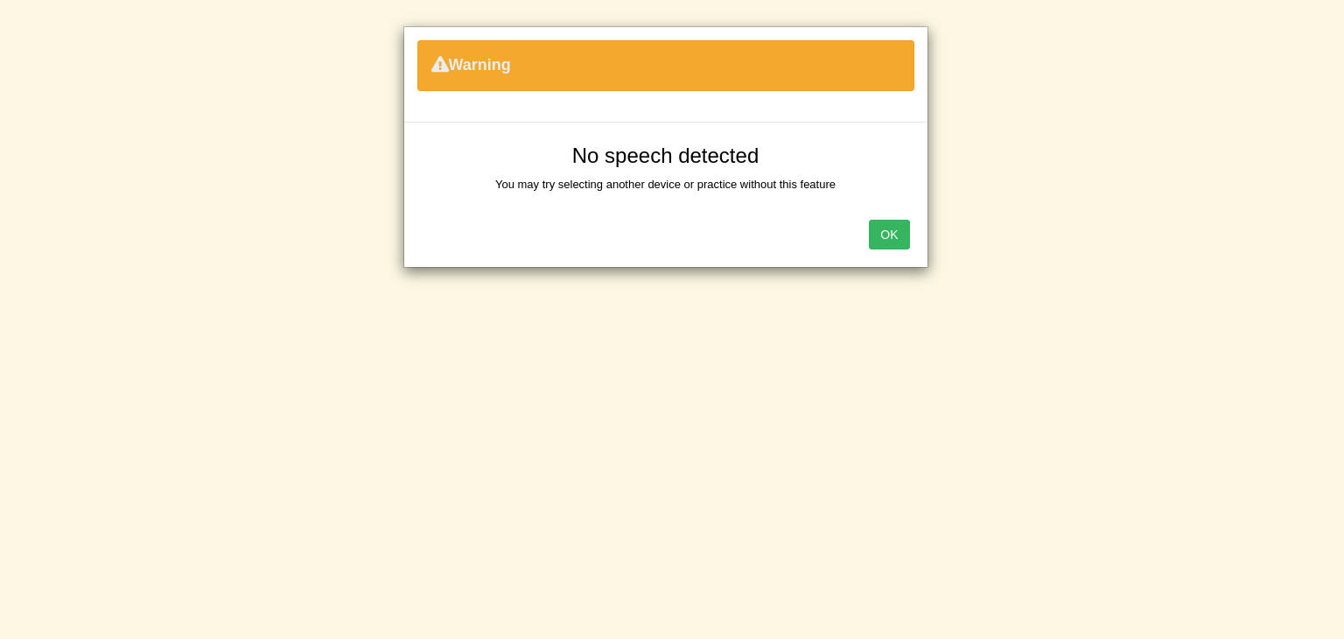
click at [112, 225] on div "Warning No speech detected You may try selecting another device or practice wit…" at bounding box center [672, 319] width 1344 height 639
click at [881, 238] on button "OK" at bounding box center [889, 235] width 40 height 30
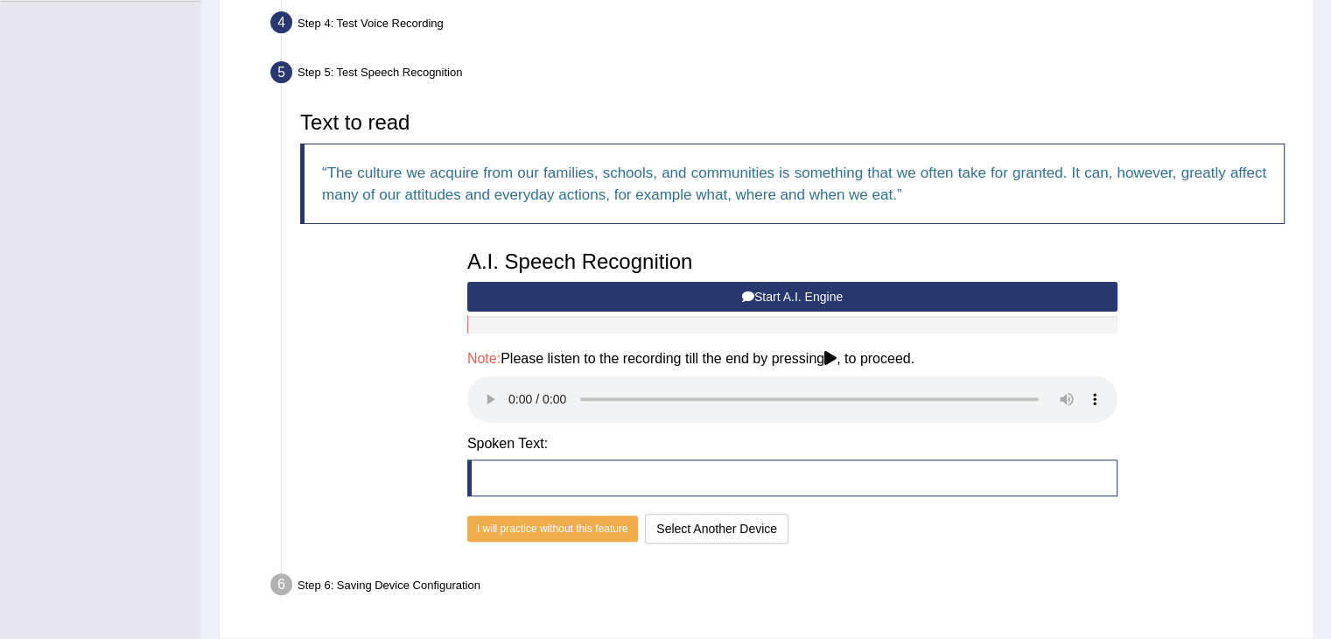
scroll to position [538, 0]
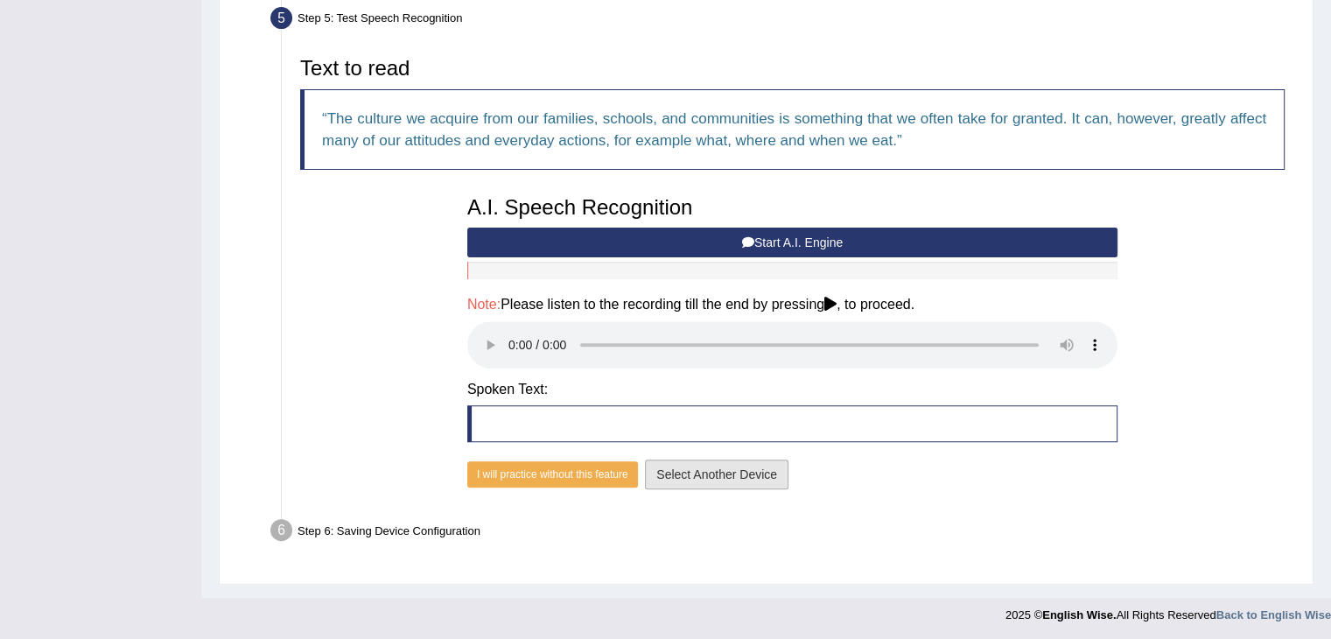
click at [721, 474] on button "Select Another Device" at bounding box center [717, 475] width 144 height 30
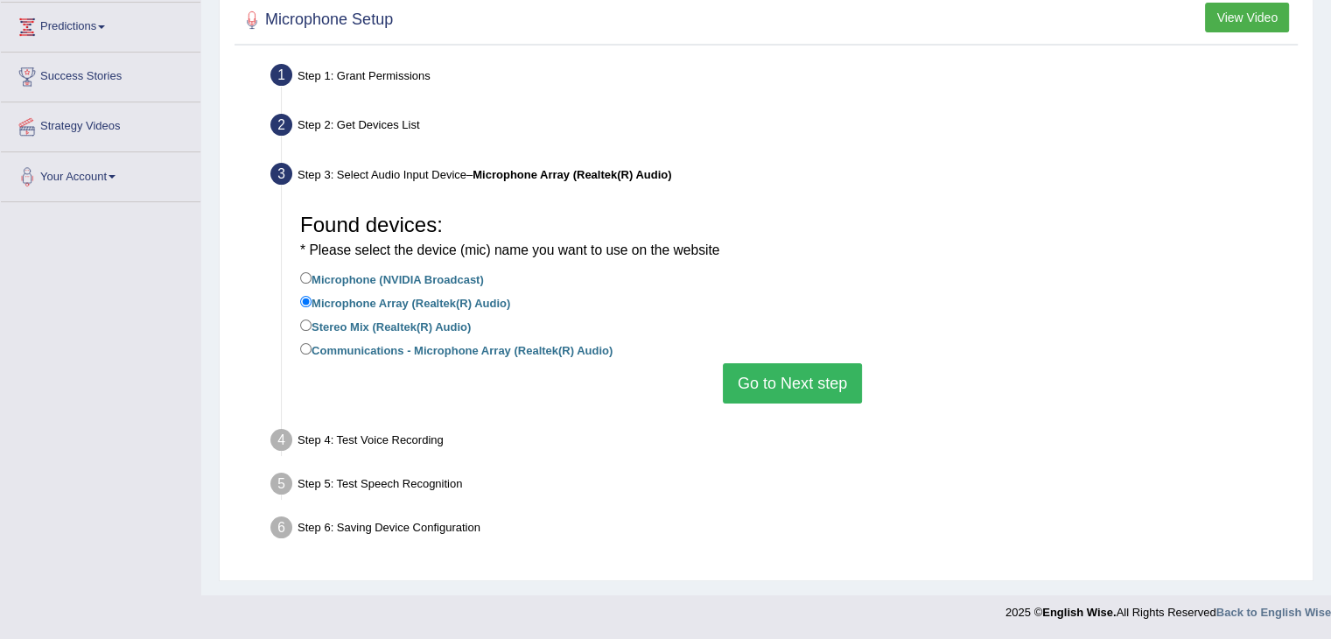
scroll to position [283, 0]
click at [459, 274] on label "Microphone (NVIDIA Broadcast)" at bounding box center [392, 279] width 184 height 19
click at [312, 274] on input "Microphone (NVIDIA Broadcast)" at bounding box center [305, 278] width 11 height 11
radio input "true"
click at [816, 392] on button "Go to Next step" at bounding box center [792, 384] width 139 height 40
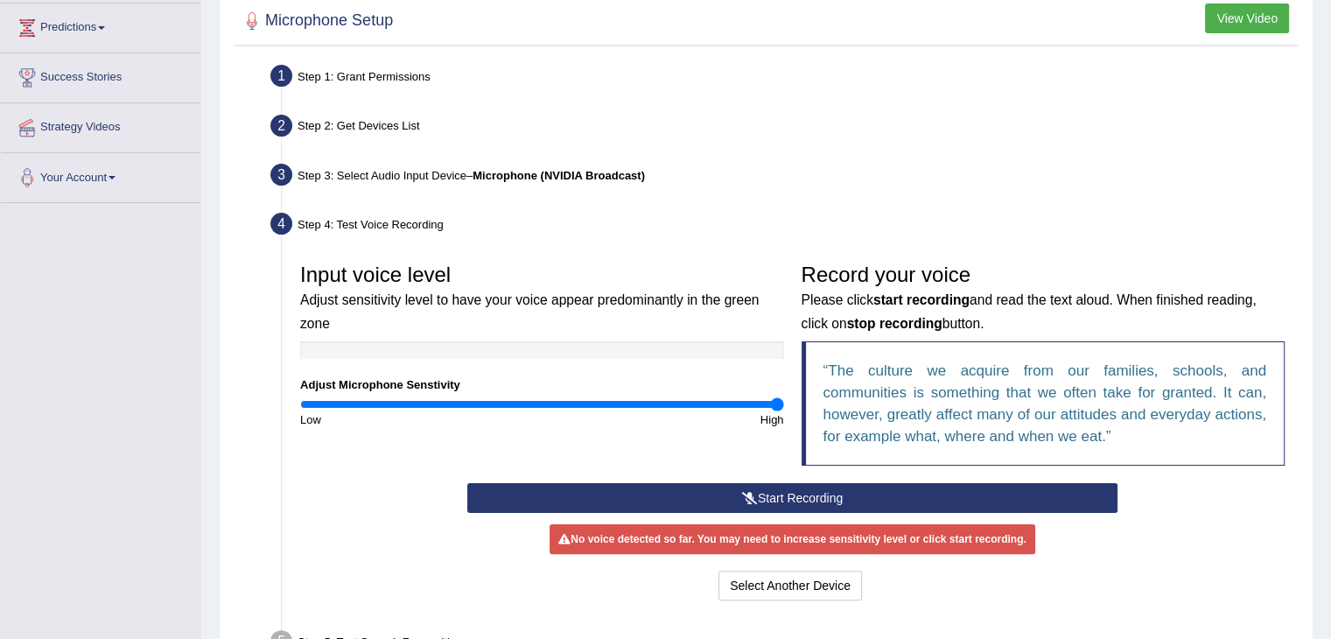
scroll to position [438, 0]
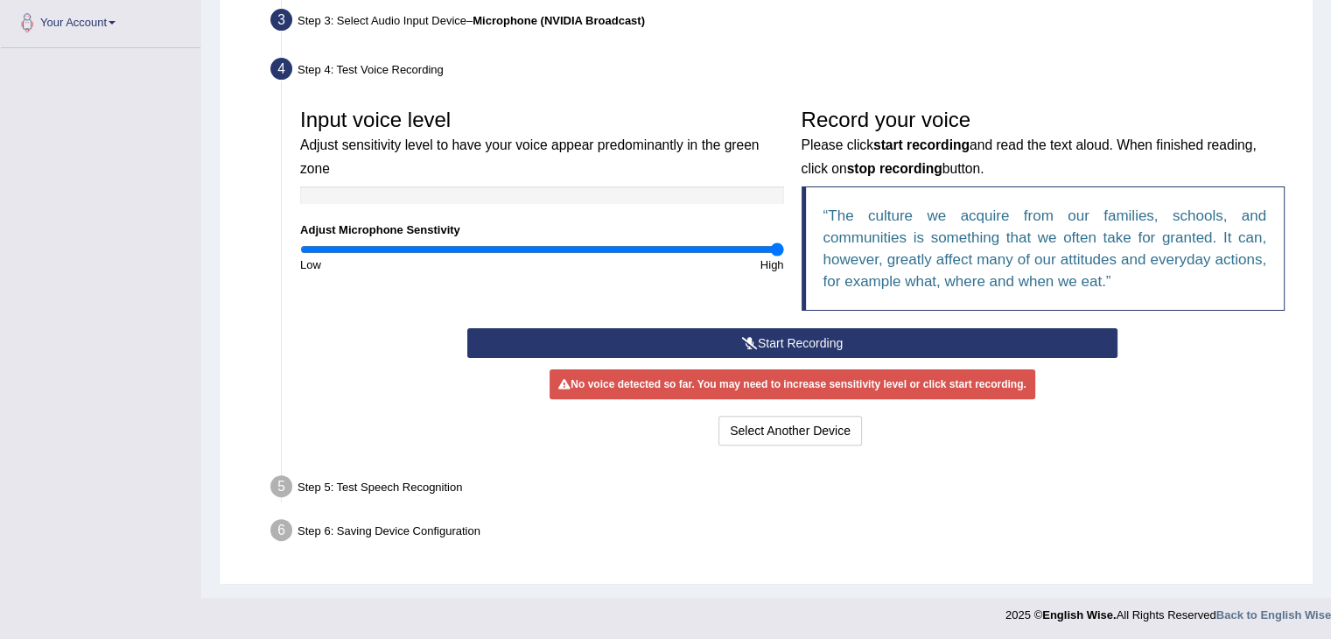
click at [794, 337] on button "Start Recording" at bounding box center [792, 343] width 650 height 30
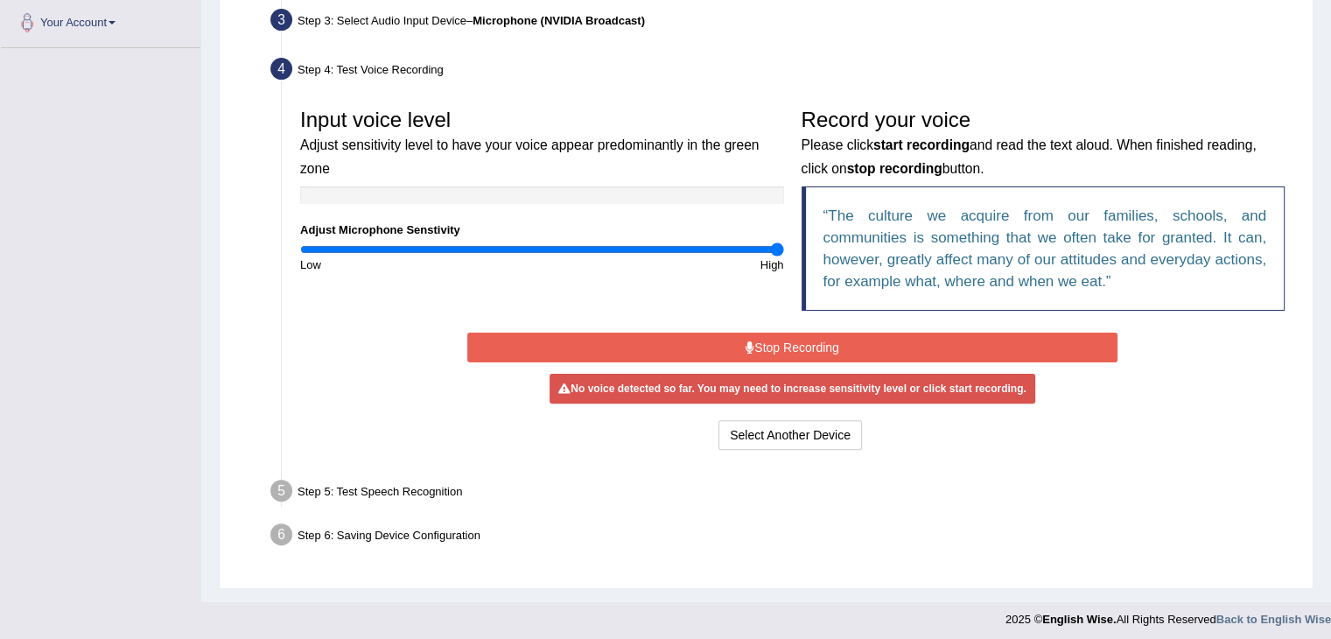
click at [794, 346] on button "Stop Recording" at bounding box center [792, 348] width 650 height 30
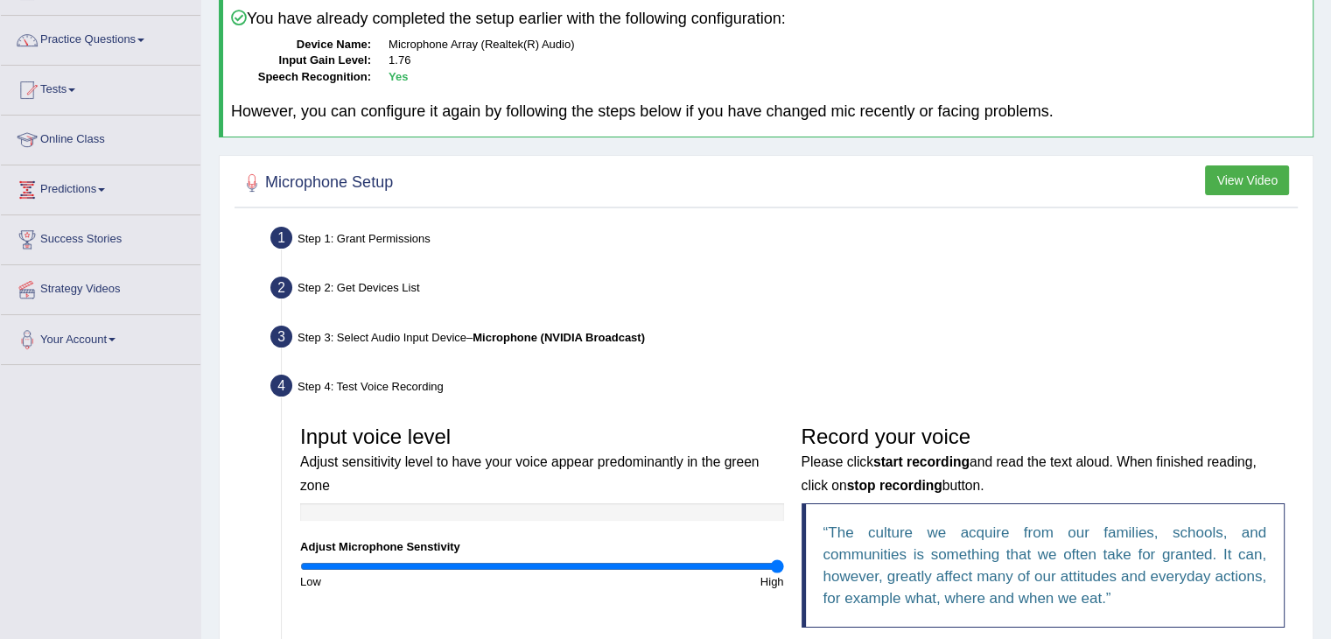
scroll to position [88, 0]
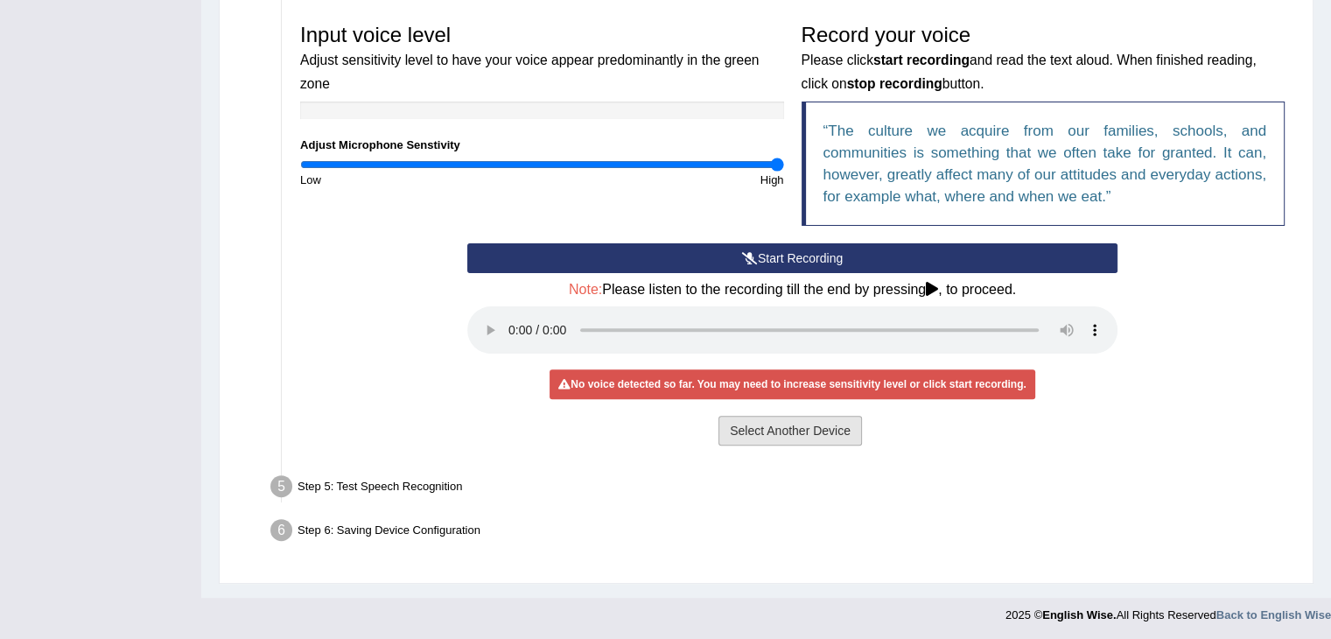
click at [807, 422] on button "Select Another Device" at bounding box center [791, 431] width 144 height 30
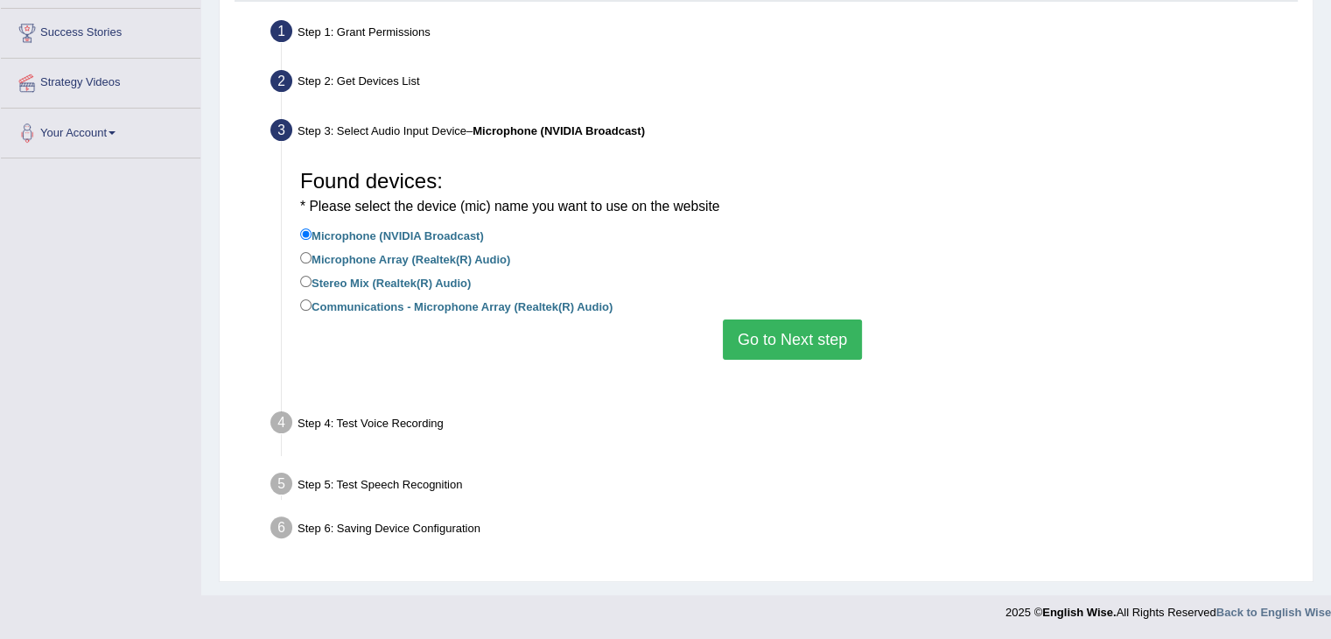
scroll to position [283, 0]
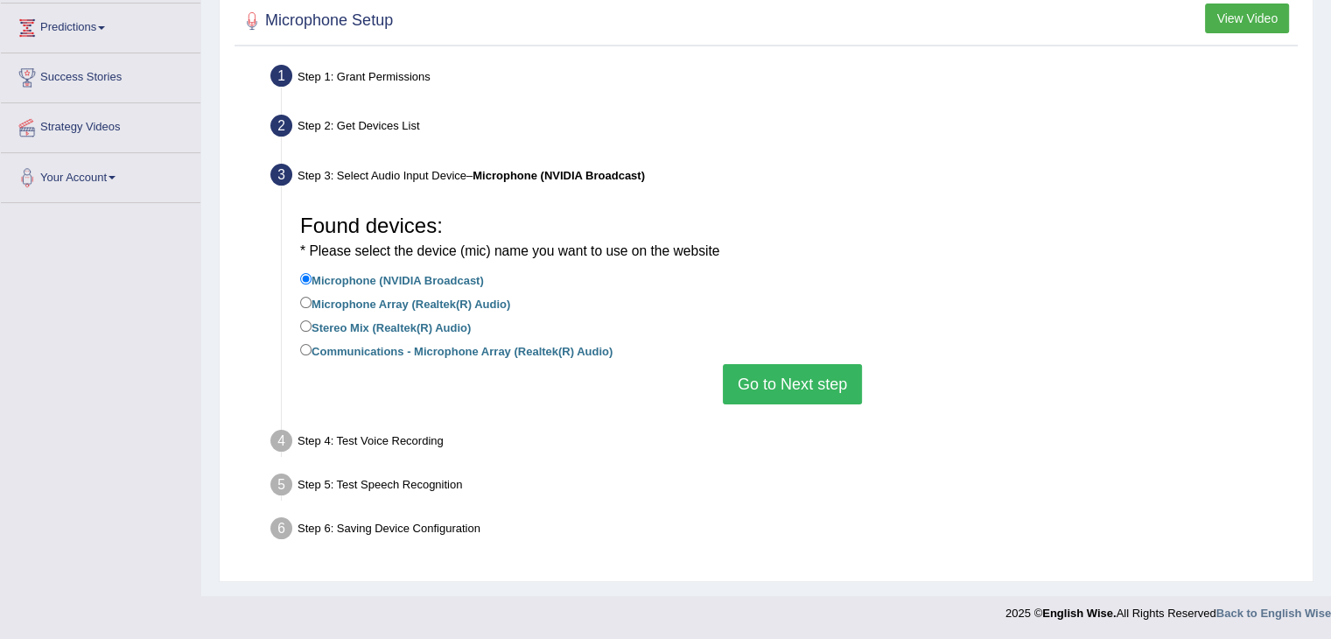
click at [385, 302] on label "Microphone Array (Realtek(R) Audio)" at bounding box center [405, 302] width 210 height 19
click at [312, 302] on input "Microphone Array (Realtek(R) Audio)" at bounding box center [305, 302] width 11 height 11
radio input "true"
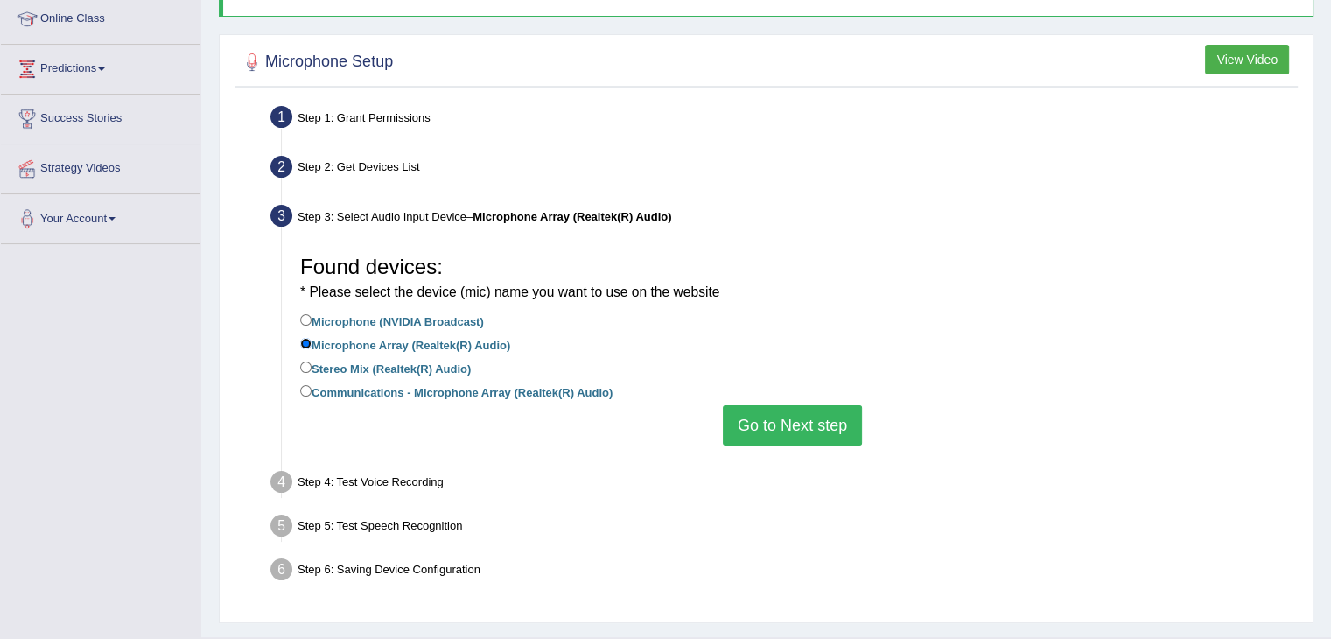
scroll to position [263, 0]
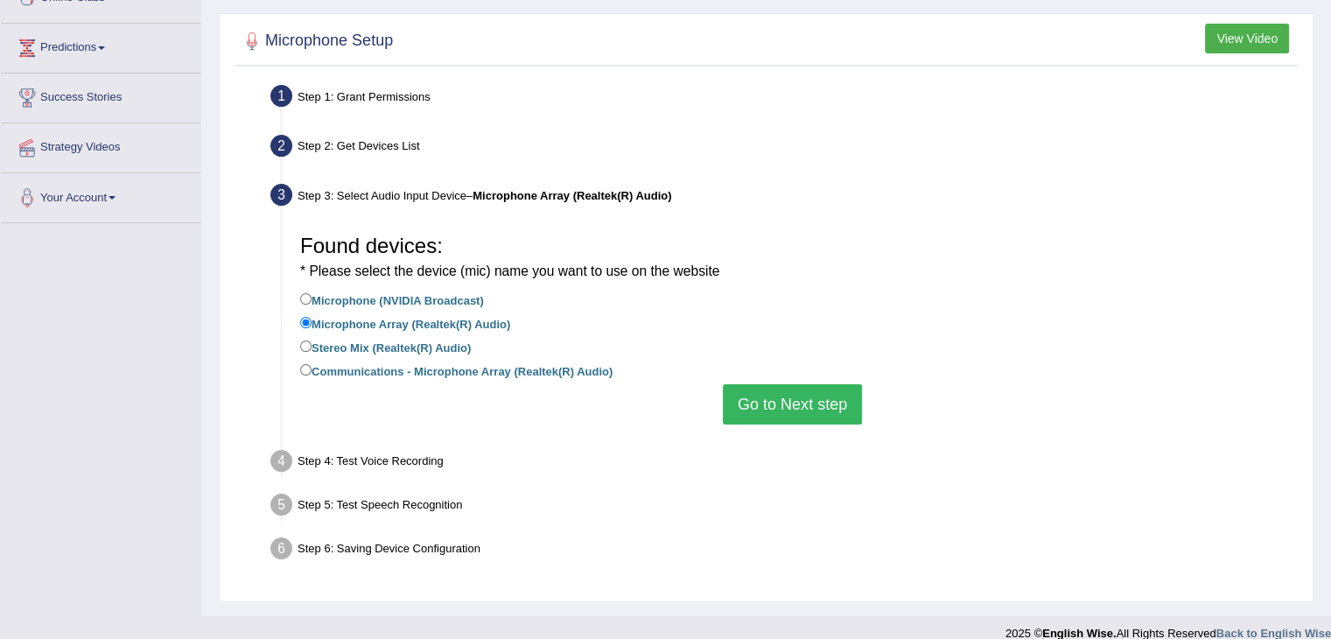
click at [830, 403] on button "Go to Next step" at bounding box center [792, 404] width 139 height 40
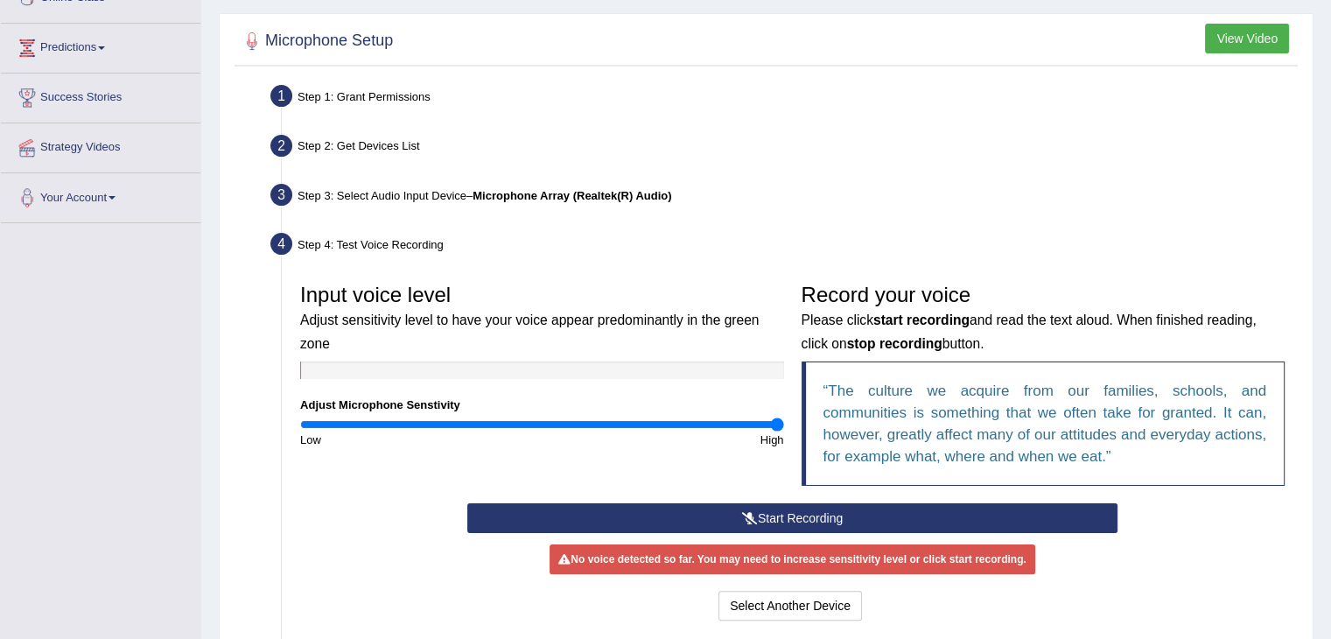
click at [788, 516] on button "Start Recording" at bounding box center [792, 518] width 650 height 30
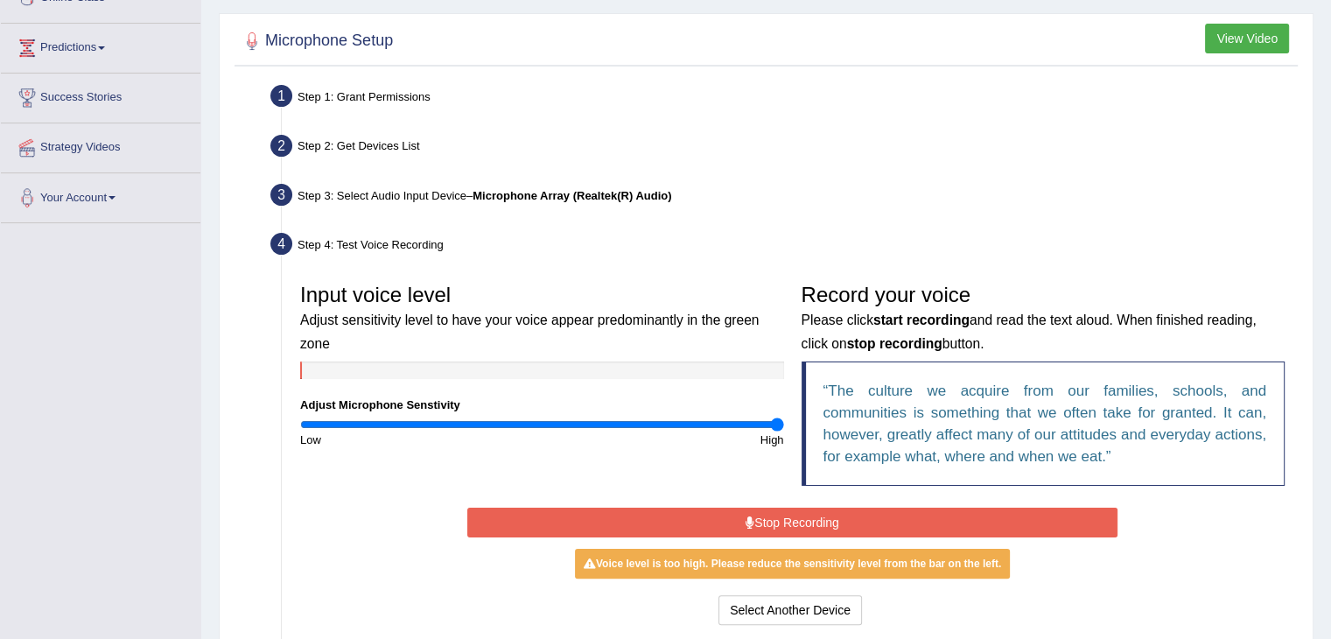
click at [817, 524] on button "Stop Recording" at bounding box center [792, 523] width 650 height 30
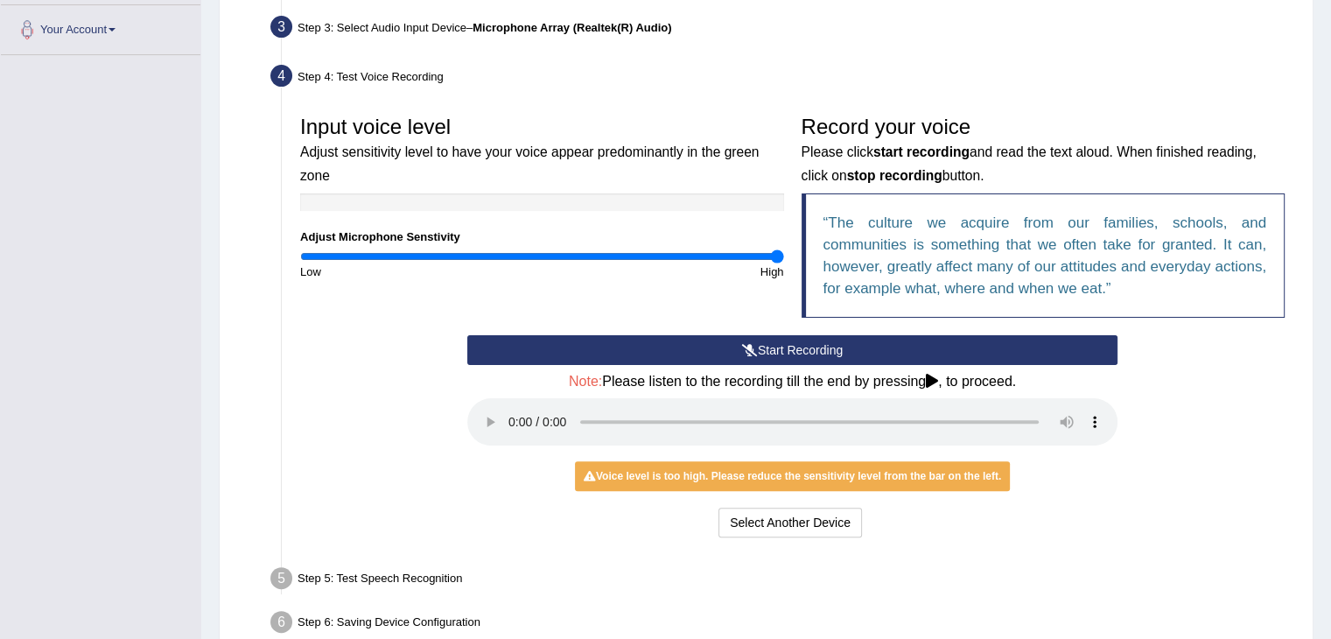
scroll to position [438, 0]
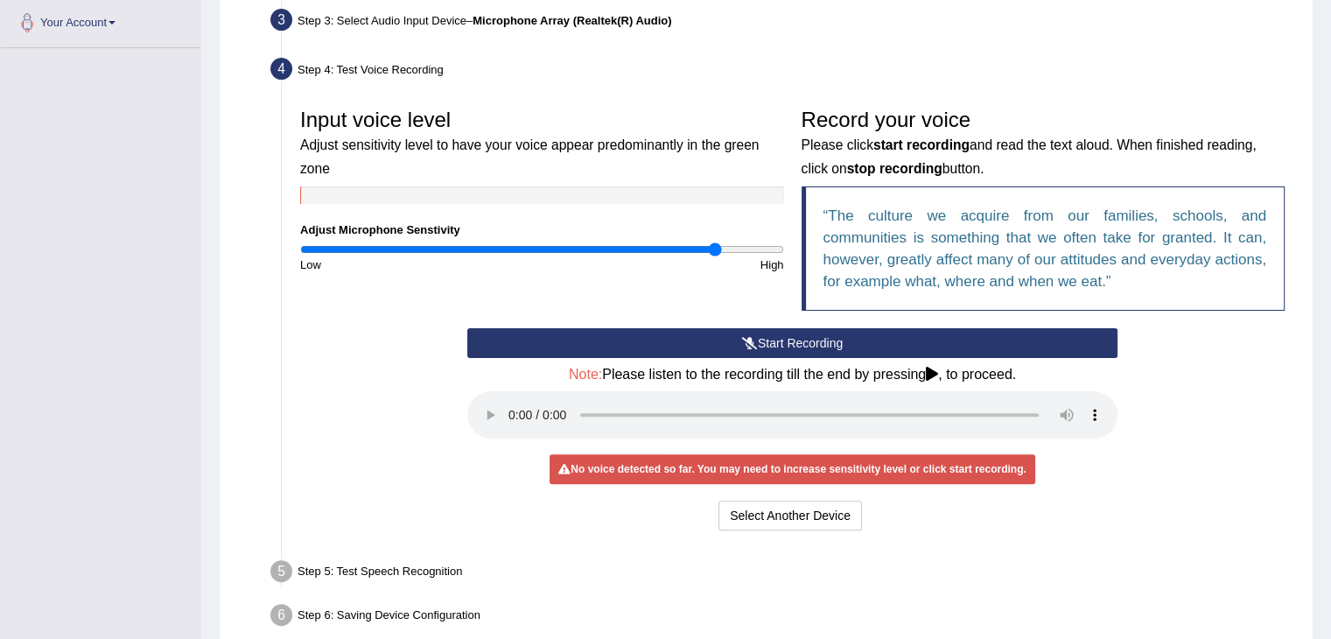
drag, startPoint x: 769, startPoint y: 246, endPoint x: 715, endPoint y: 253, distance: 54.7
click at [715, 253] on input "range" at bounding box center [542, 249] width 484 height 14
drag, startPoint x: 725, startPoint y: 246, endPoint x: 740, endPoint y: 251, distance: 15.8
type input "1.84"
click at [740, 251] on input "range" at bounding box center [542, 249] width 484 height 14
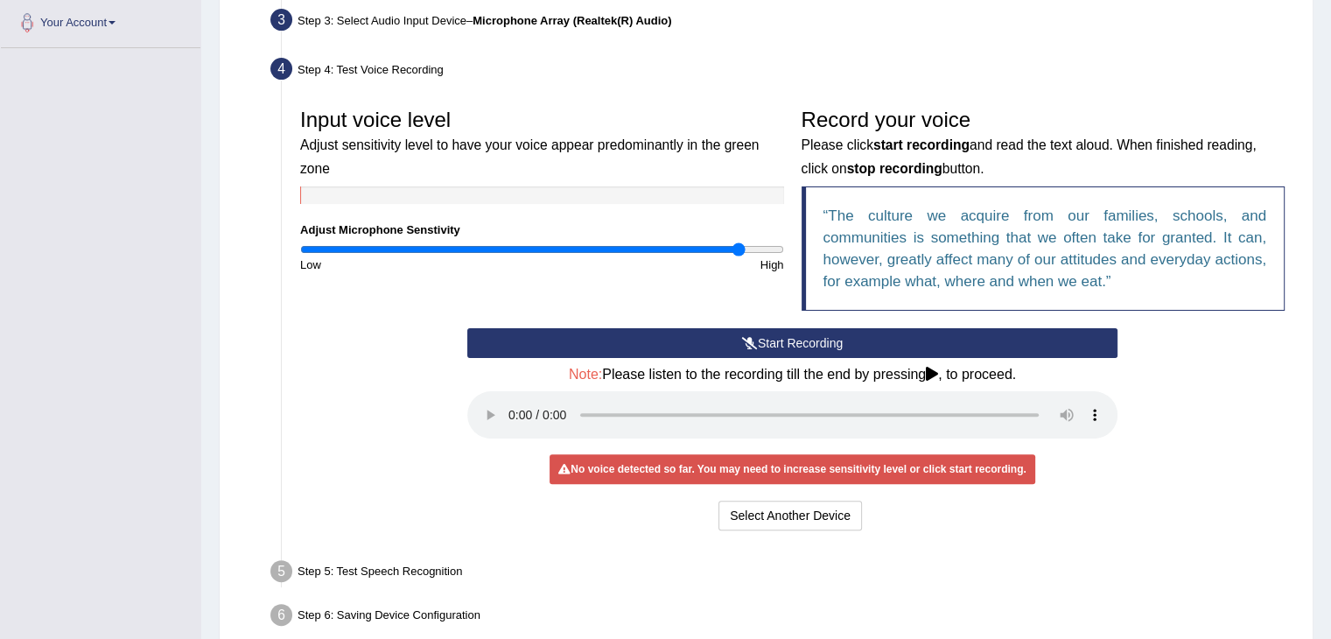
click at [616, 337] on button "Start Recording" at bounding box center [792, 343] width 650 height 30
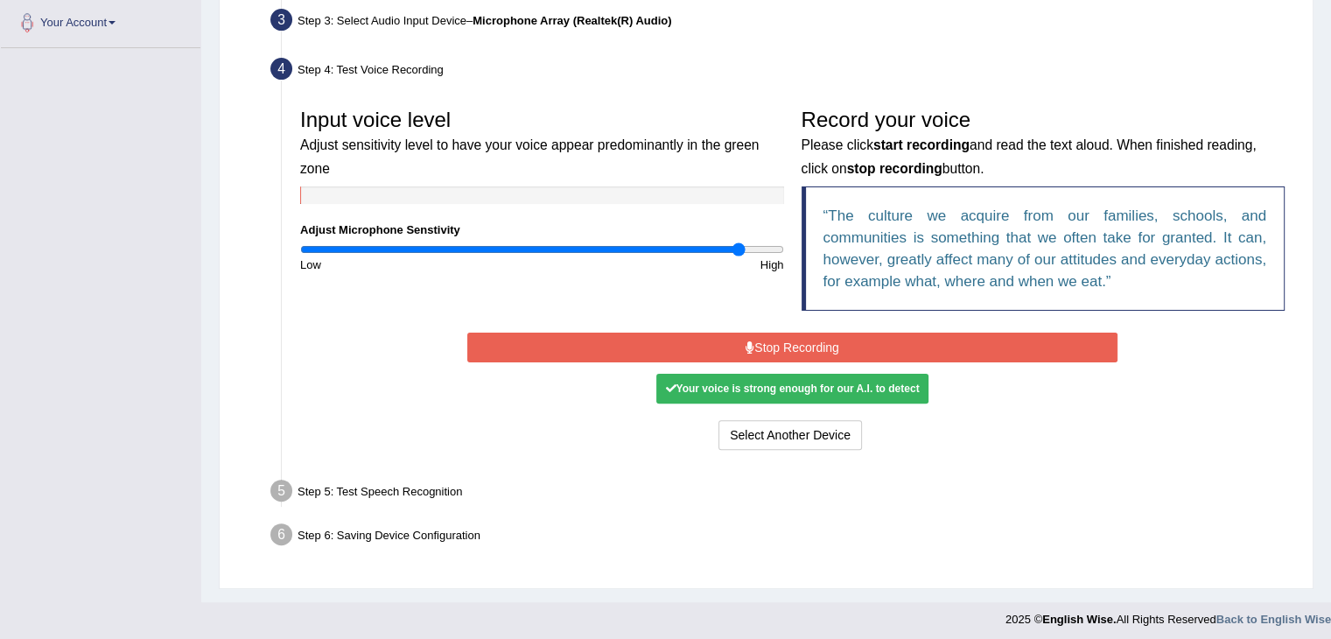
click at [643, 347] on button "Stop Recording" at bounding box center [792, 348] width 650 height 30
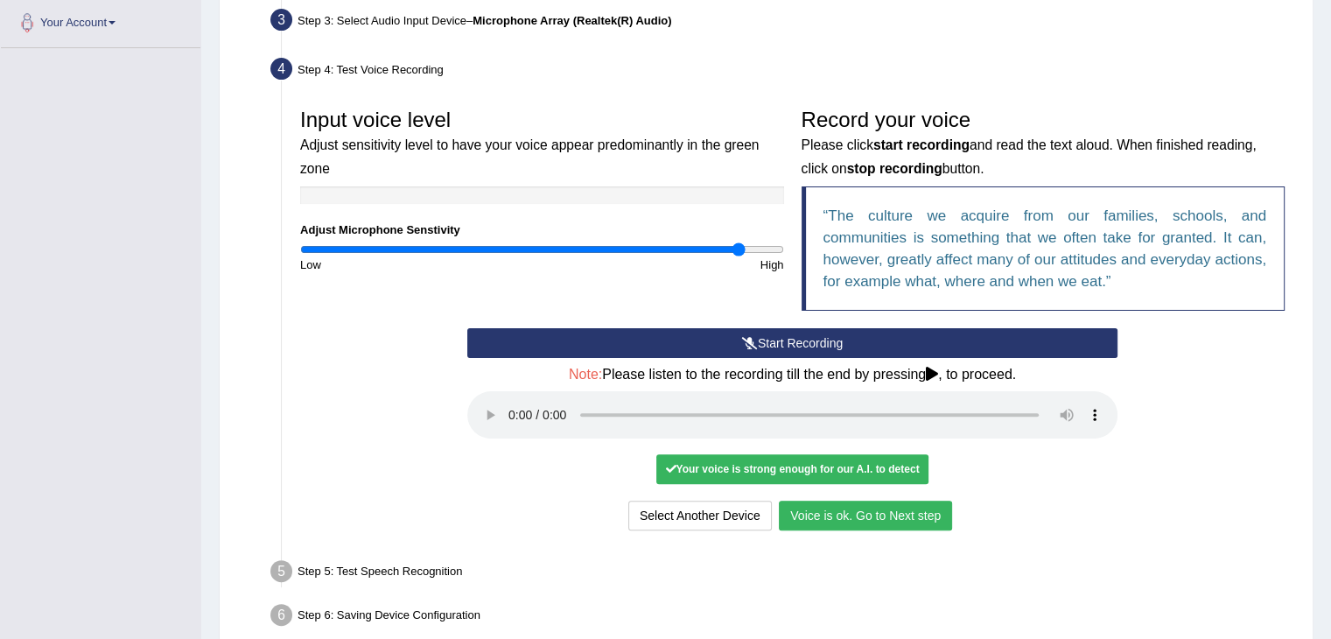
click at [914, 509] on button "Voice is ok. Go to Next step" at bounding box center [865, 516] width 173 height 30
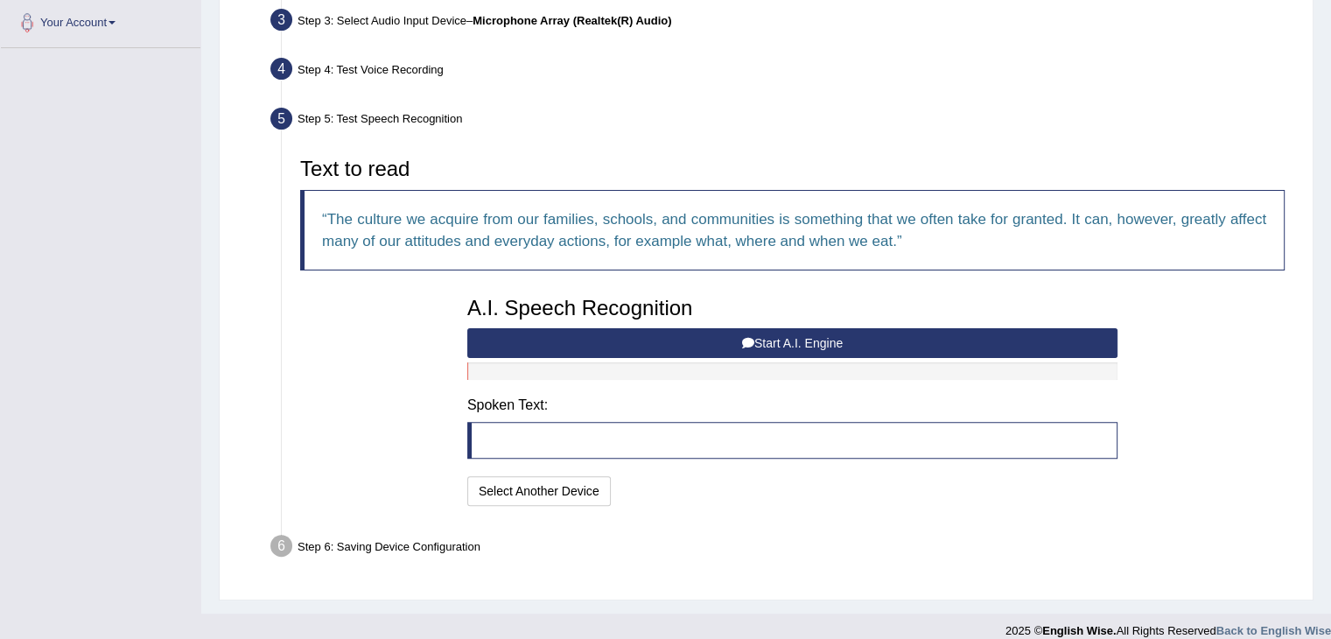
click at [627, 333] on button "Start A.I. Engine" at bounding box center [792, 343] width 650 height 30
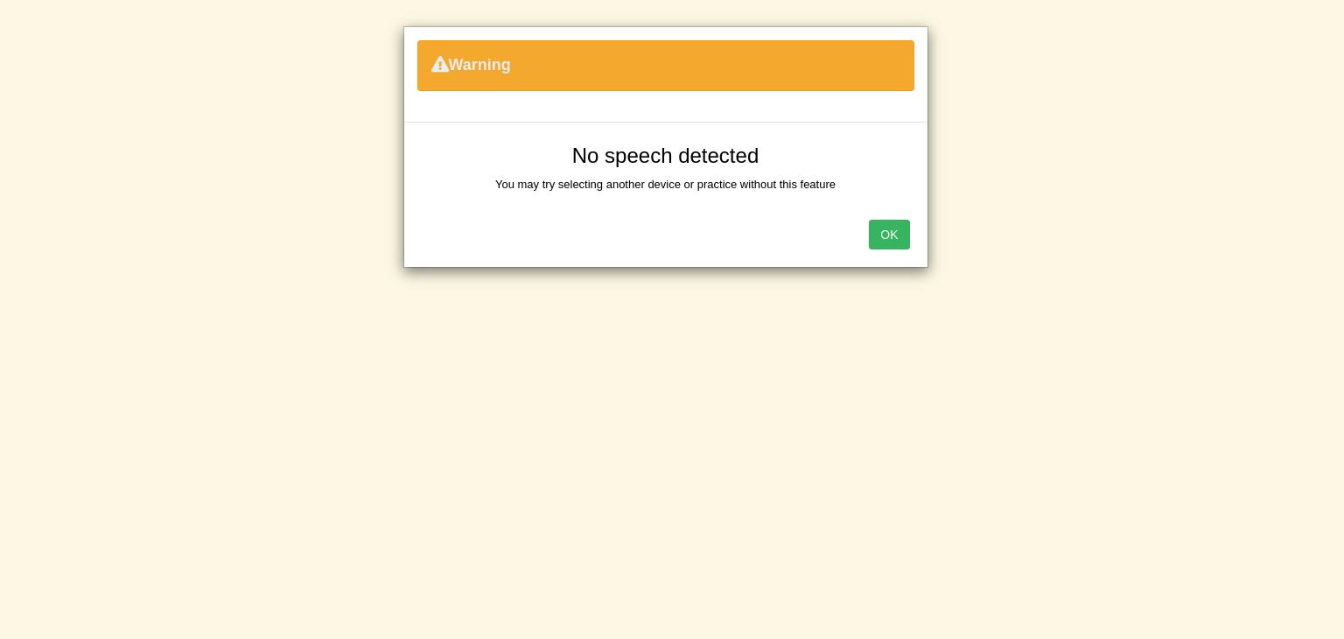
click at [889, 234] on button "OK" at bounding box center [889, 235] width 40 height 30
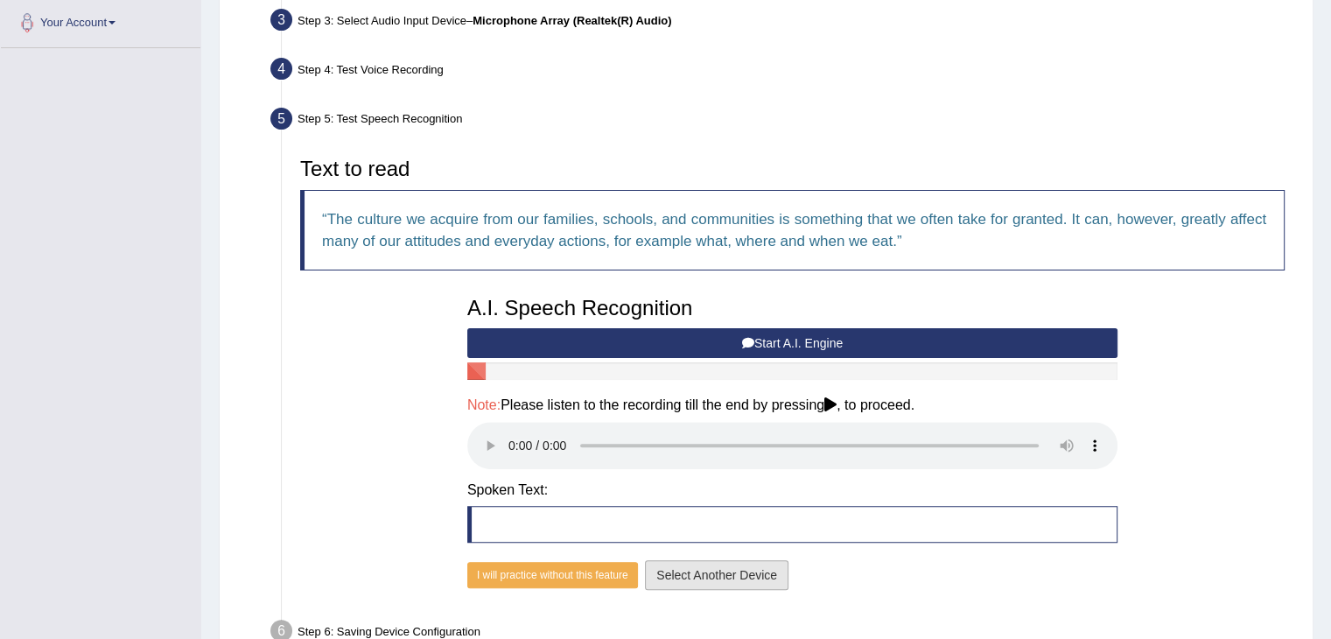
click at [700, 572] on button "Select Another Device" at bounding box center [717, 575] width 144 height 30
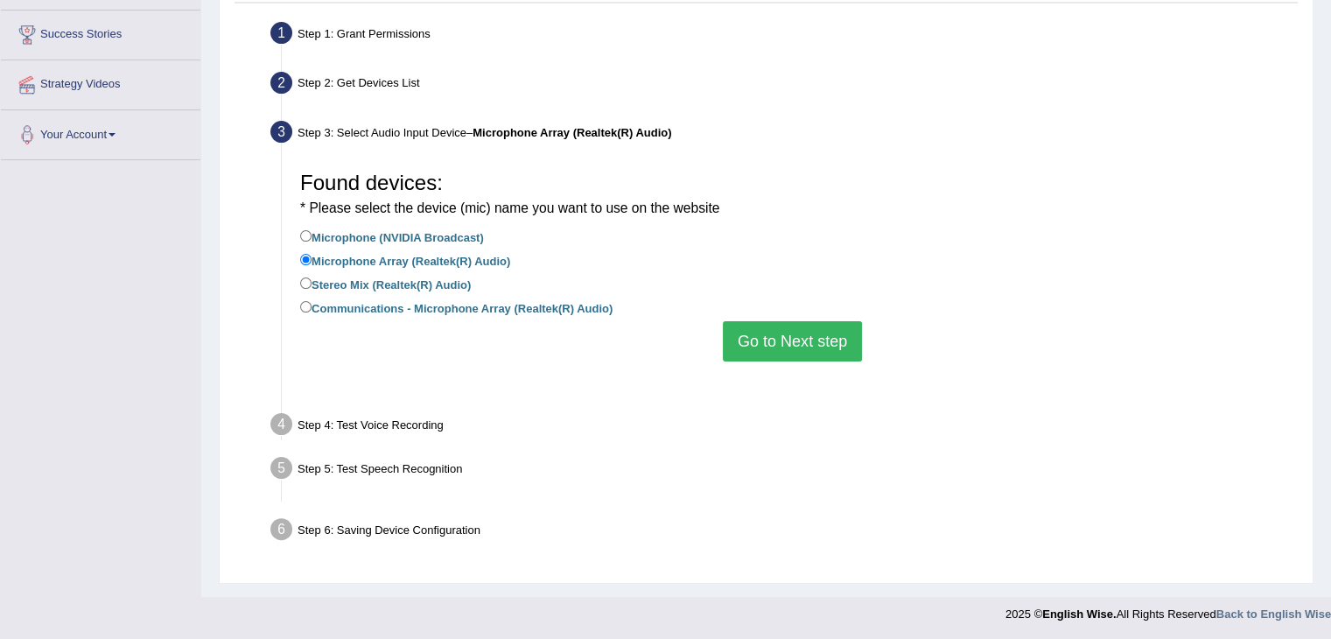
scroll to position [283, 0]
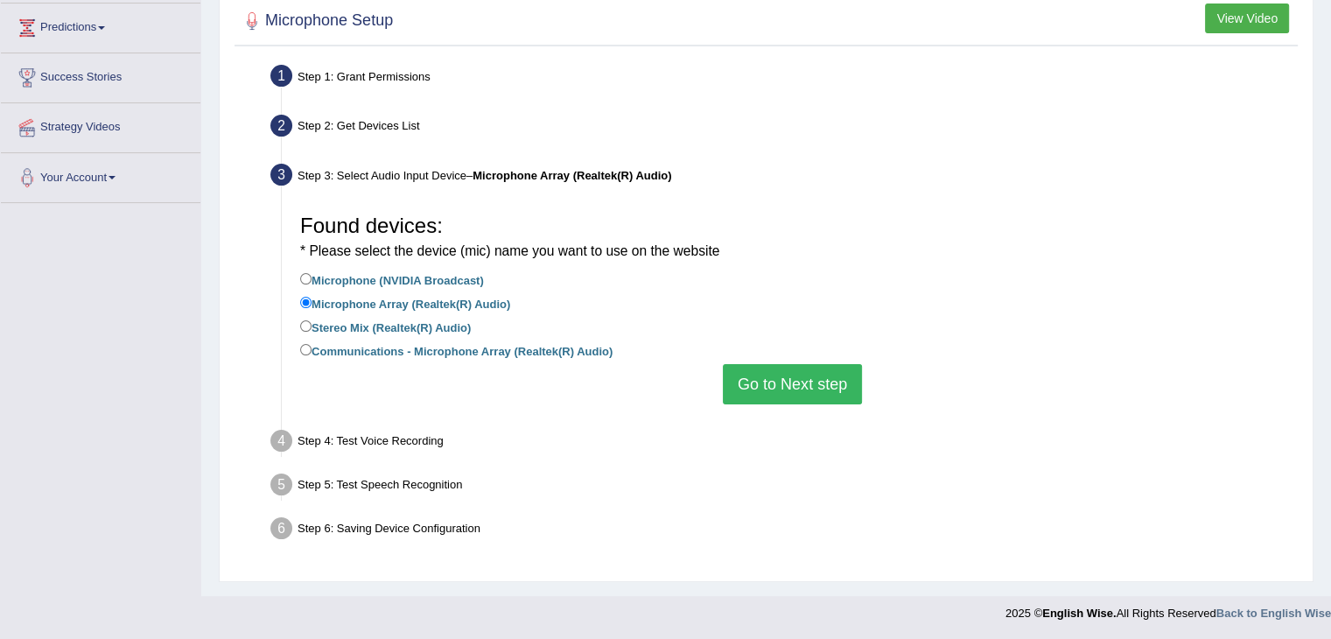
click at [457, 324] on label "Stereo Mix (Realtek(R) Audio)" at bounding box center [385, 326] width 171 height 19
click at [312, 324] on input "Stereo Mix (Realtek(R) Audio)" at bounding box center [305, 325] width 11 height 11
radio input "true"
click at [489, 351] on label "Communications - Microphone Array (Realtek(R) Audio)" at bounding box center [456, 349] width 312 height 19
click at [312, 351] on input "Communications - Microphone Array (Realtek(R) Audio)" at bounding box center [305, 349] width 11 height 11
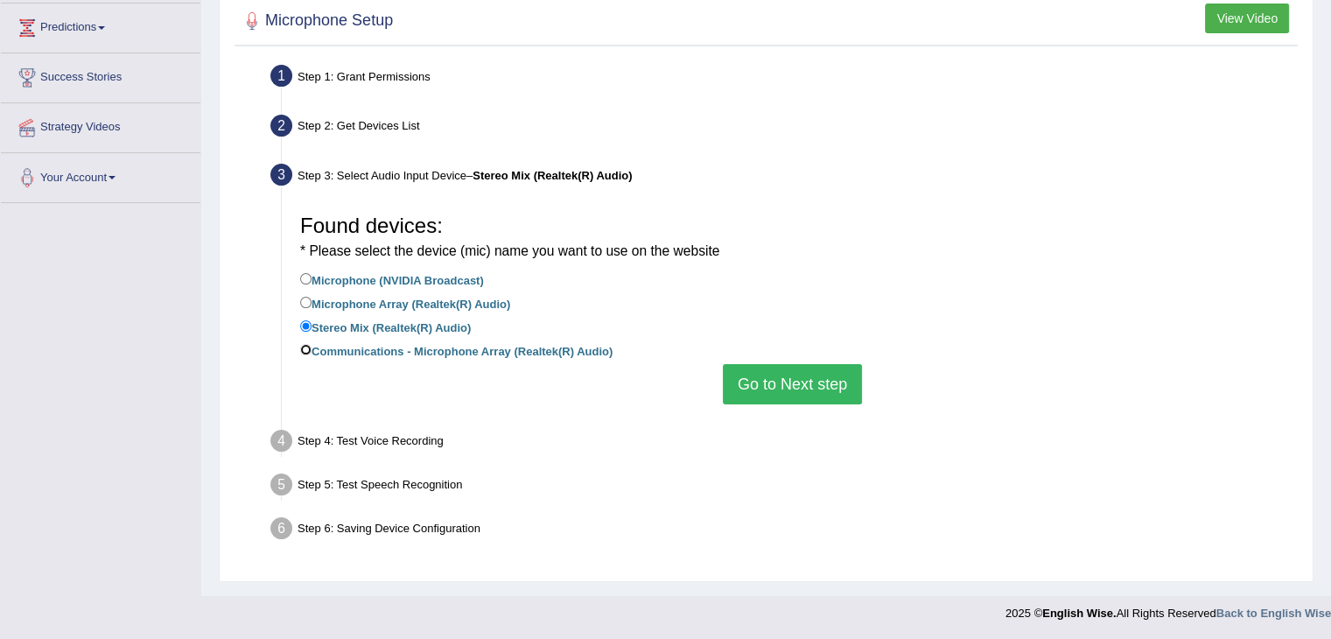
radio input "true"
click at [805, 390] on button "Go to Next step" at bounding box center [792, 384] width 139 height 40
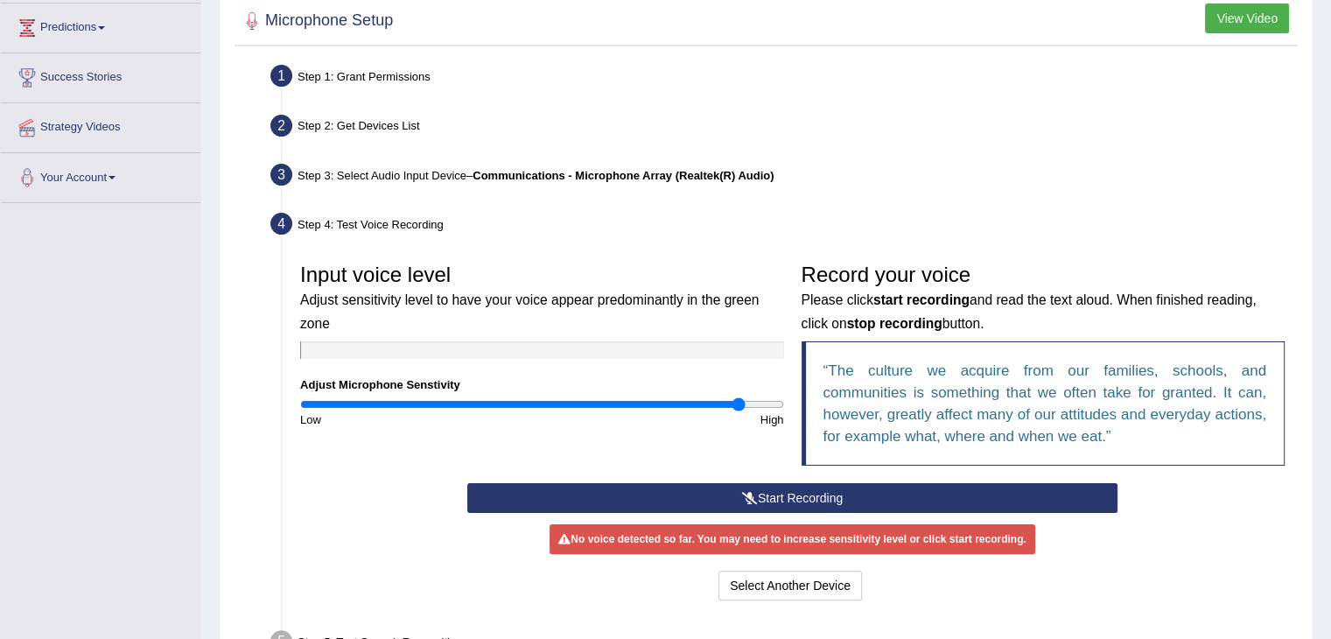
click at [760, 494] on button "Start Recording" at bounding box center [792, 498] width 650 height 30
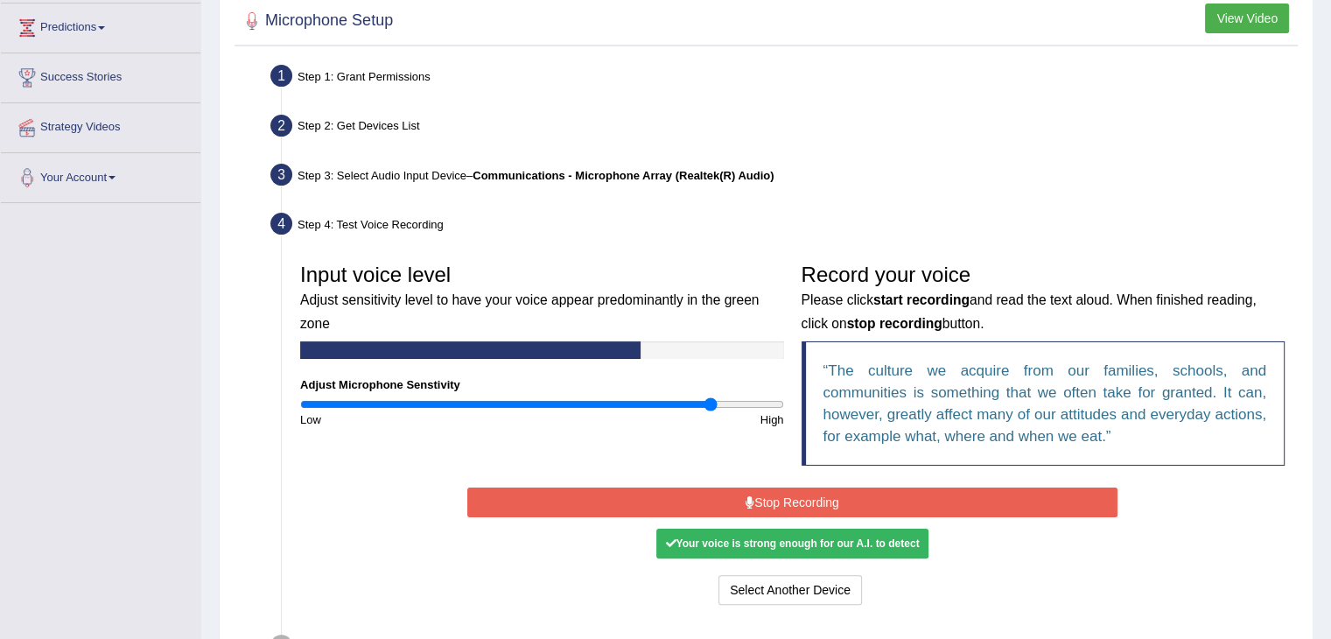
drag, startPoint x: 740, startPoint y: 403, endPoint x: 711, endPoint y: 407, distance: 29.2
type input "1.72"
click at [711, 407] on input "range" at bounding box center [542, 404] width 484 height 14
click at [794, 505] on button "Stop Recording" at bounding box center [792, 503] width 650 height 30
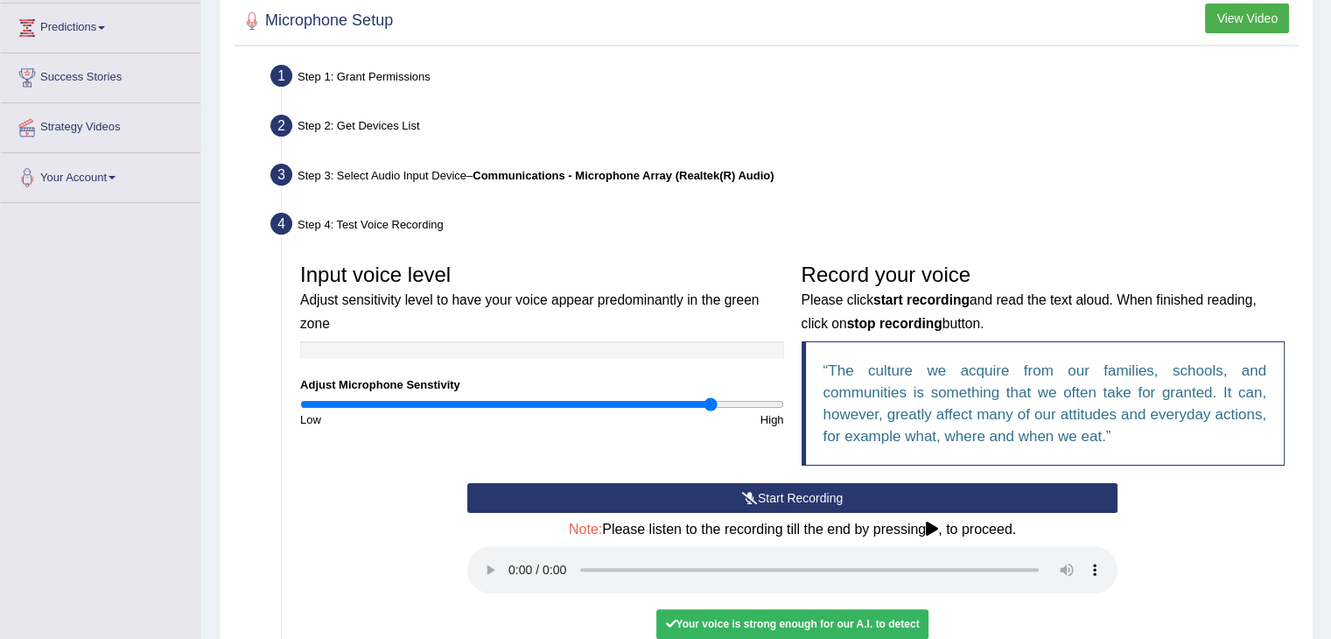
click at [661, 500] on button "Start Recording" at bounding box center [792, 498] width 650 height 30
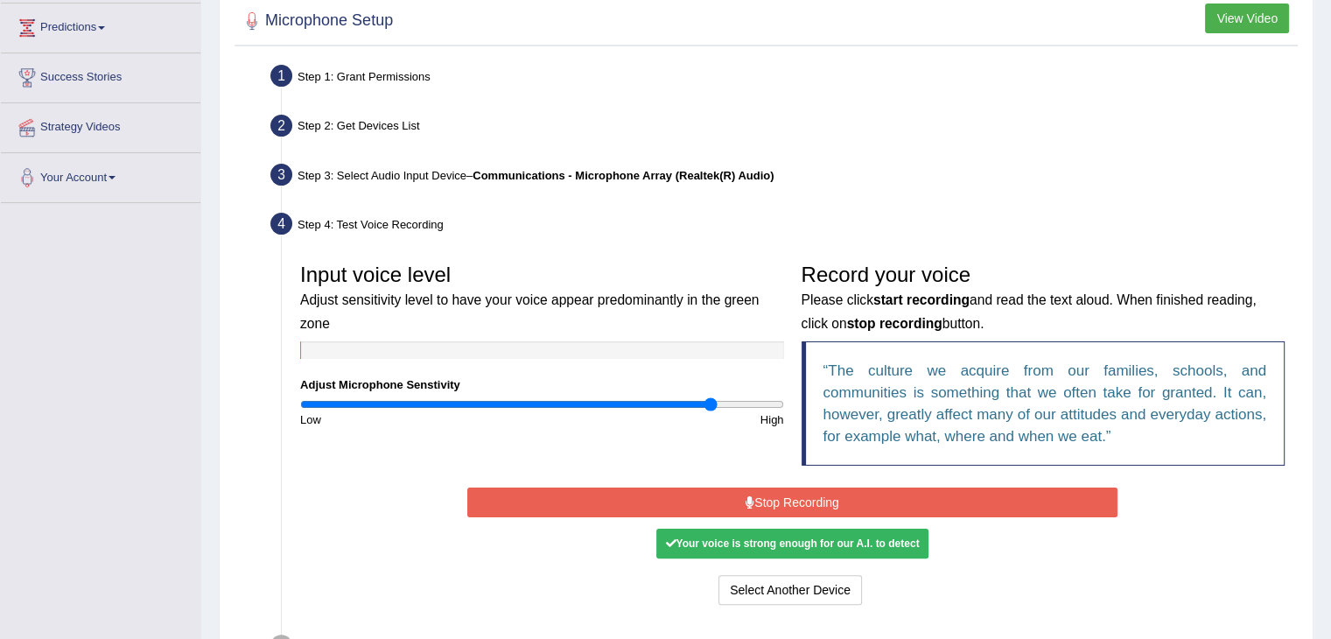
click at [740, 502] on button "Stop Recording" at bounding box center [792, 503] width 650 height 30
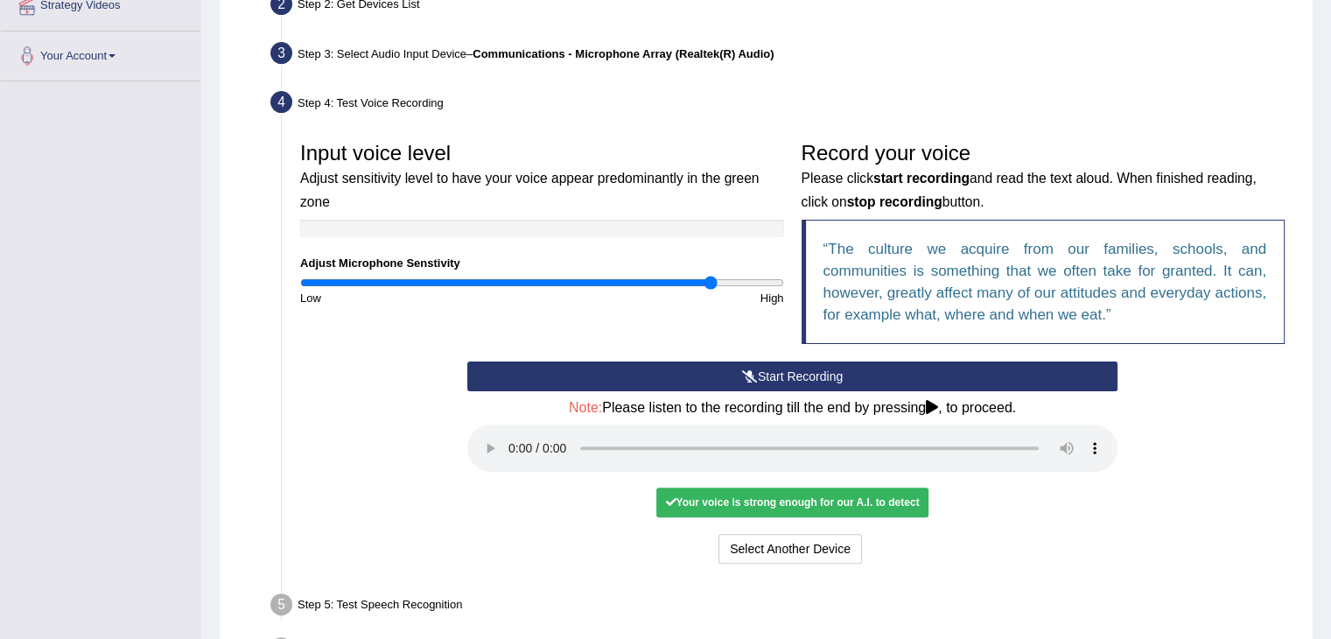
scroll to position [458, 0]
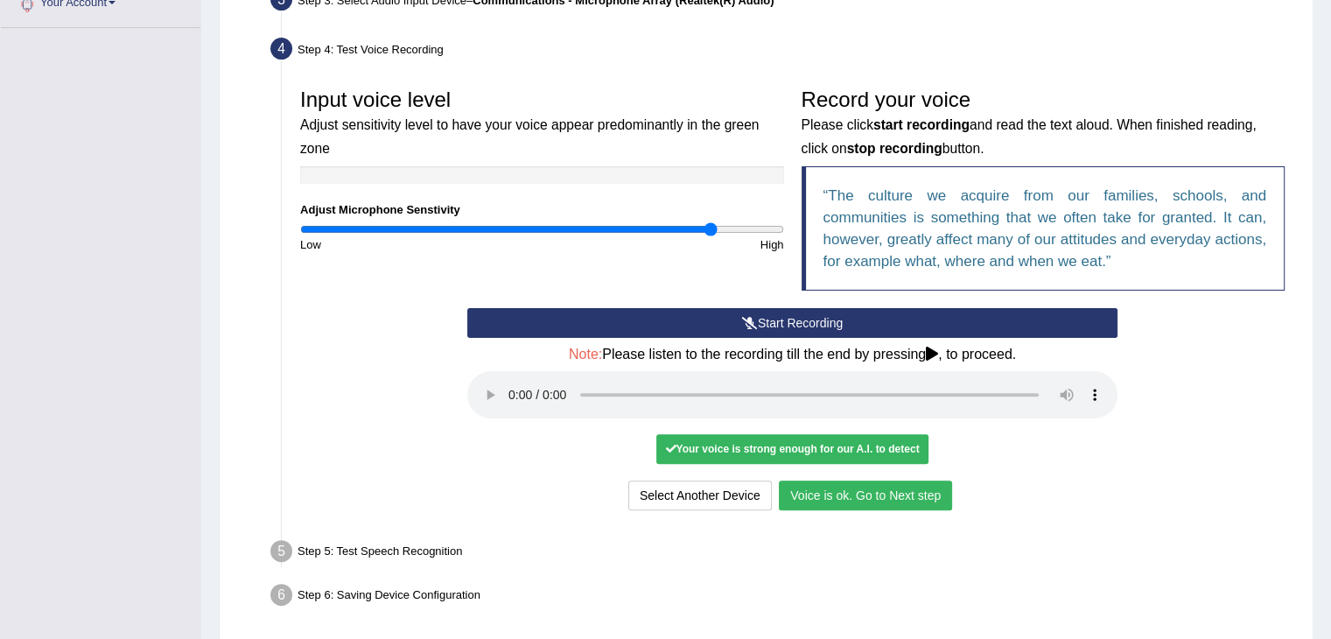
click at [886, 500] on button "Voice is ok. Go to Next step" at bounding box center [865, 496] width 173 height 30
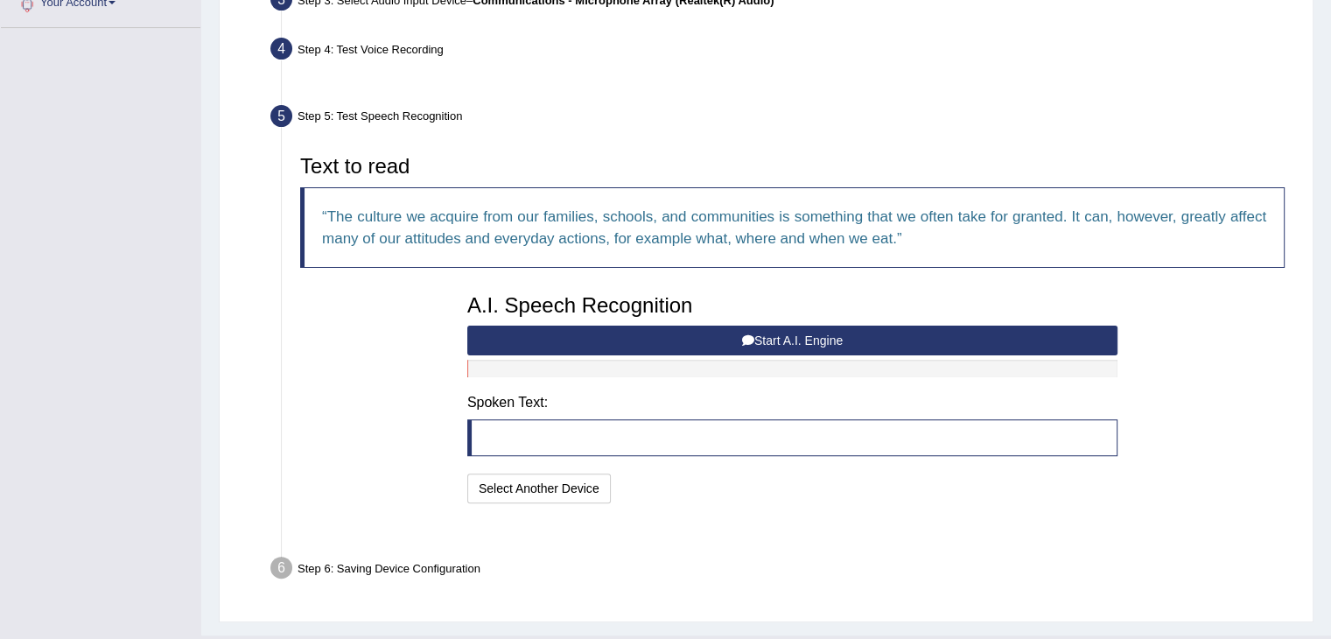
scroll to position [453, 0]
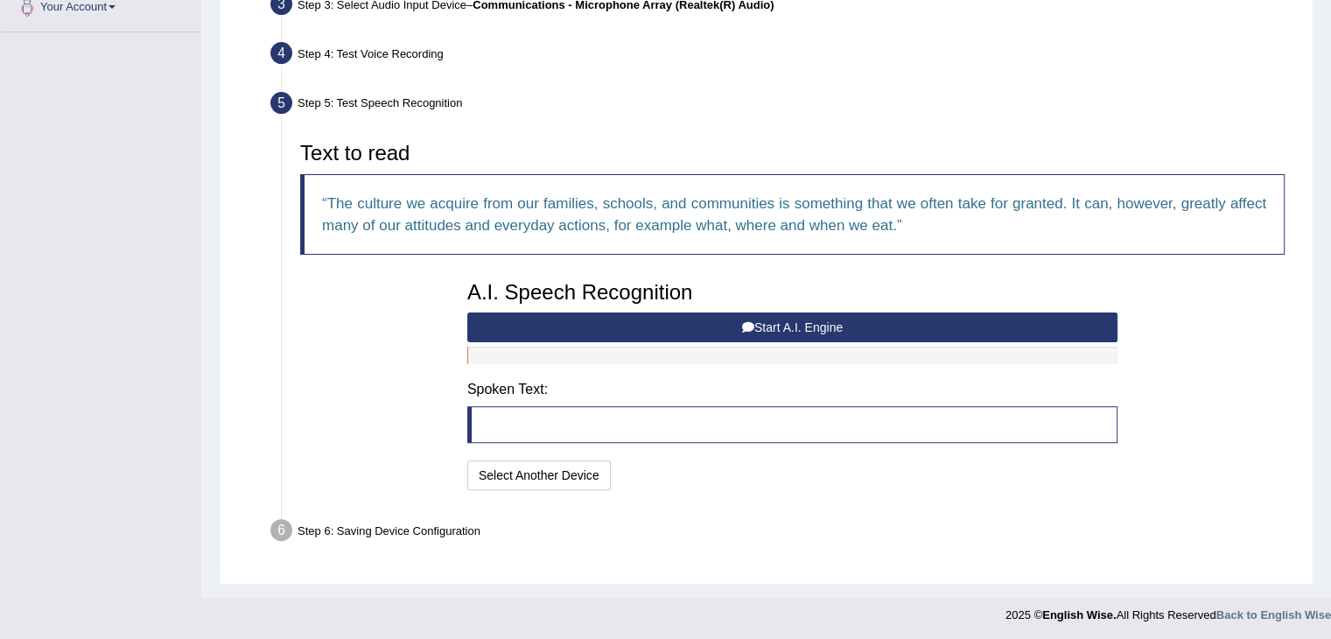
click at [592, 323] on button "Start A.I. Engine" at bounding box center [792, 327] width 650 height 30
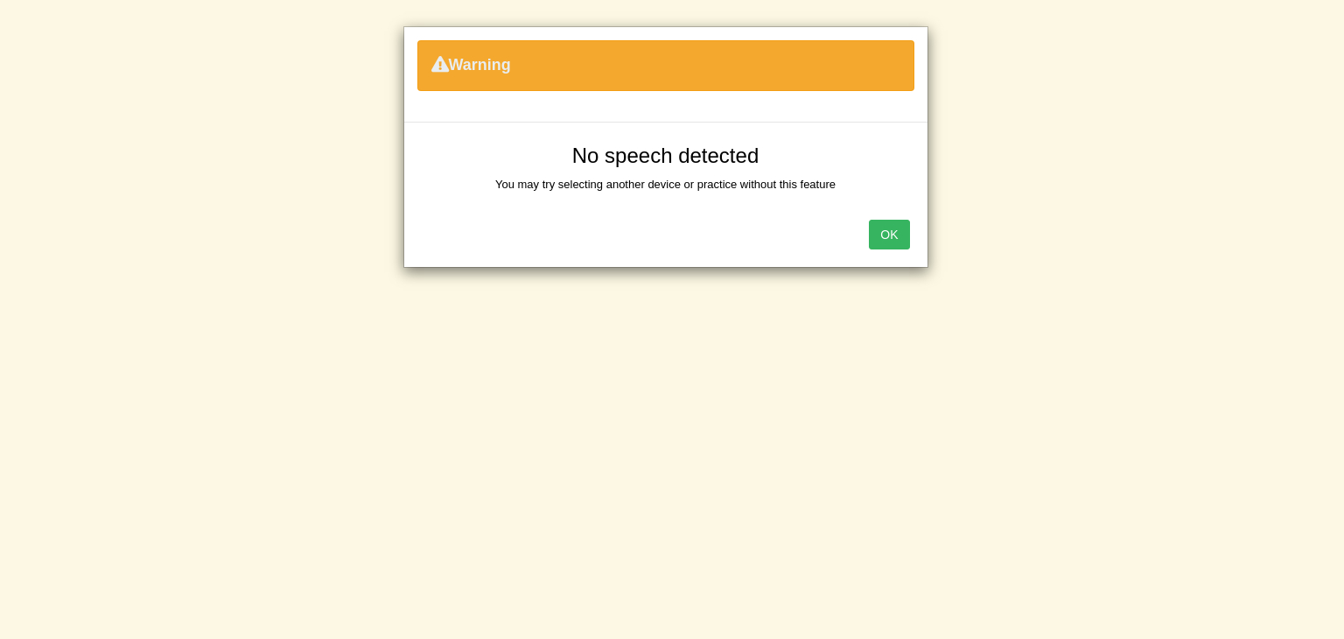
click at [891, 235] on button "OK" at bounding box center [889, 235] width 40 height 30
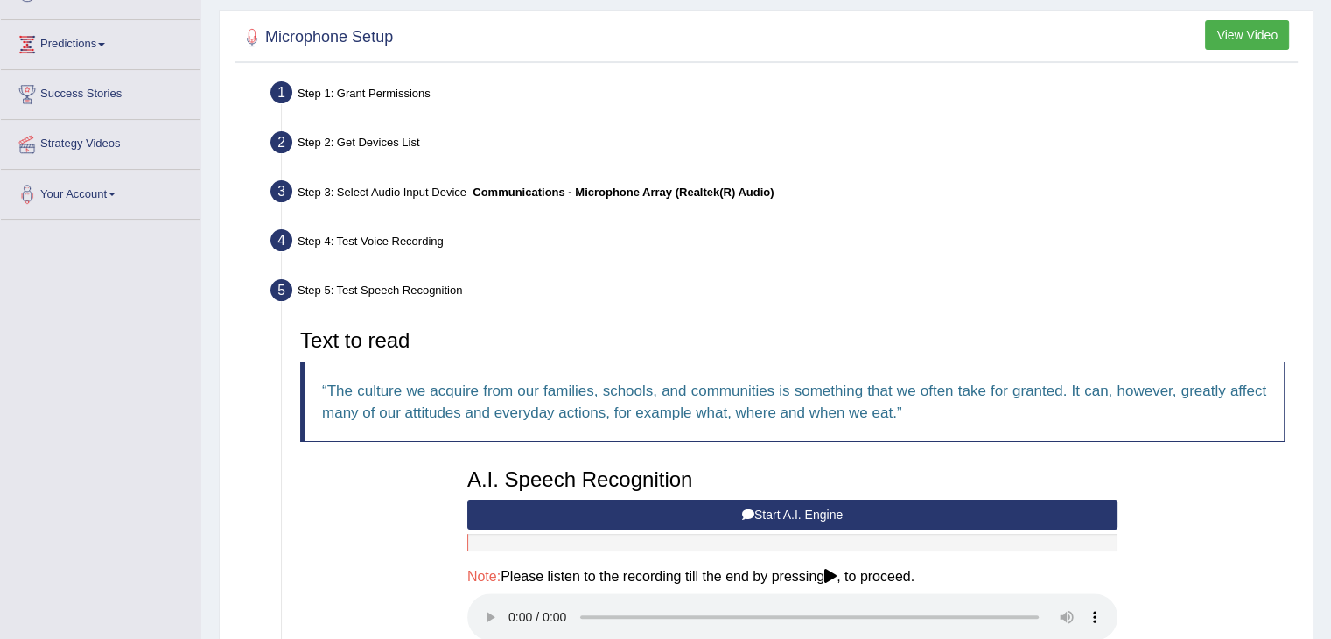
scroll to position [278, 0]
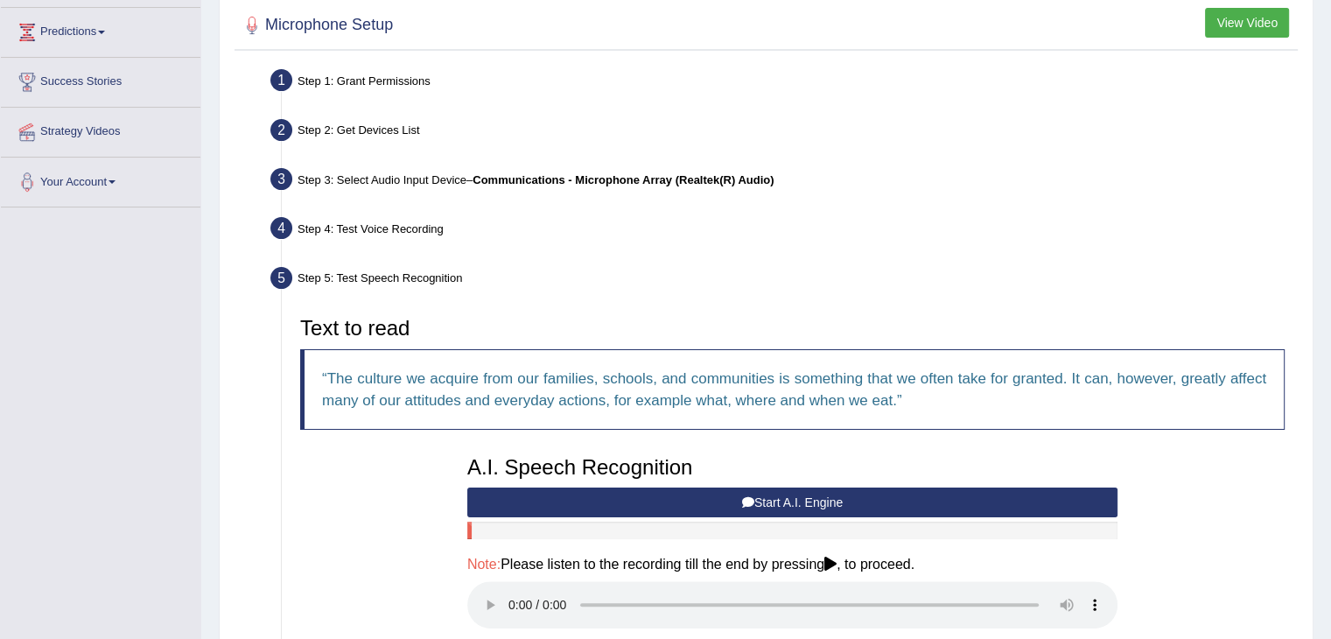
click at [608, 496] on button "Start A.I. Engine" at bounding box center [792, 503] width 650 height 30
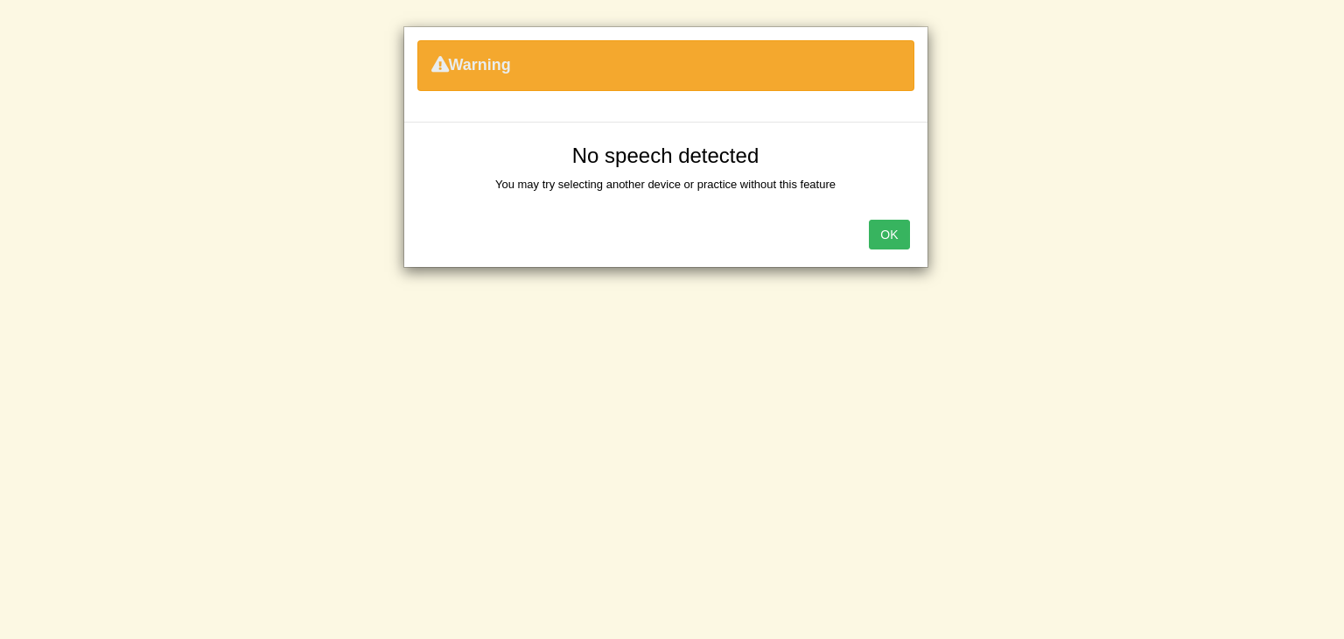
click at [896, 236] on button "OK" at bounding box center [889, 235] width 40 height 30
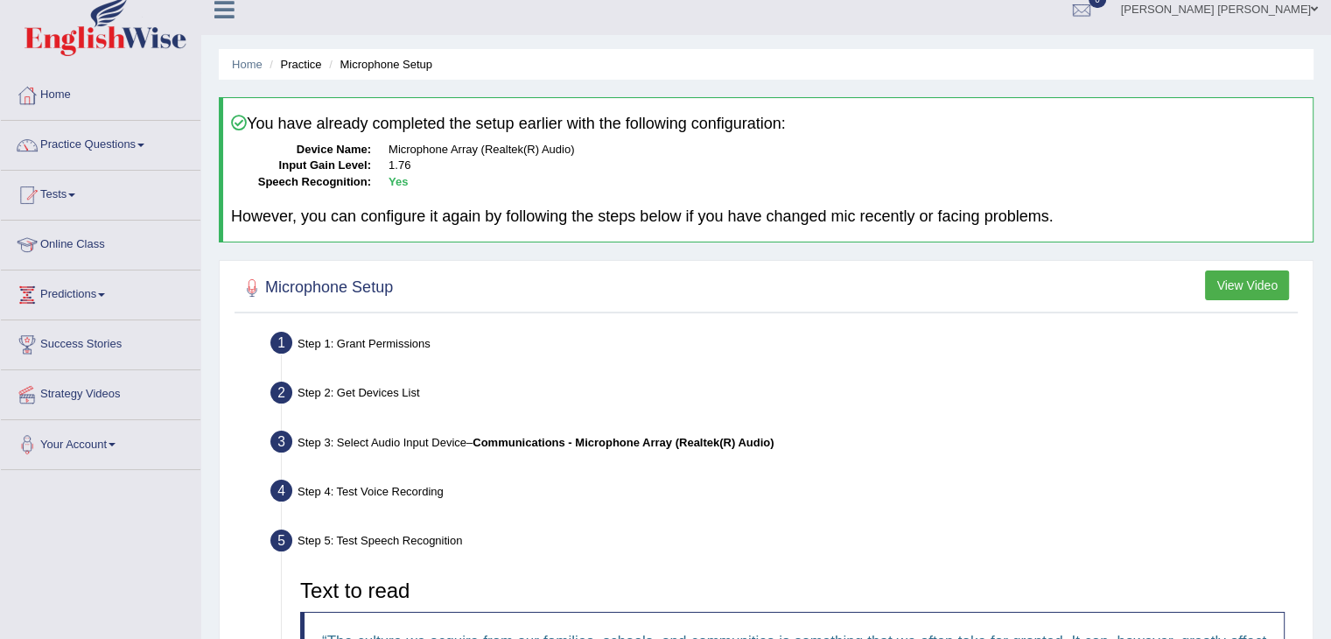
scroll to position [13, 0]
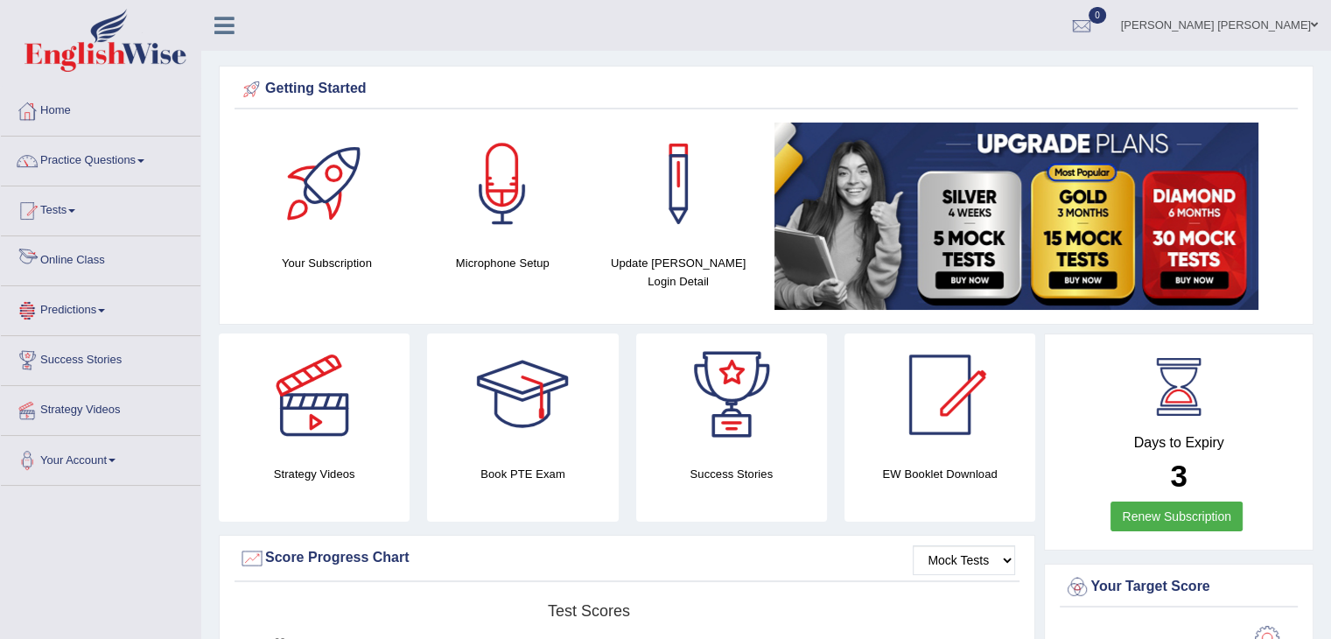
click at [99, 254] on link "Online Class" at bounding box center [101, 258] width 200 height 44
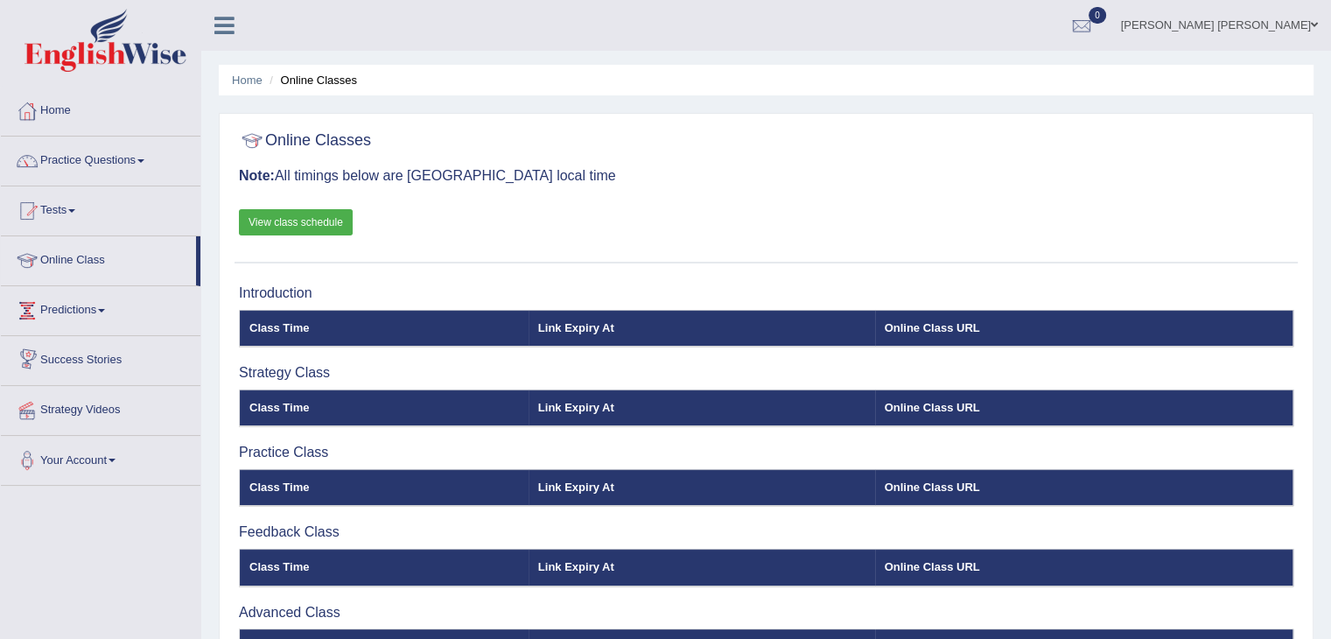
click at [90, 305] on link "Predictions" at bounding box center [101, 308] width 200 height 44
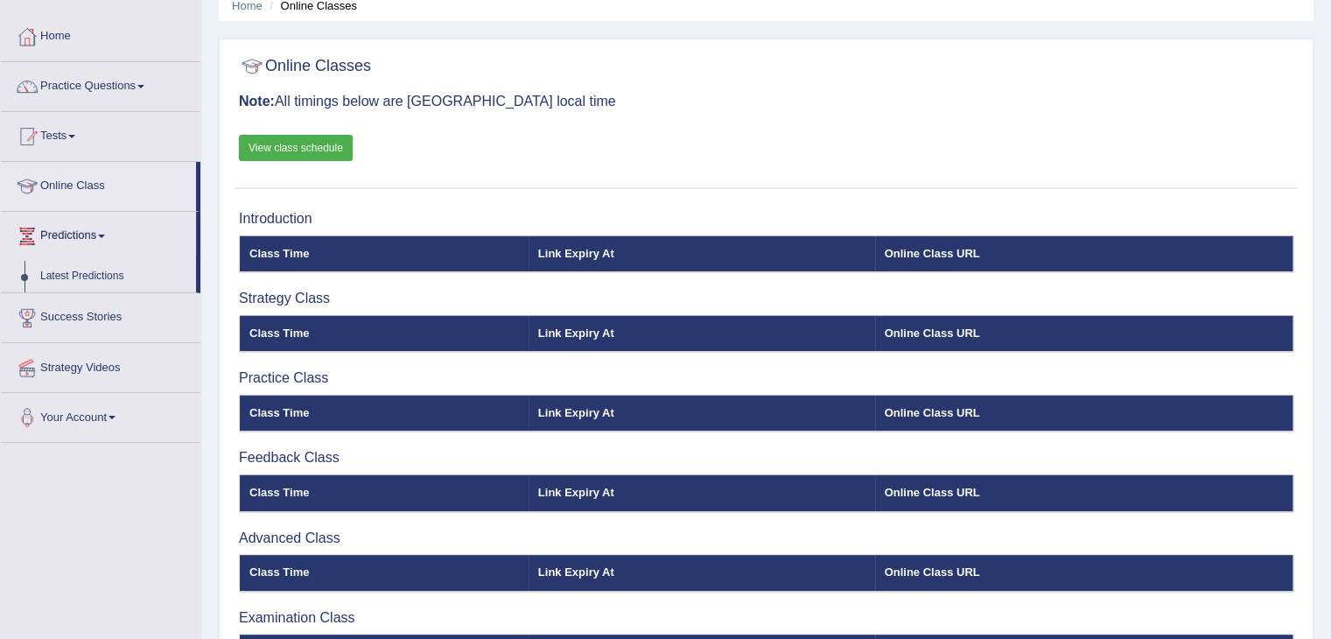
scroll to position [88, 0]
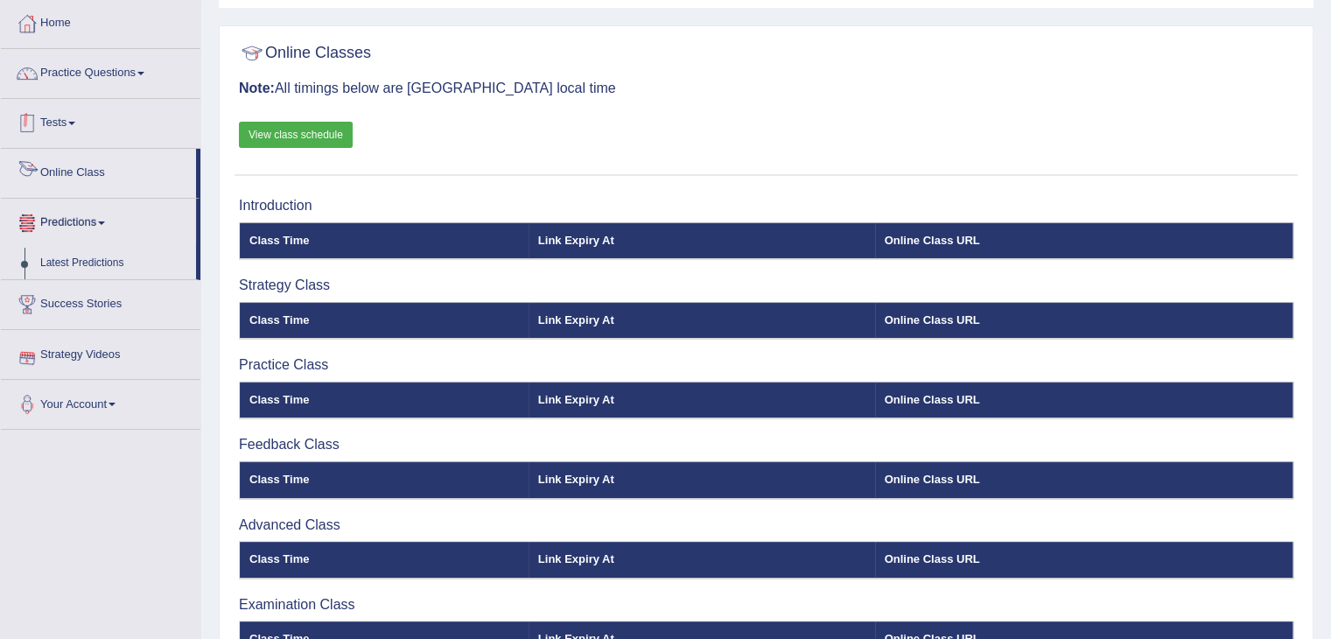
click at [84, 110] on link "Tests" at bounding box center [101, 121] width 200 height 44
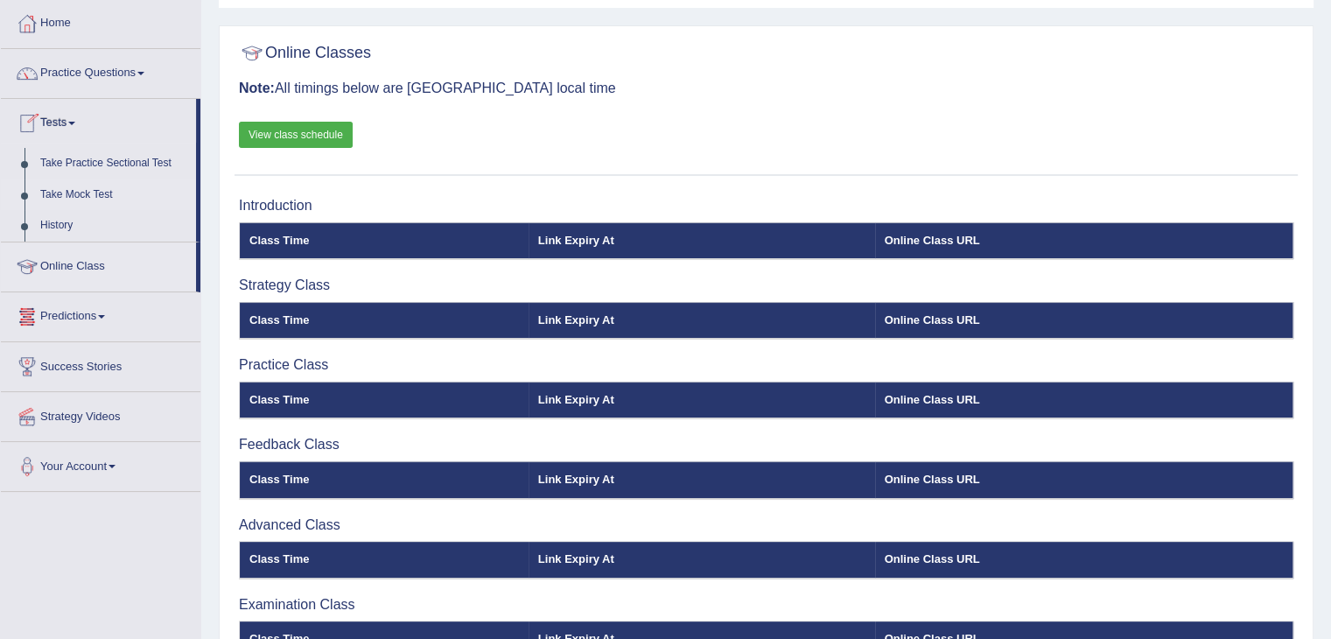
click at [91, 189] on link "Take Mock Test" at bounding box center [114, 195] width 164 height 32
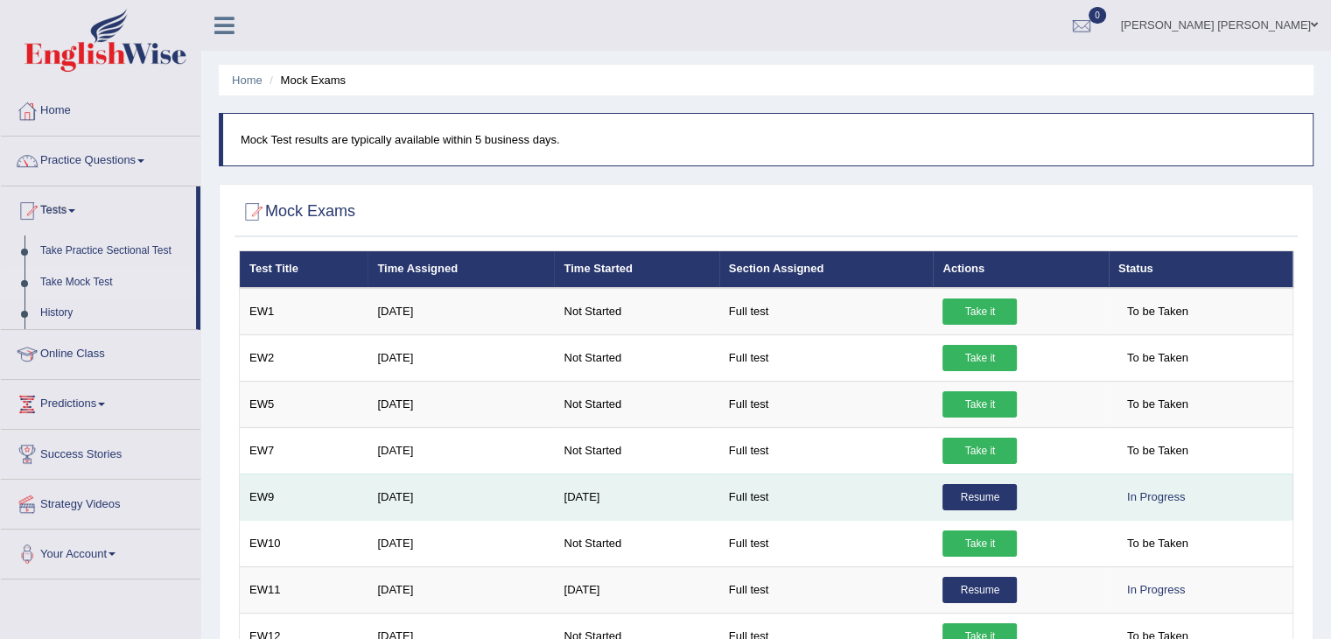
click at [979, 491] on link "Resume" at bounding box center [980, 497] width 74 height 26
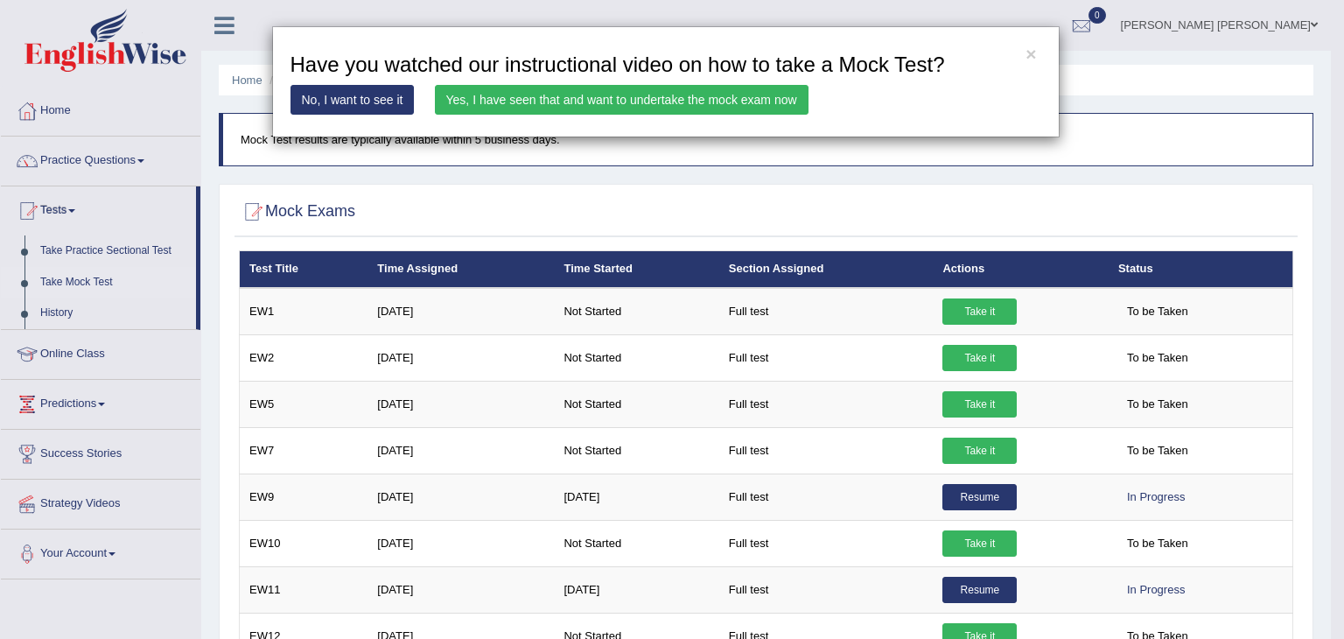
click at [605, 99] on link "Yes, I have seen that and want to undertake the mock exam now" at bounding box center [622, 100] width 374 height 30
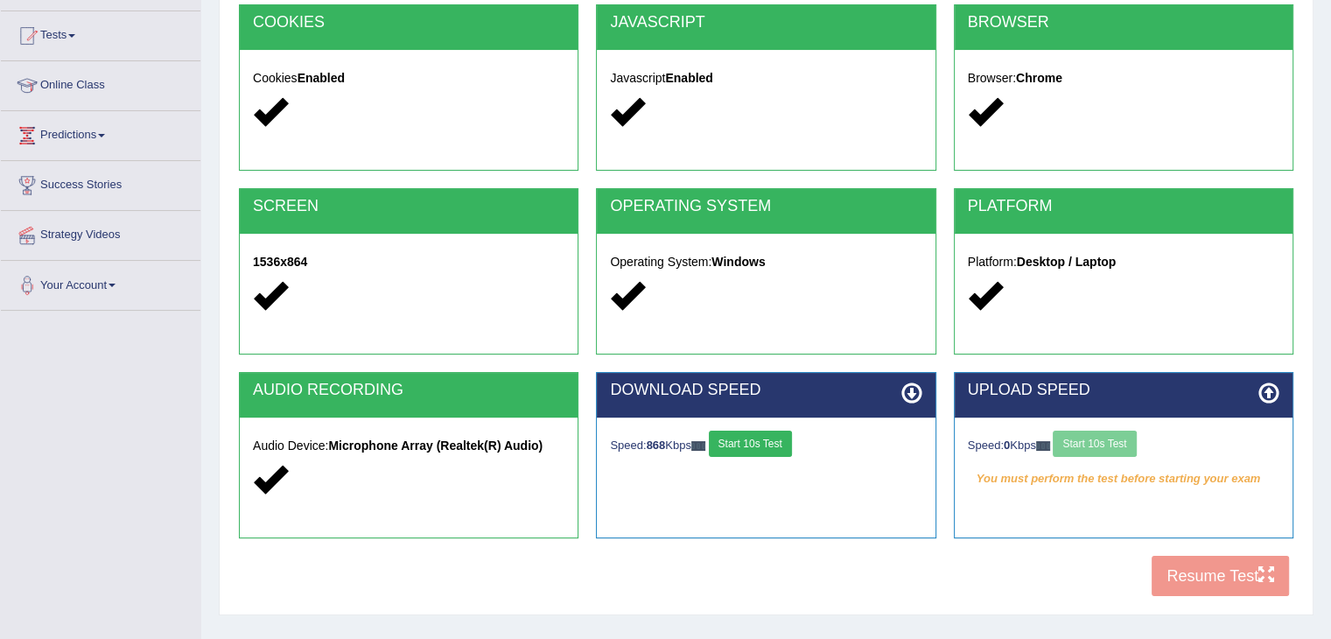
click at [1099, 448] on div "Speed: 0 Kbps Start 10s Test" at bounding box center [1124, 446] width 312 height 31
click at [1110, 443] on button "Start 10s Test" at bounding box center [1094, 444] width 83 height 26
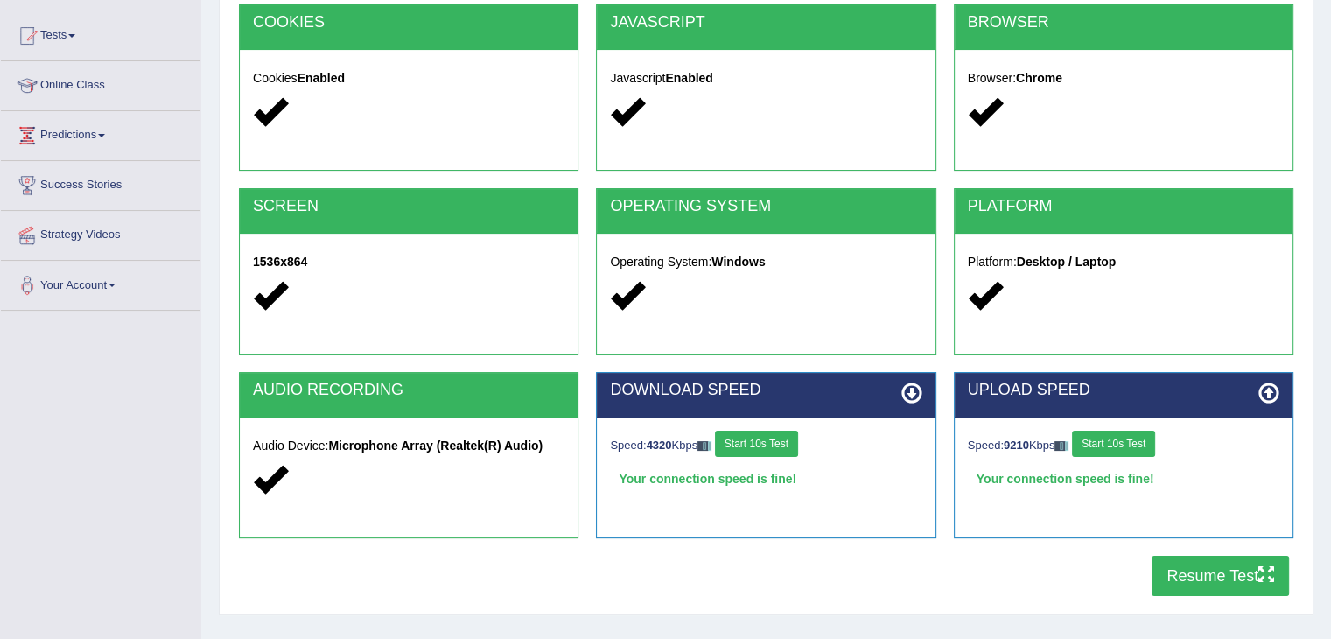
click at [1170, 576] on button "Resume Test" at bounding box center [1220, 576] width 137 height 40
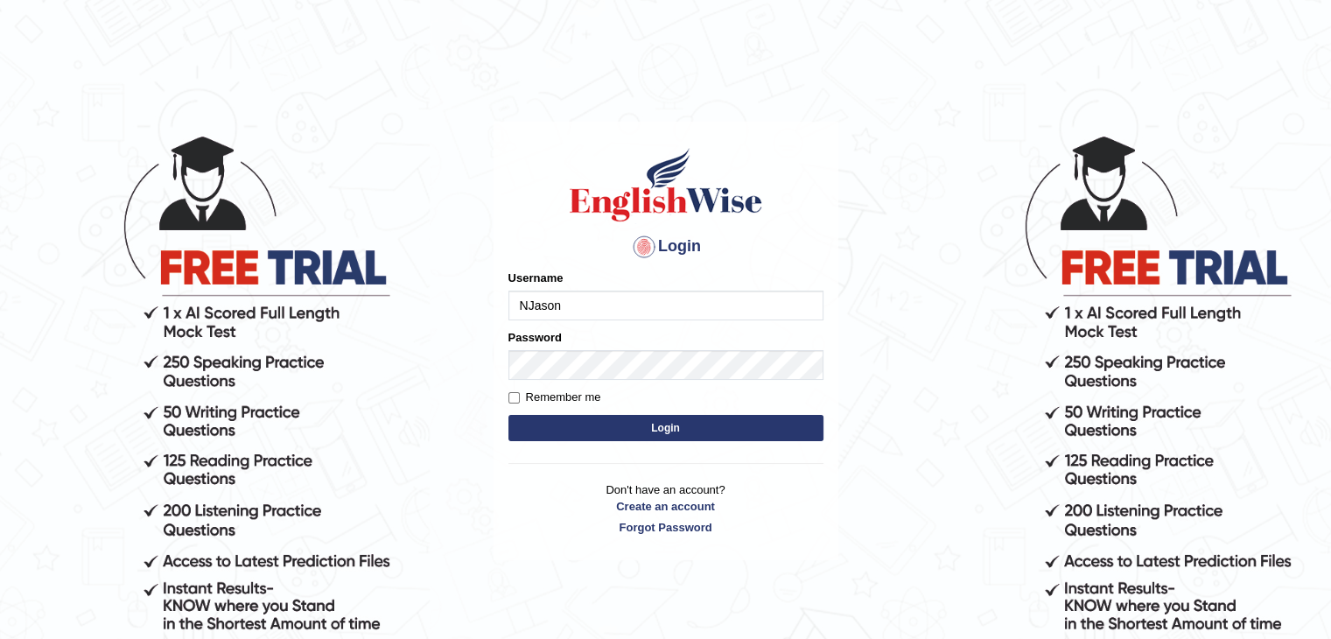
type input "NJason"
click at [740, 430] on button "Login" at bounding box center [666, 428] width 315 height 26
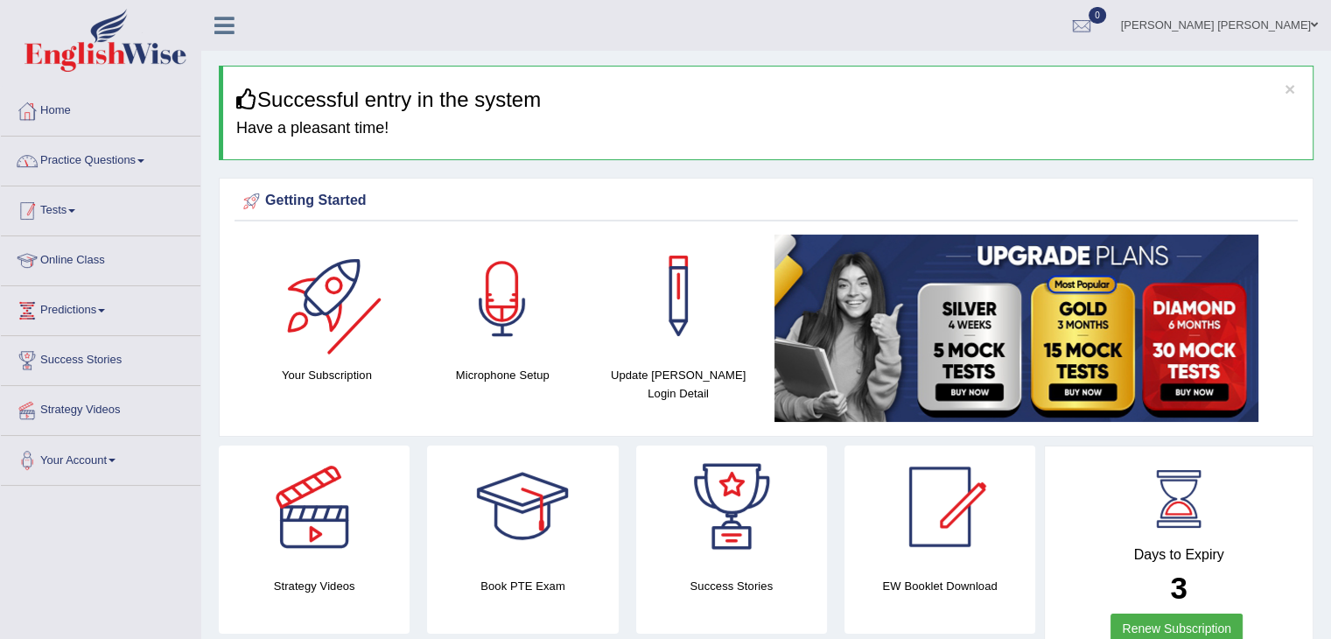
click at [529, 296] on div at bounding box center [502, 296] width 123 height 123
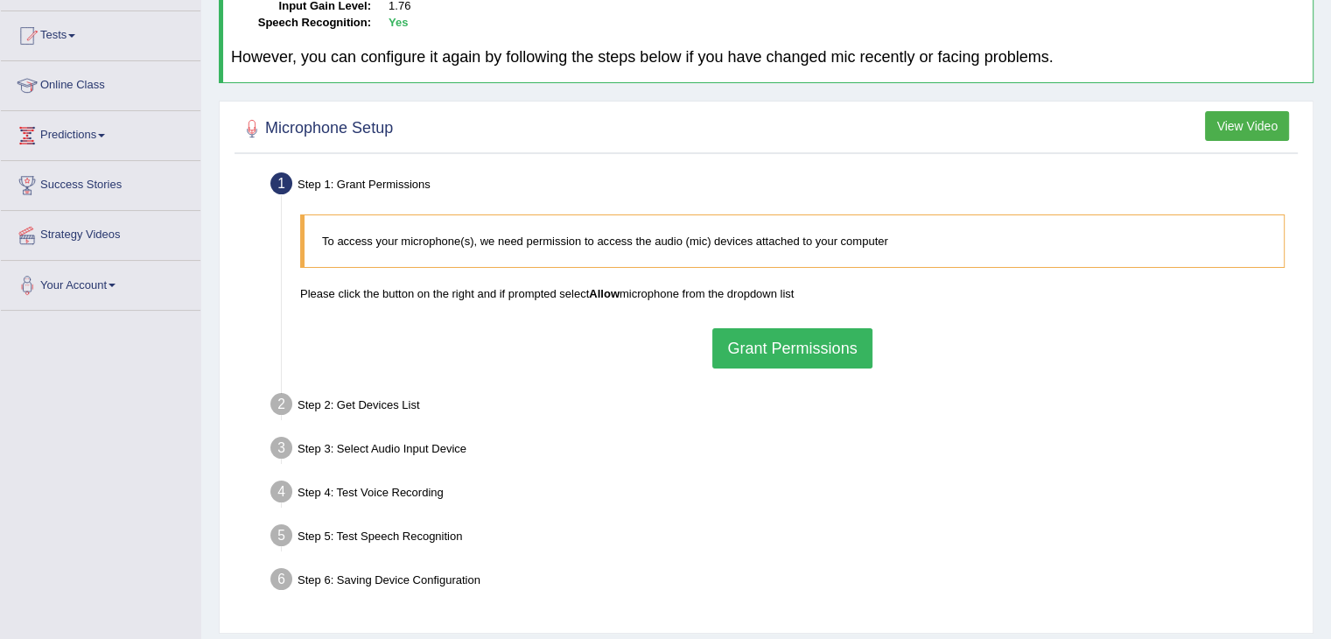
click at [764, 351] on button "Grant Permissions" at bounding box center [791, 348] width 159 height 40
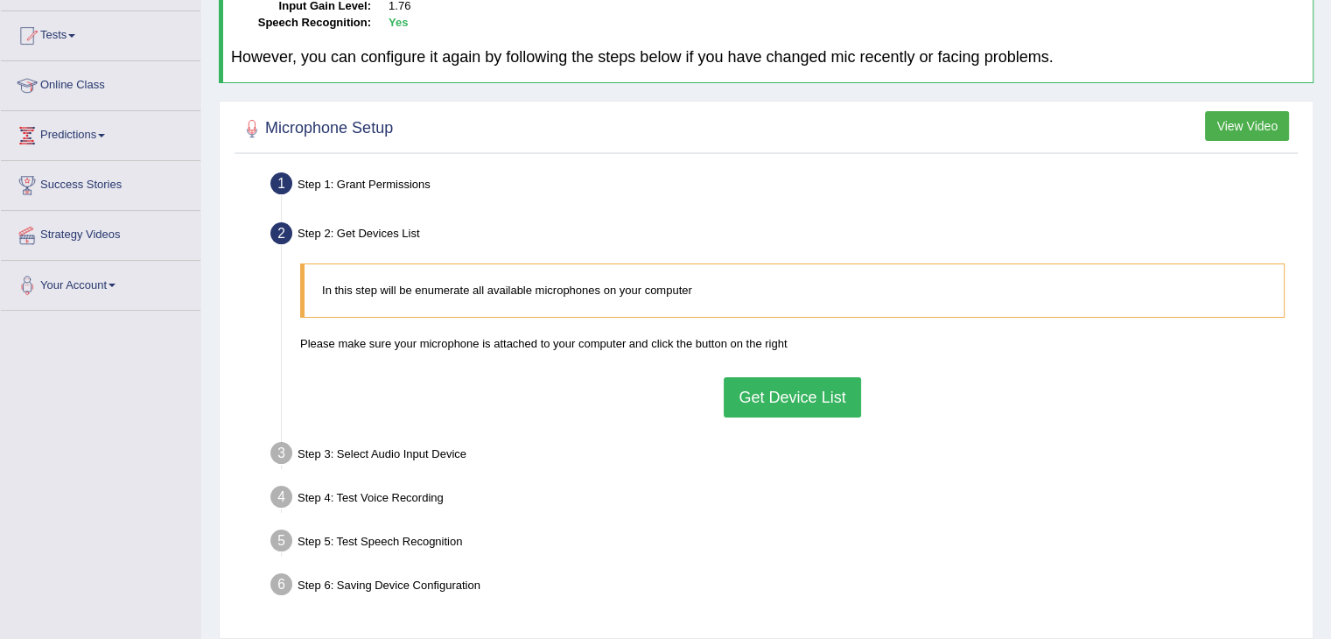
click at [782, 393] on button "Get Device List" at bounding box center [792, 397] width 137 height 40
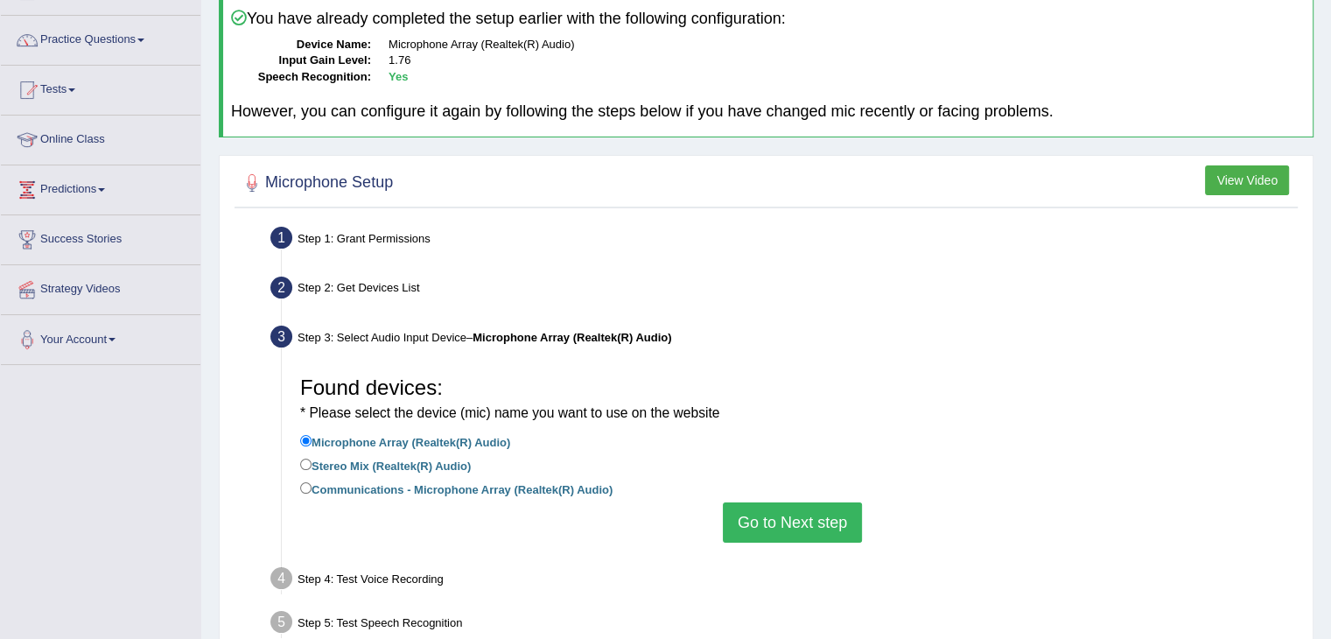
scroll to position [175, 0]
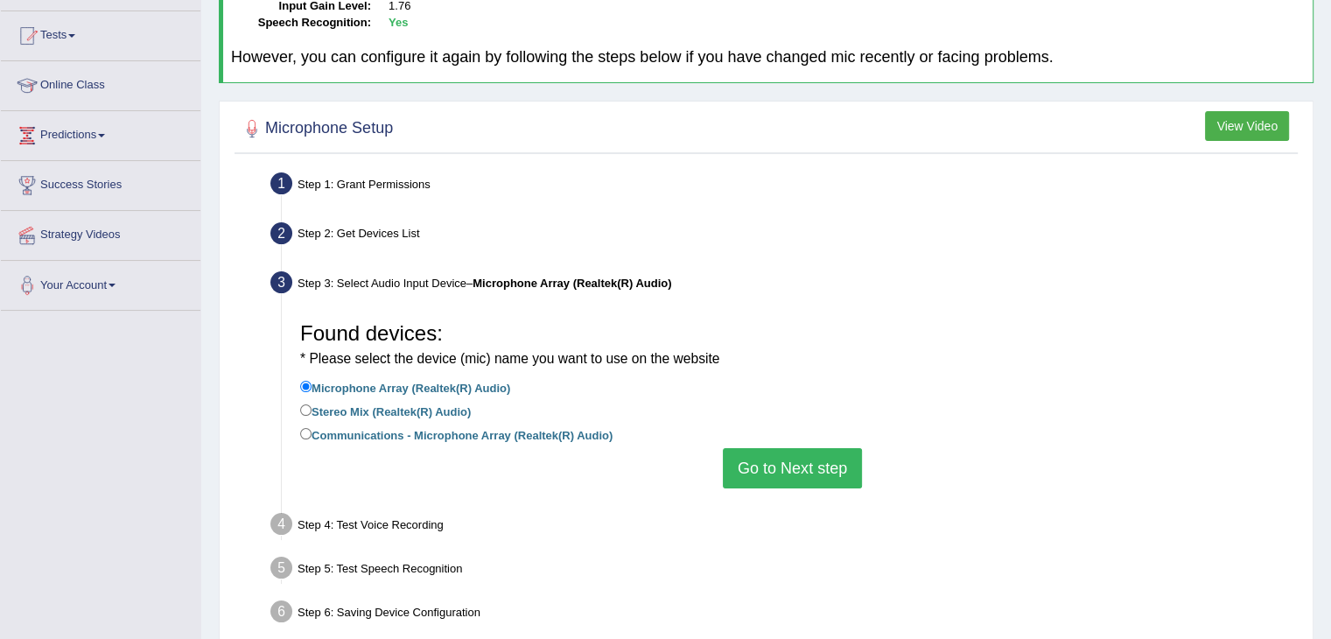
click at [814, 463] on button "Go to Next step" at bounding box center [792, 468] width 139 height 40
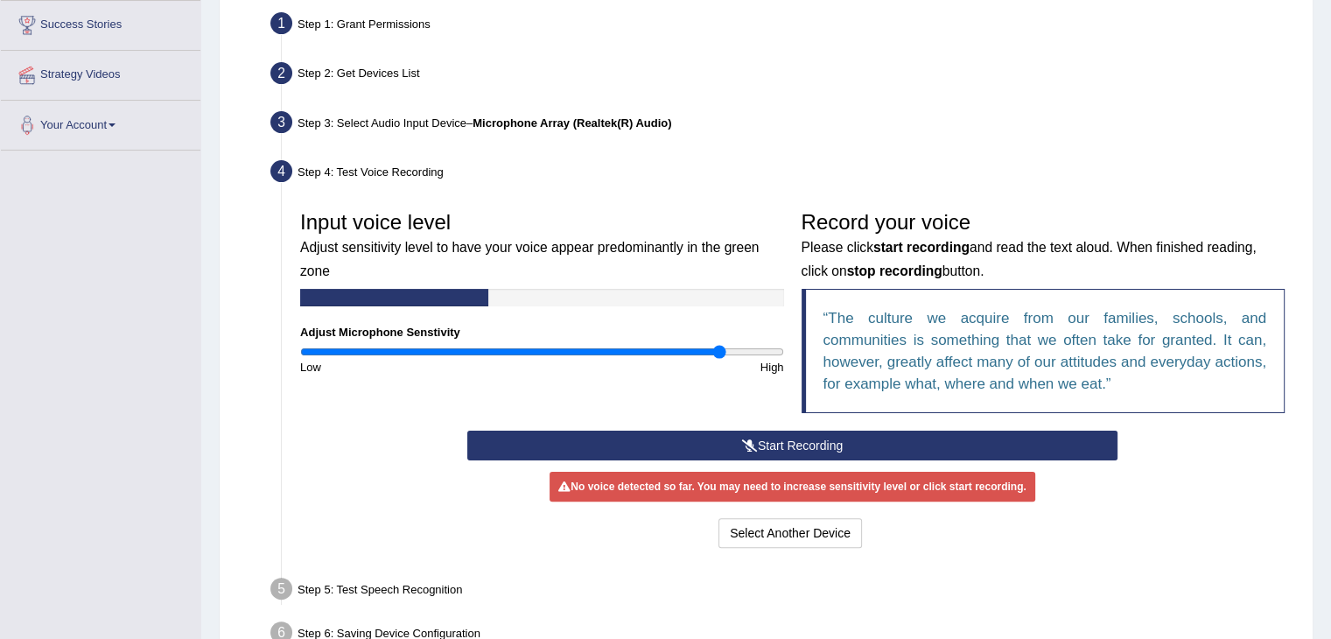
scroll to position [350, 0]
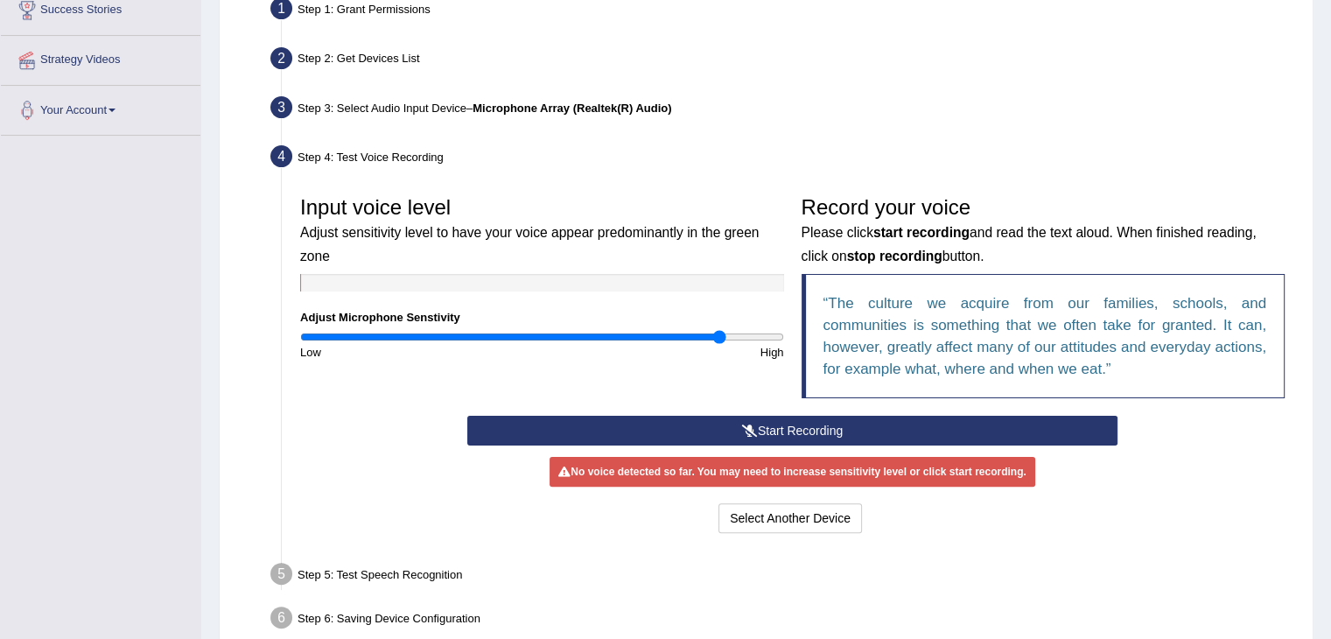
click at [770, 422] on button "Start Recording" at bounding box center [792, 431] width 650 height 30
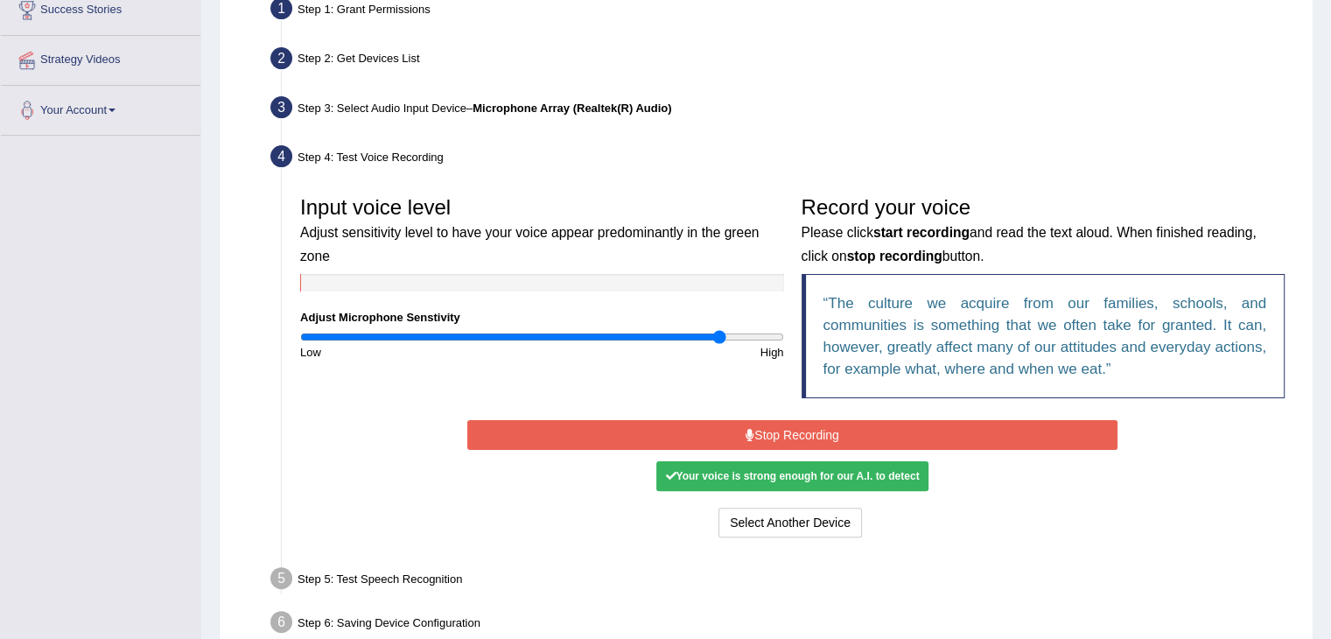
click at [861, 436] on button "Stop Recording" at bounding box center [792, 435] width 650 height 30
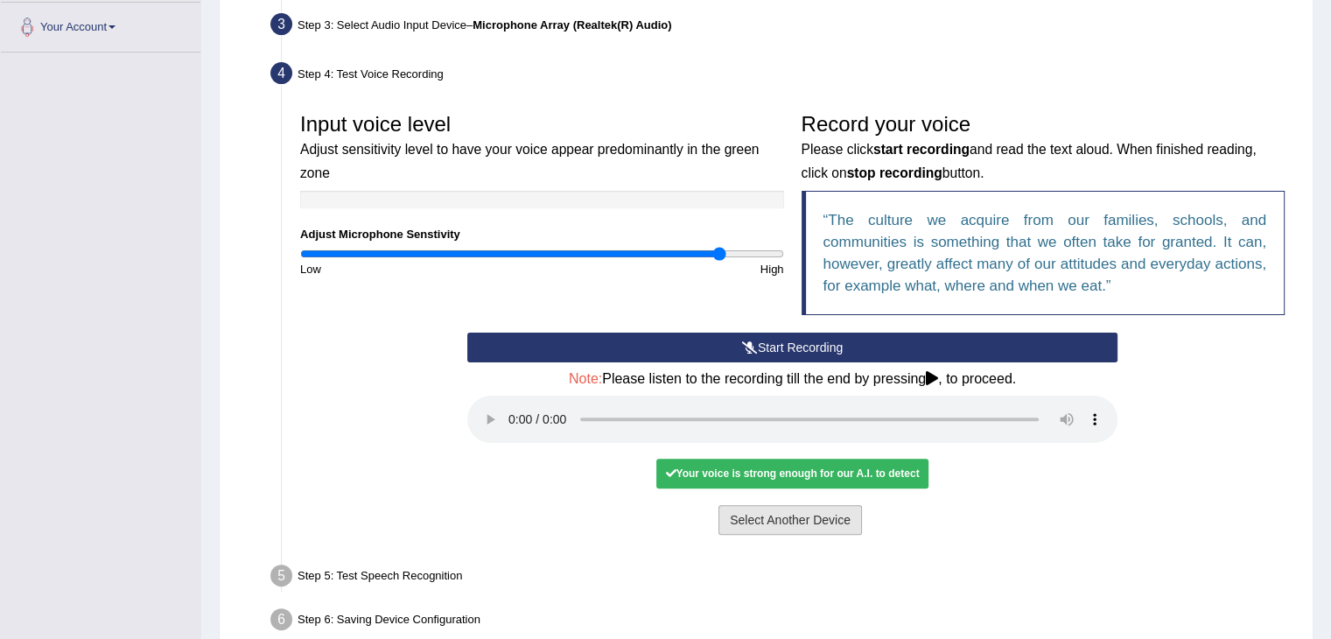
scroll to position [438, 0]
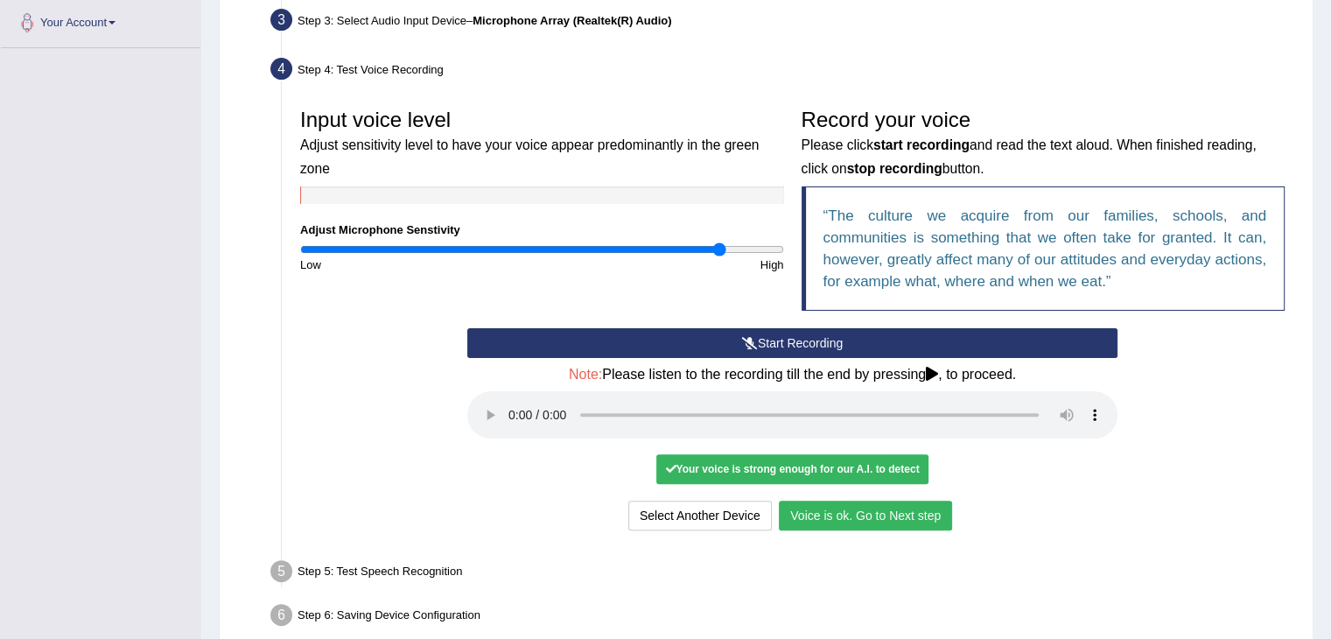
click at [903, 516] on button "Voice is ok. Go to Next step" at bounding box center [865, 516] width 173 height 30
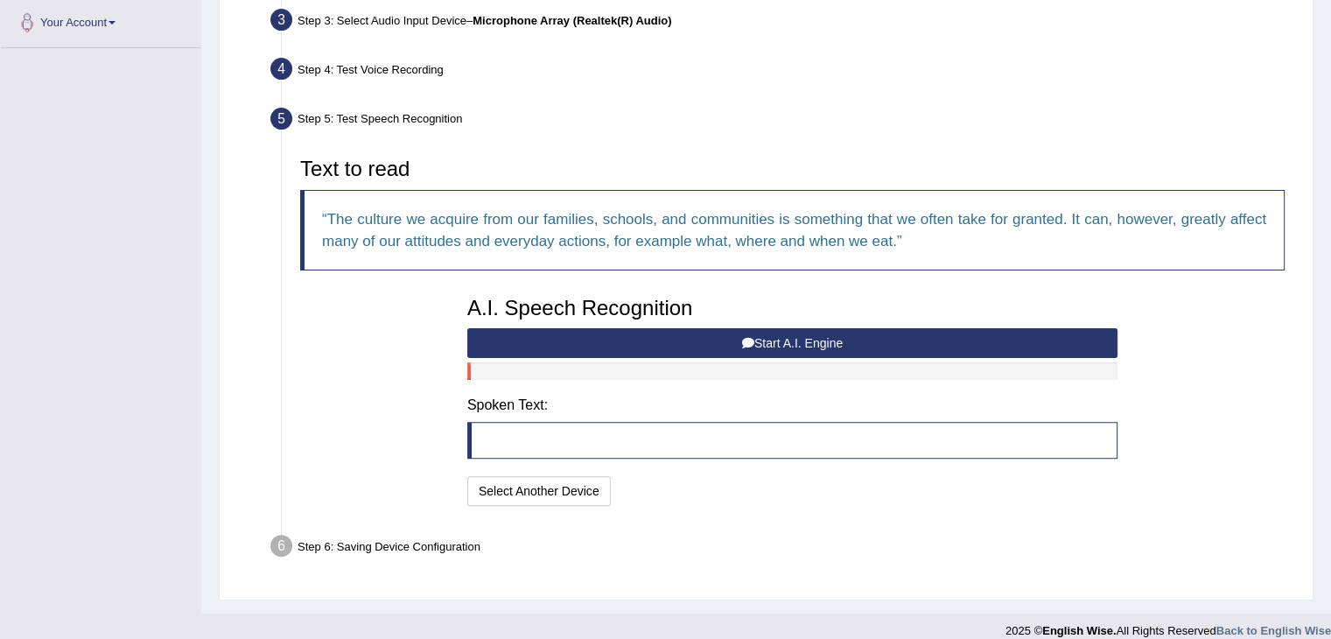
click at [826, 343] on button "Start A.I. Engine" at bounding box center [792, 343] width 650 height 30
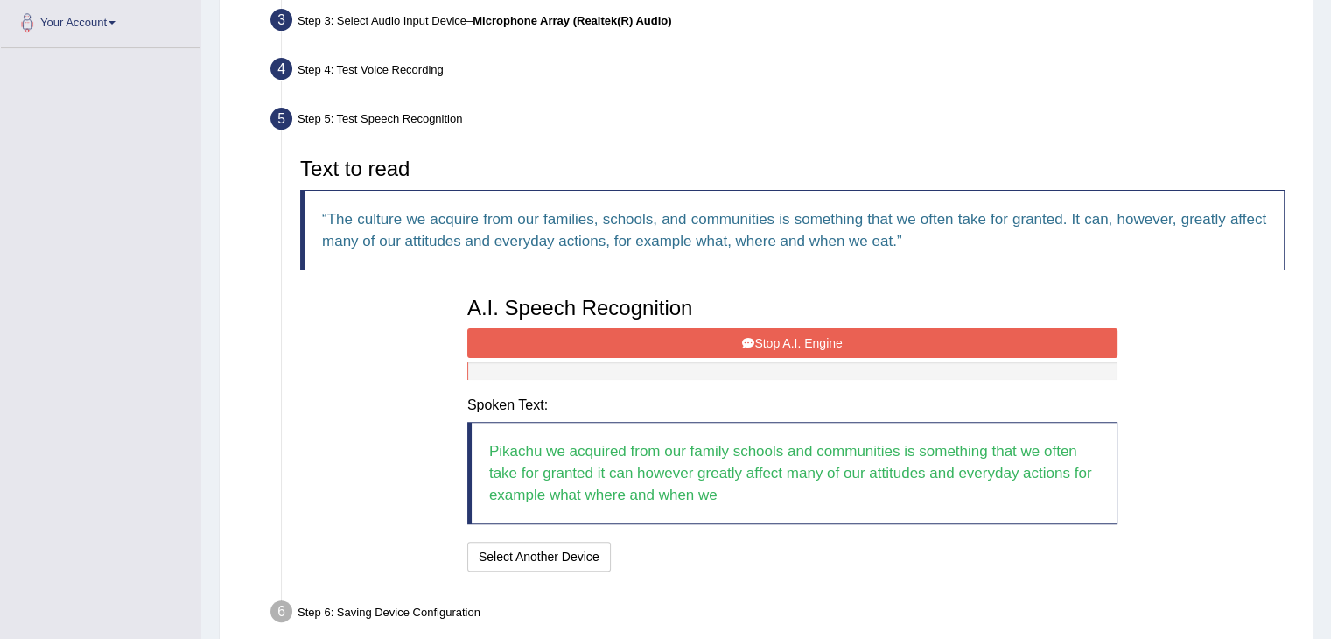
click at [842, 344] on button "Stop A.I. Engine" at bounding box center [792, 343] width 650 height 30
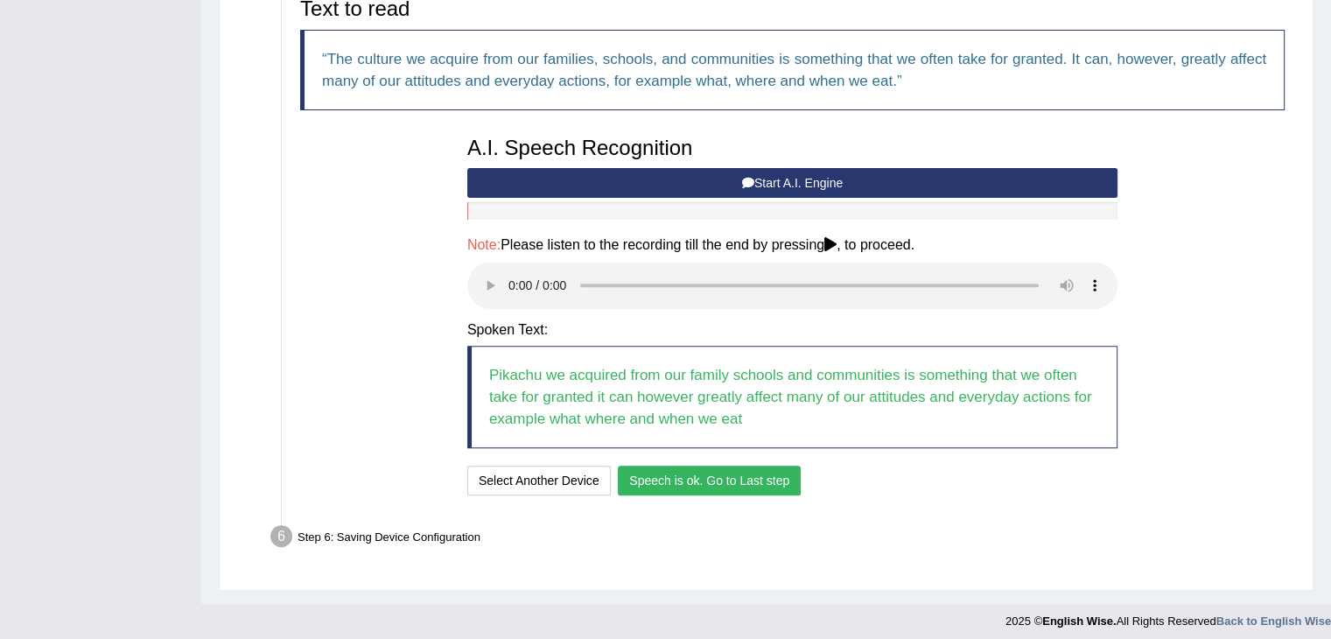
scroll to position [604, 0]
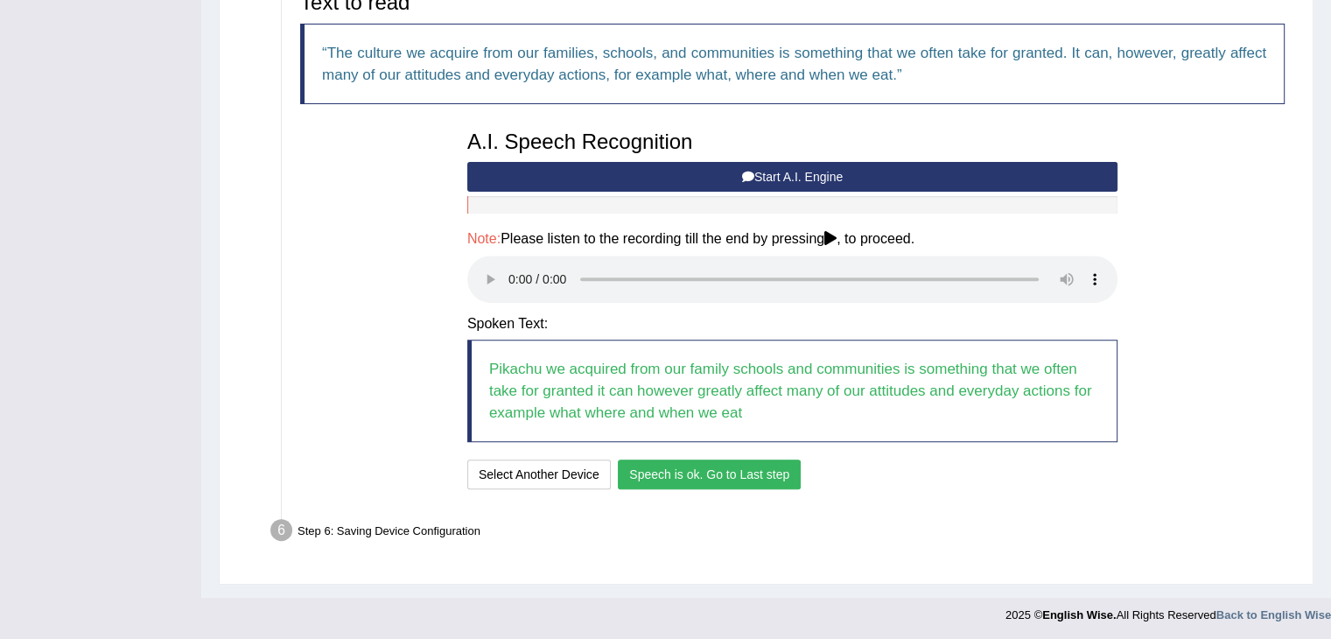
click at [680, 470] on button "Speech is ok. Go to Last step" at bounding box center [709, 475] width 183 height 30
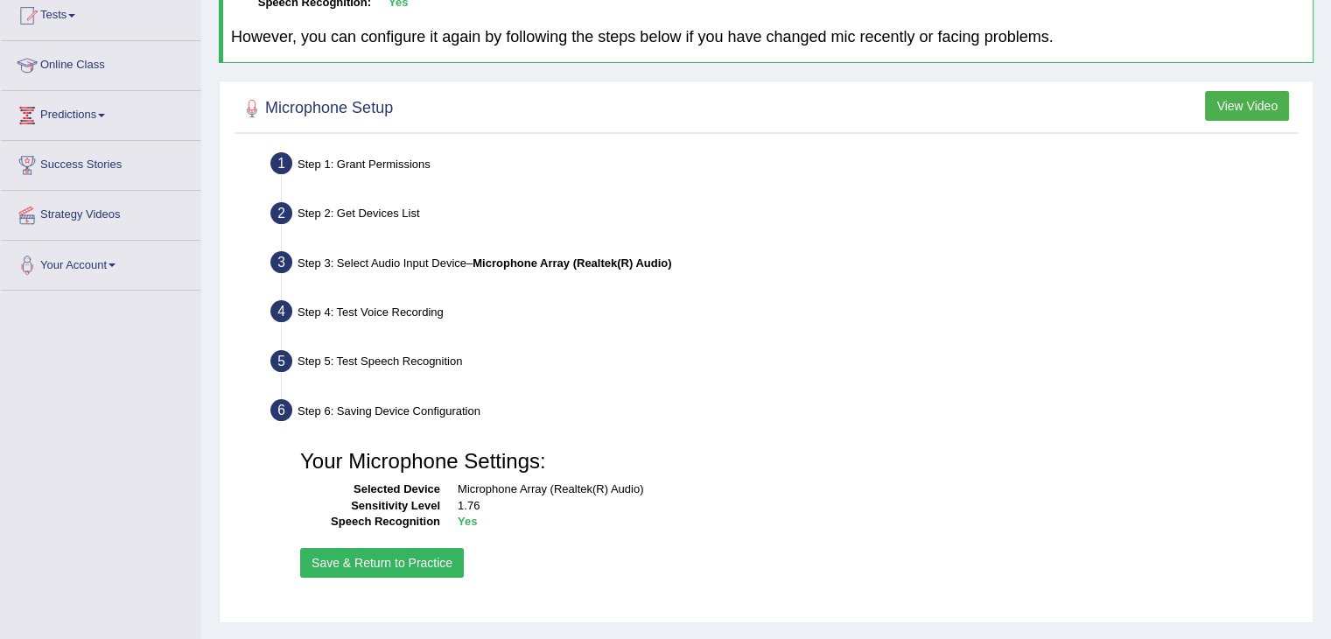
scroll to position [263, 0]
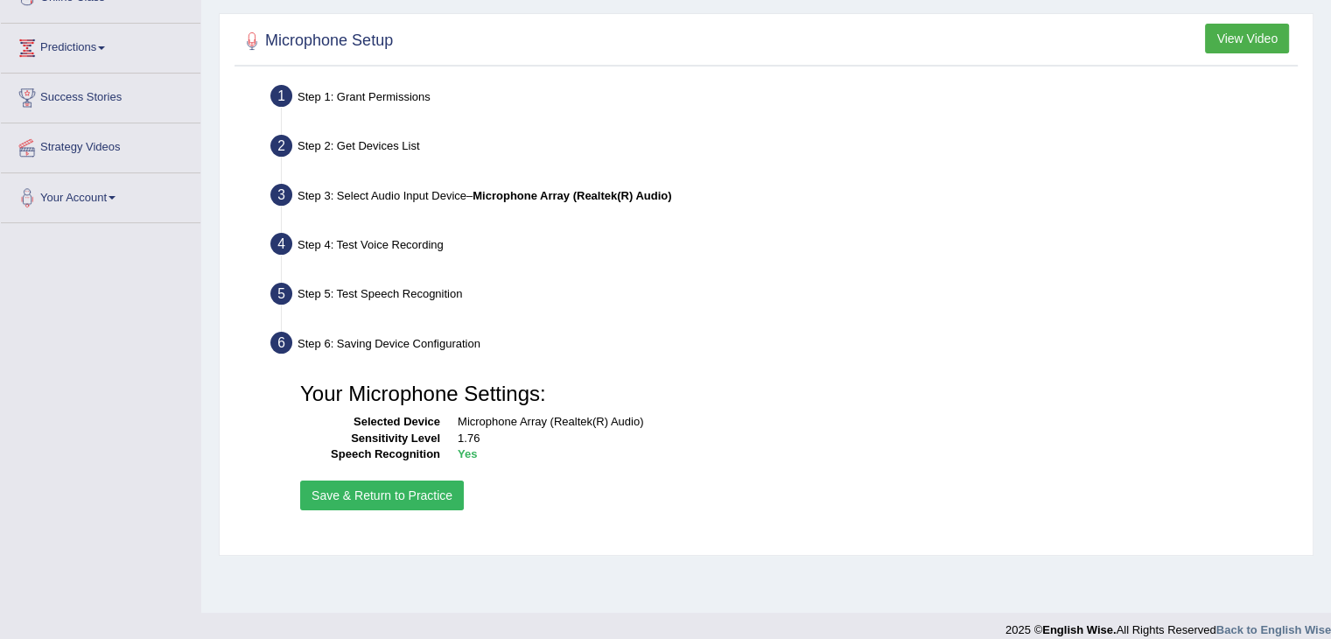
click at [425, 488] on button "Save & Return to Practice" at bounding box center [382, 496] width 164 height 30
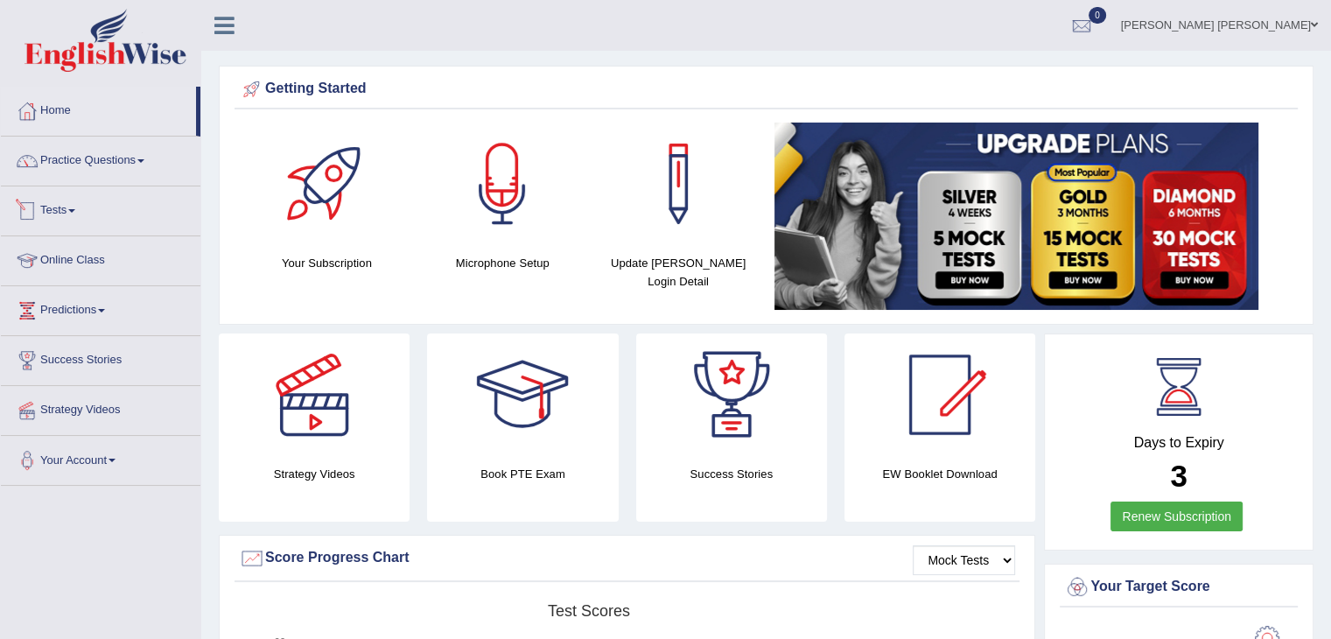
click at [67, 211] on link "Tests" at bounding box center [101, 208] width 200 height 44
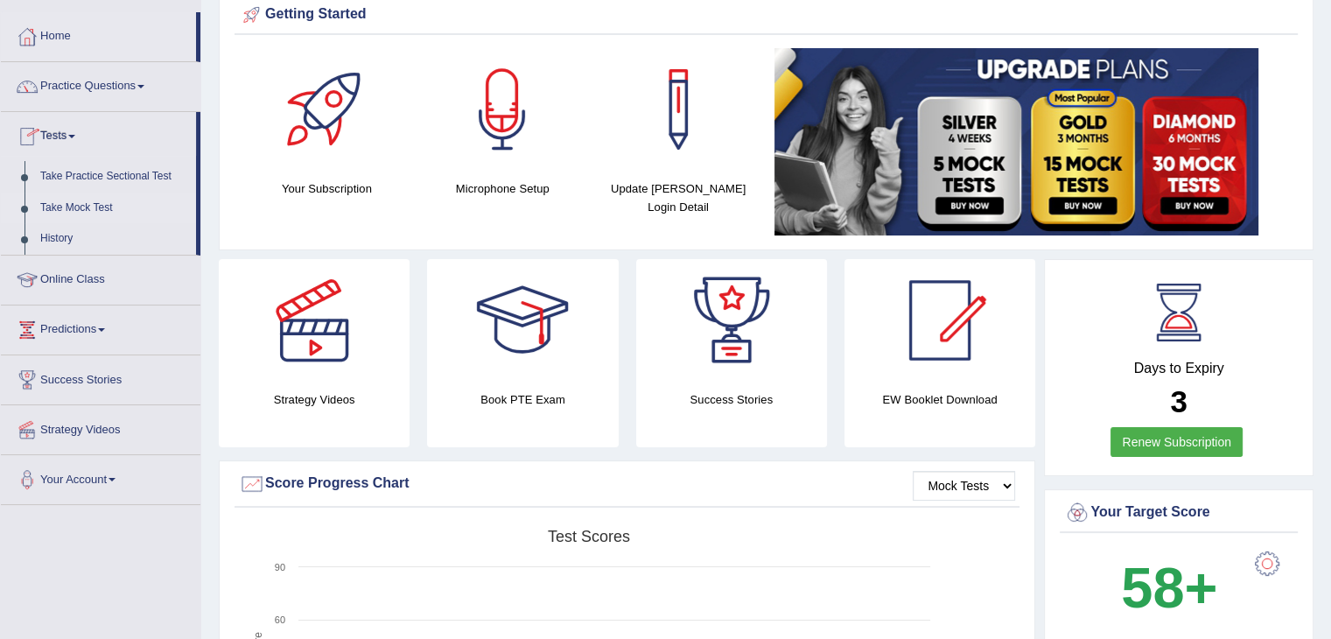
scroll to position [88, 0]
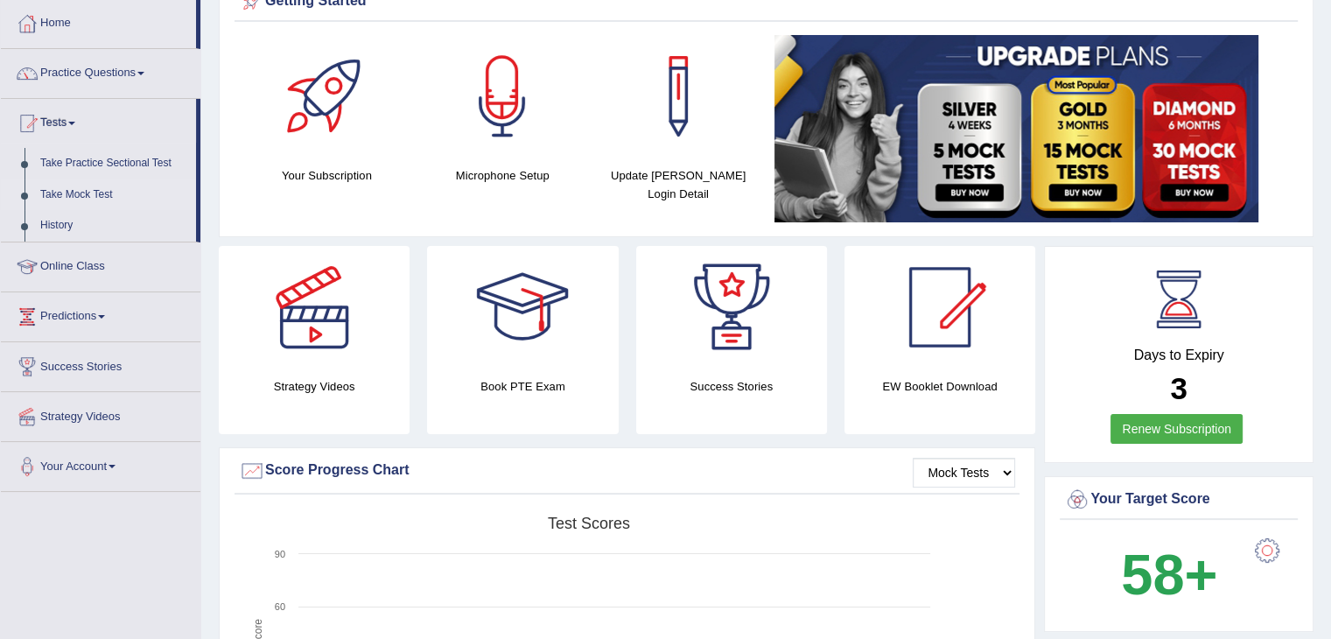
click at [95, 190] on link "Take Mock Test" at bounding box center [114, 195] width 164 height 32
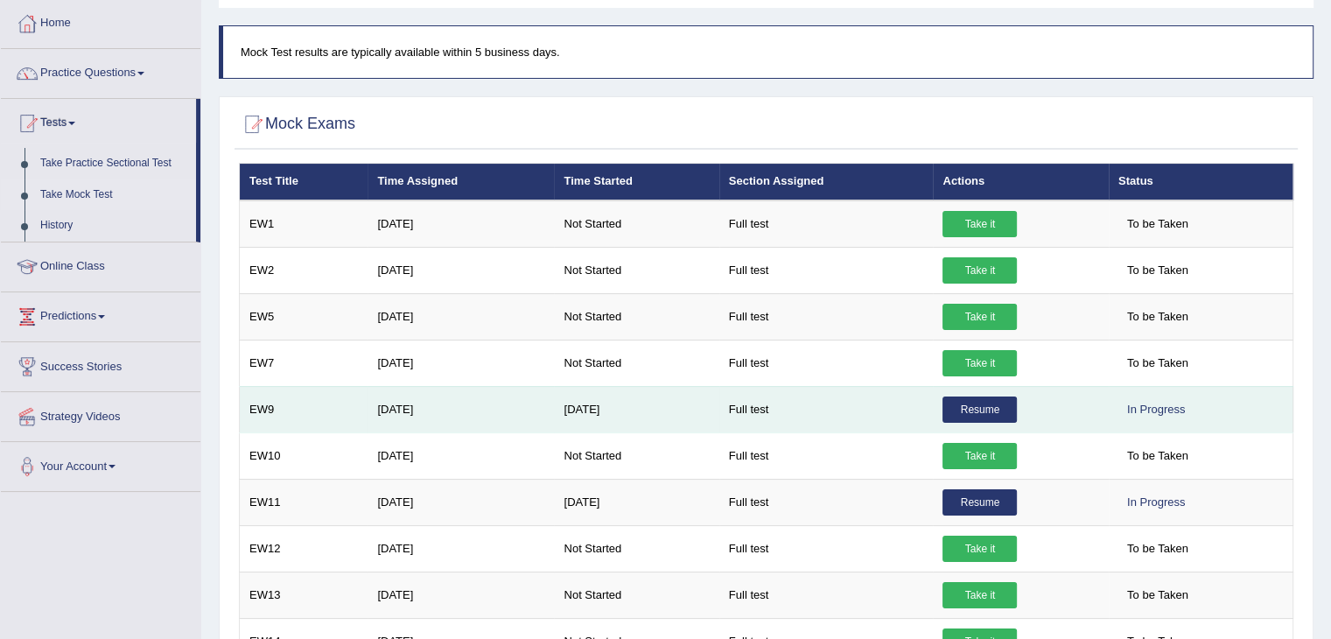
click at [1000, 403] on link "Resume" at bounding box center [980, 409] width 74 height 26
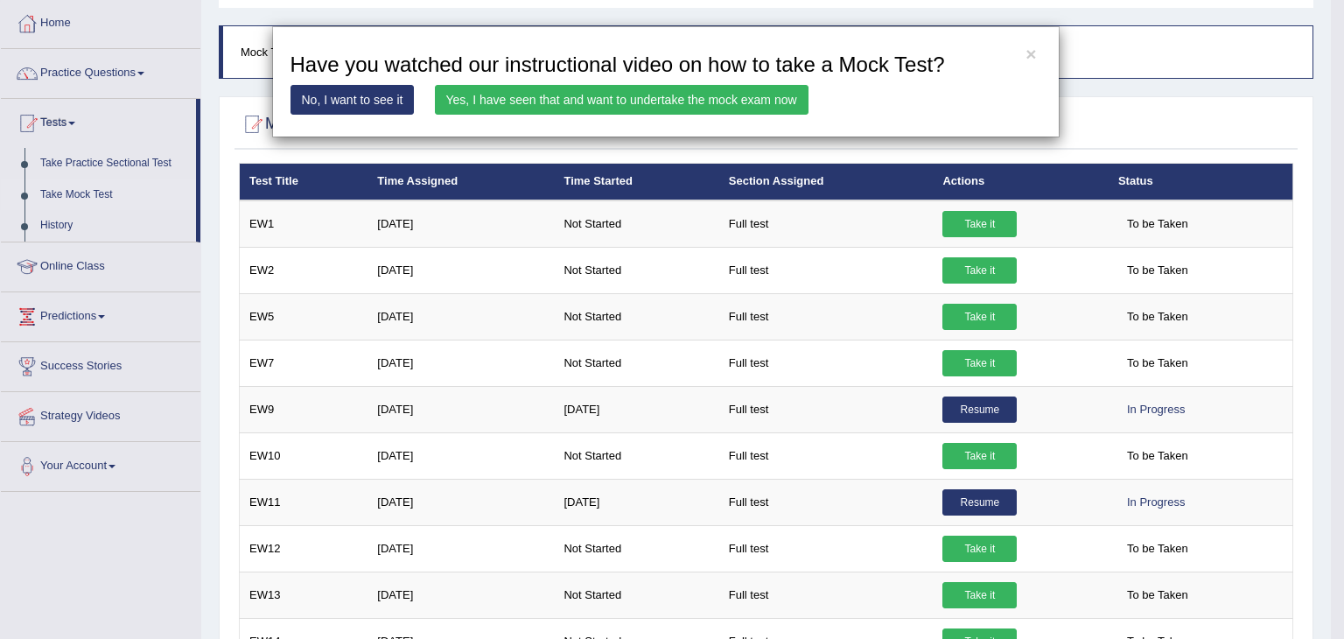
click at [589, 97] on link "Yes, I have seen that and want to undertake the mock exam now" at bounding box center [622, 100] width 374 height 30
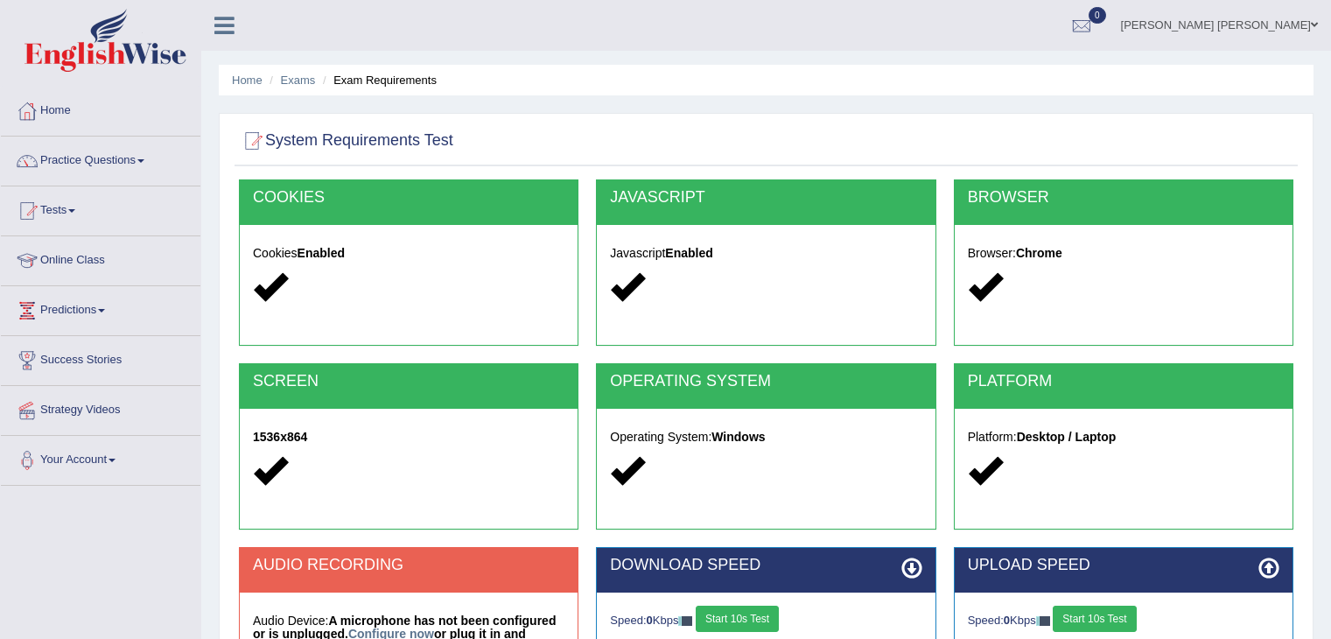
scroll to position [175, 0]
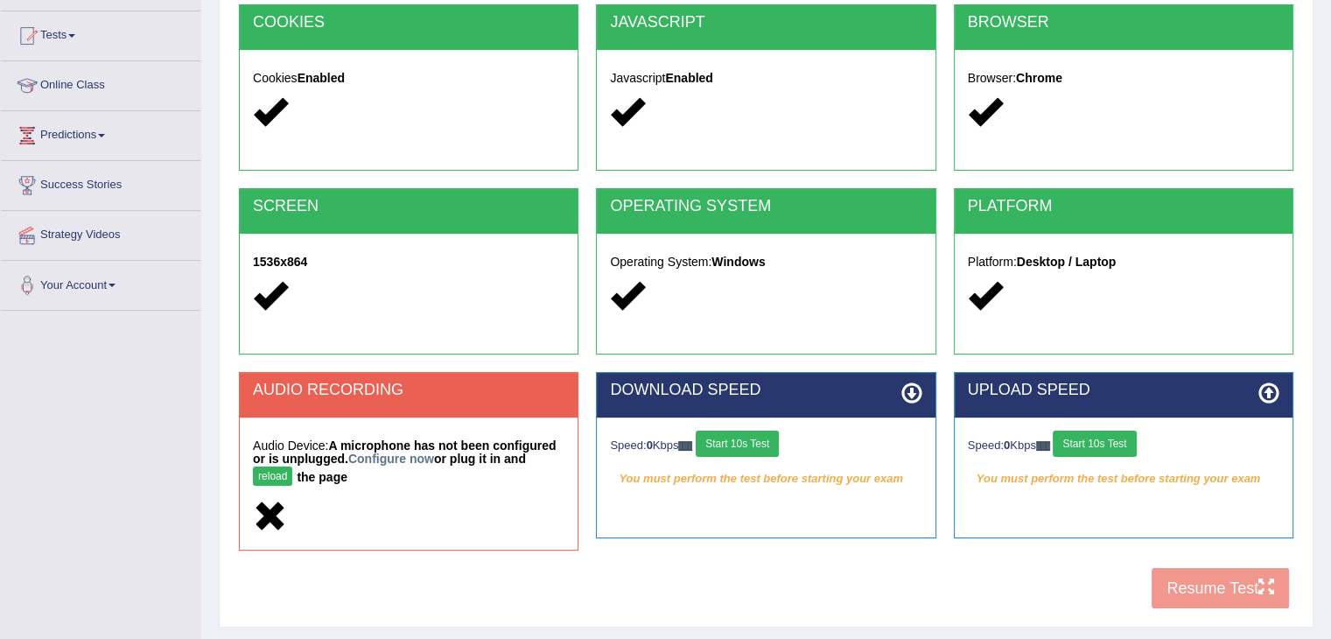
click at [757, 436] on button "Start 10s Test" at bounding box center [737, 444] width 83 height 26
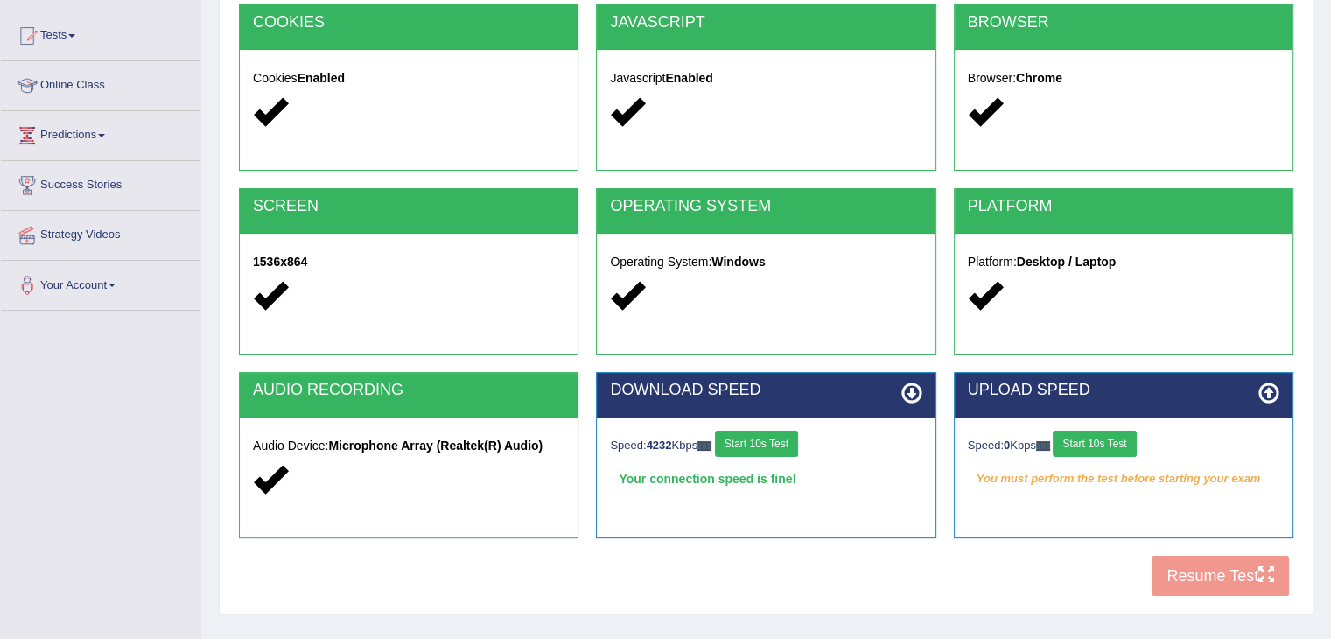
click at [1112, 441] on button "Start 10s Test" at bounding box center [1094, 444] width 83 height 26
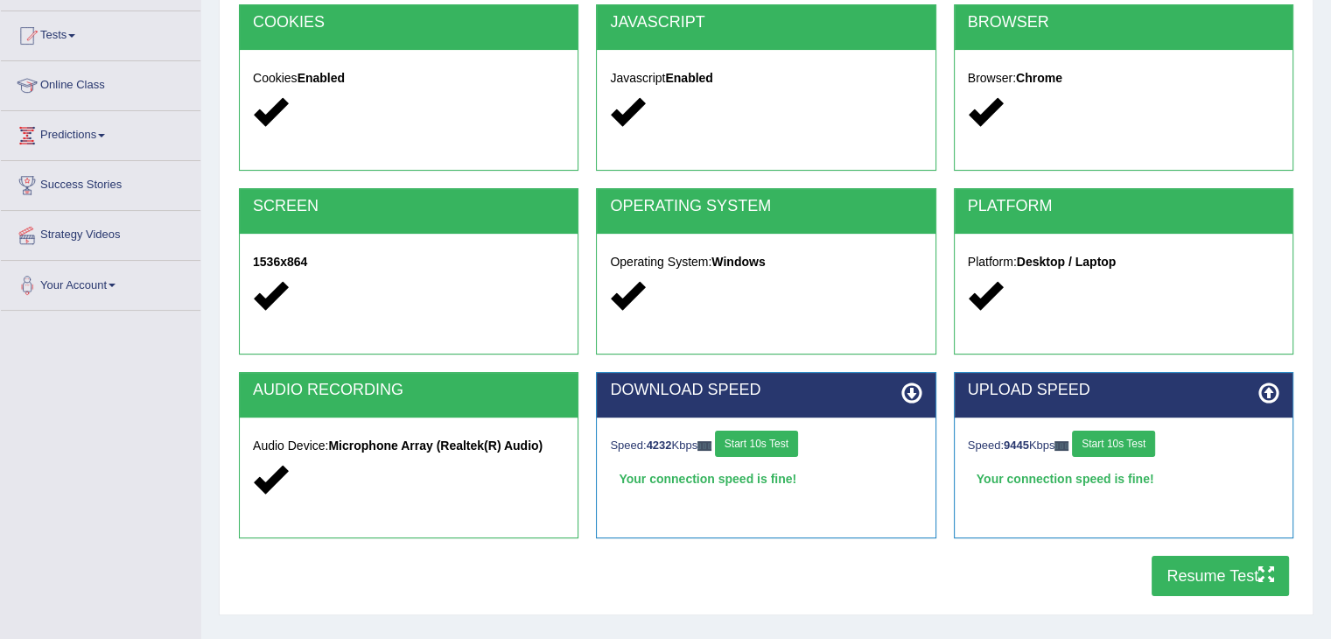
click at [1250, 575] on button "Resume Test" at bounding box center [1220, 576] width 137 height 40
